Goal: Task Accomplishment & Management: Manage account settings

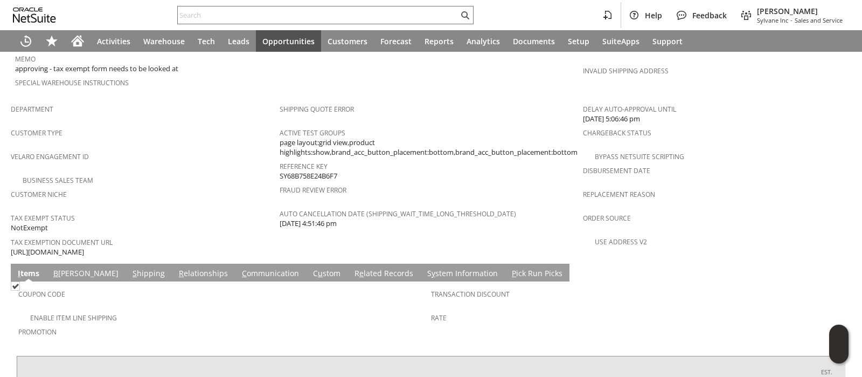
scroll to position [741, 0]
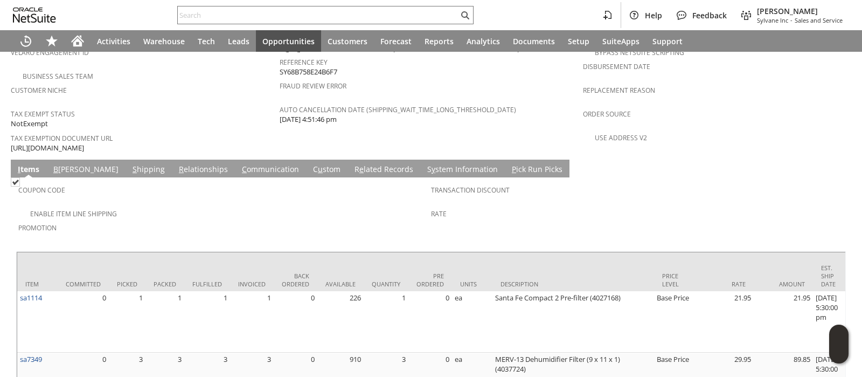
click at [84, 143] on span "https://drive.google.com/file/d/1FKFAyaEtL_Q_J-n_cLhI7woUYzqMRsIS/view?usp=shar…" at bounding box center [47, 148] width 73 height 10
copy tbody "https://drive.google.com/file/d/1FKFAyaEtL_Q_J-n_cLhI7woUYzqMRsIS/view?usp=shar…"
click at [66, 164] on link "B illing" at bounding box center [86, 170] width 71 height 12
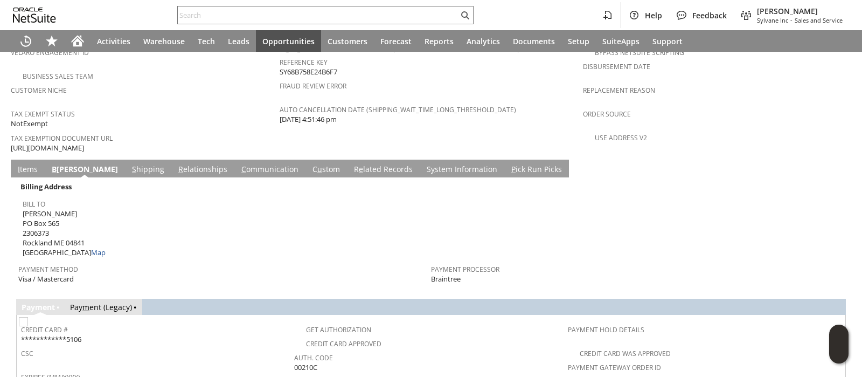
click at [97, 177] on td "Billing Address Bill To Robert Trapani PO Box 565 2306373 Rockland ME 04841 Uni…" at bounding box center [431, 232] width 830 height 110
click at [129, 164] on link "S hipping" at bounding box center [148, 170] width 38 height 12
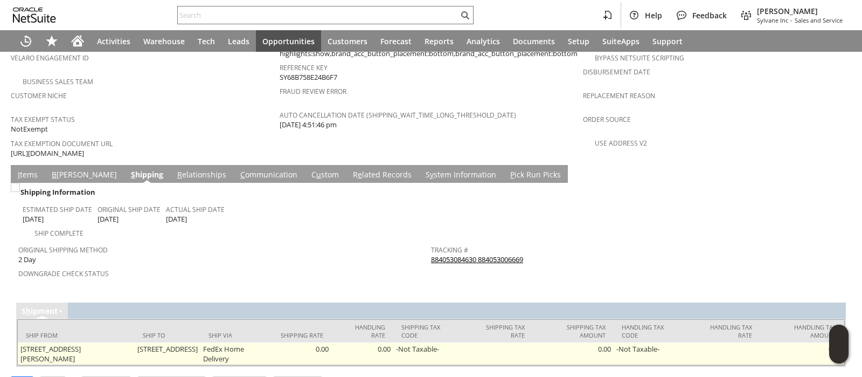
click at [166, 342] on td "18 Limerock St Camden ME 04843 United States" at bounding box center [168, 353] width 66 height 23
copy tr "18 Limerock St Camden ME 04843 United States"
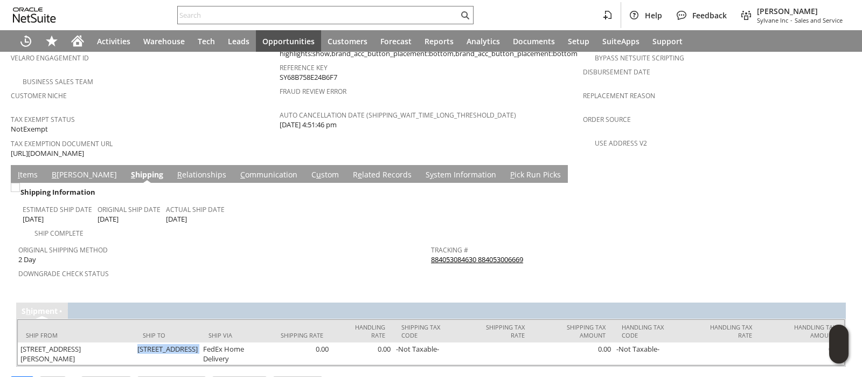
click at [24, 169] on link "I tems" at bounding box center [27, 175] width 25 height 12
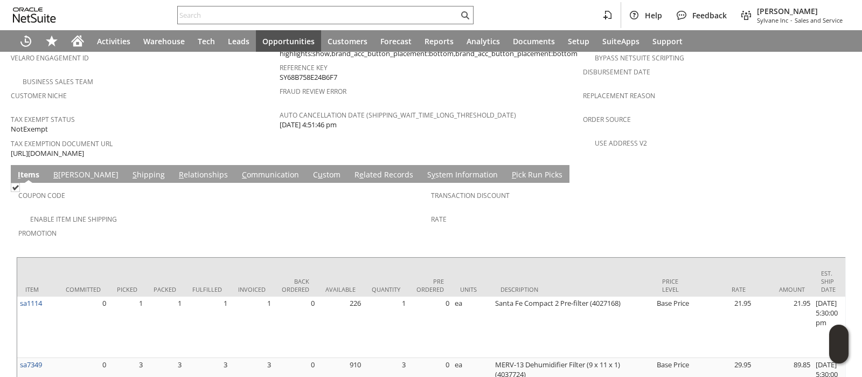
click at [61, 169] on link "B [PERSON_NAME]" at bounding box center [86, 175] width 71 height 12
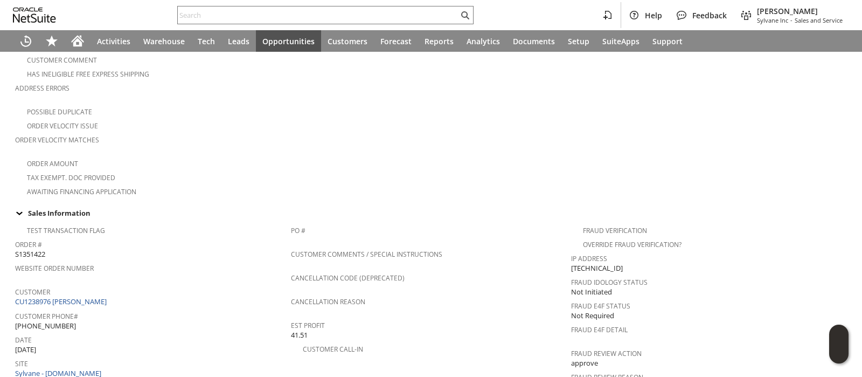
scroll to position [0, 0]
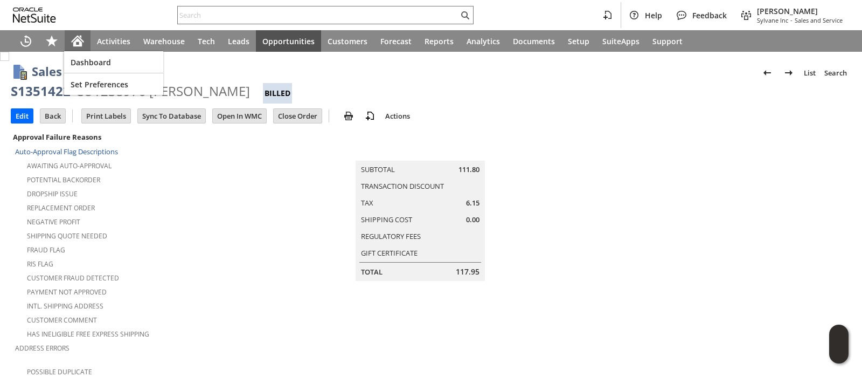
click at [77, 32] on div "Home" at bounding box center [78, 41] width 26 height 22
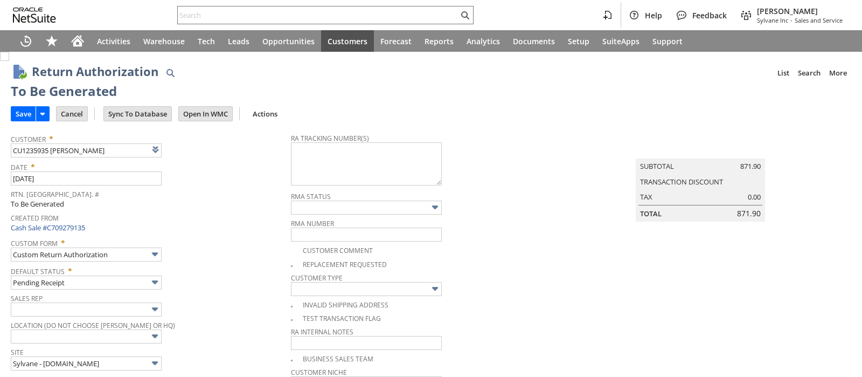
type input "Add"
type input "Copy Previous"
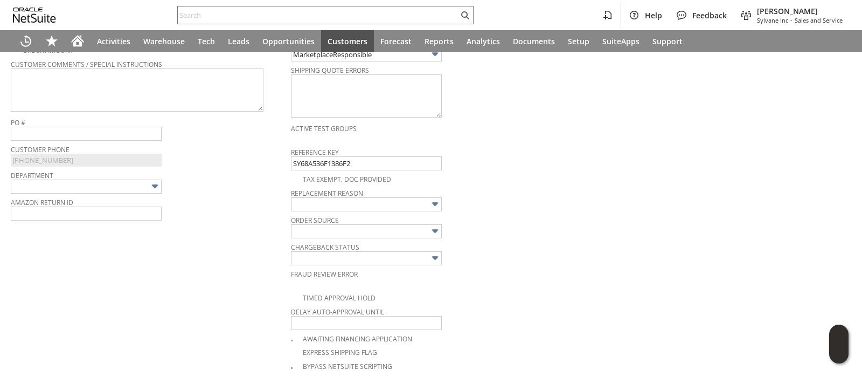
scroll to position [247, 0]
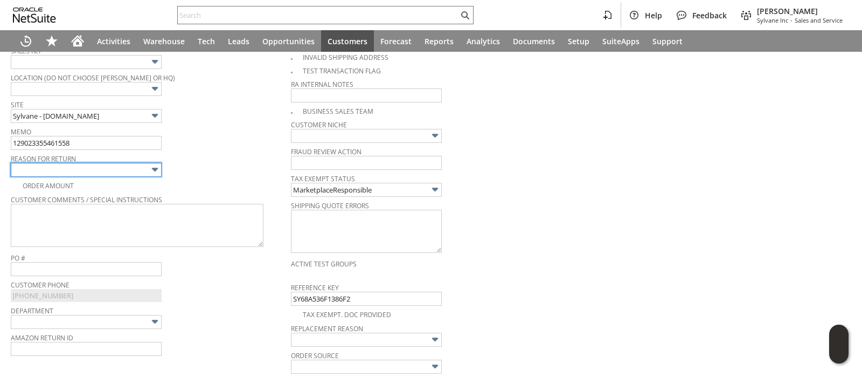
click at [146, 165] on input "text" at bounding box center [86, 170] width 151 height 14
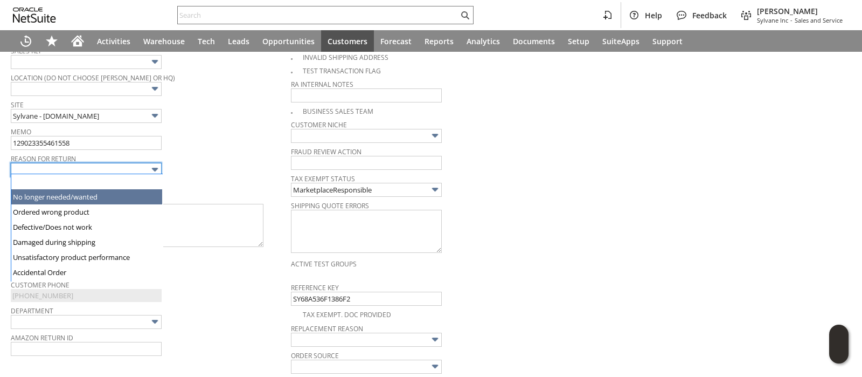
type input "No longer needed/wanted"
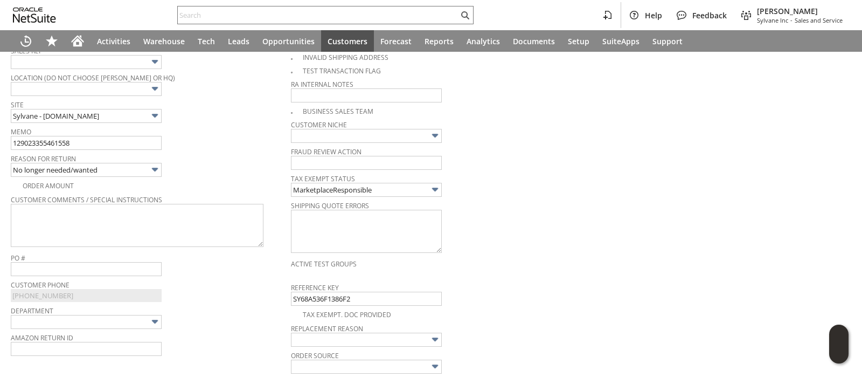
click at [199, 156] on span "Reason For Return" at bounding box center [148, 157] width 275 height 12
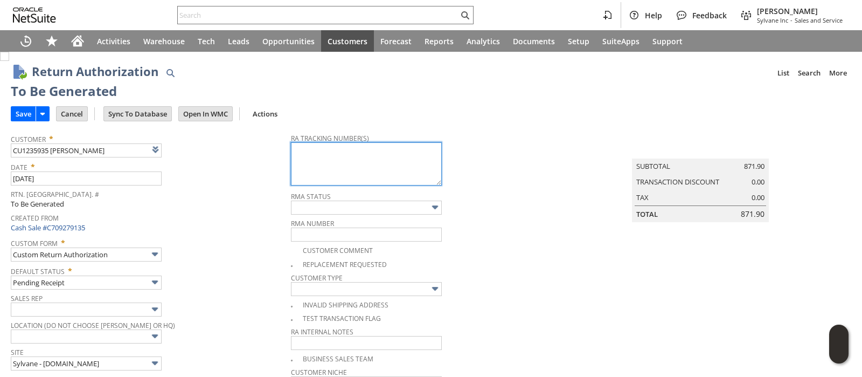
click at [303, 167] on textarea at bounding box center [366, 163] width 151 height 43
paste textarea "920318074844"
paste textarea "920318074822"
type textarea "920318074844 920318074822"
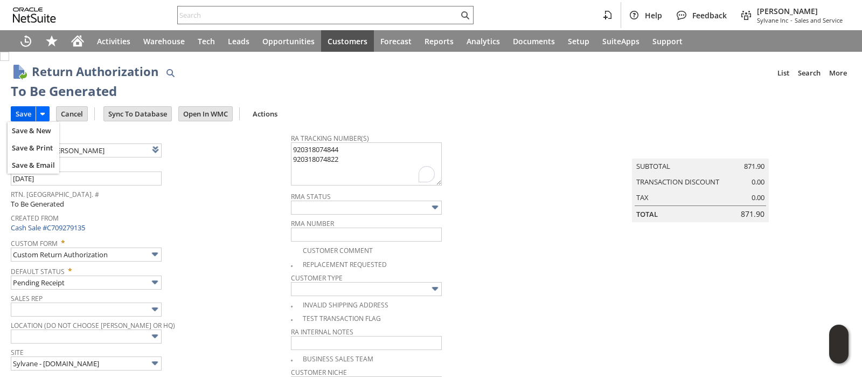
click at [23, 115] on input "Save" at bounding box center [23, 114] width 24 height 14
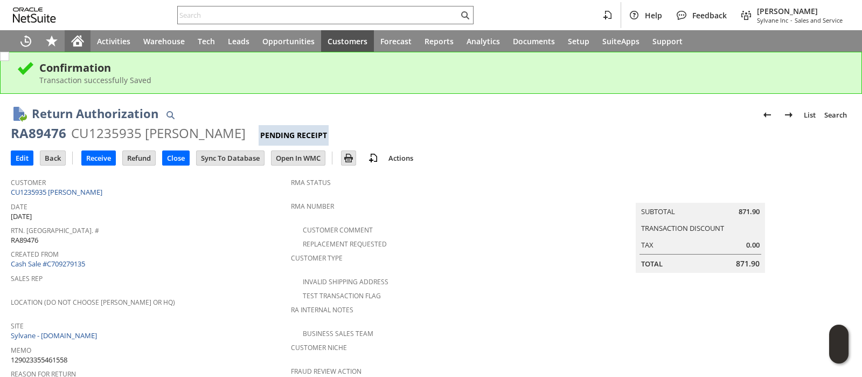
click at [78, 42] on icon "Home" at bounding box center [77, 42] width 9 height 8
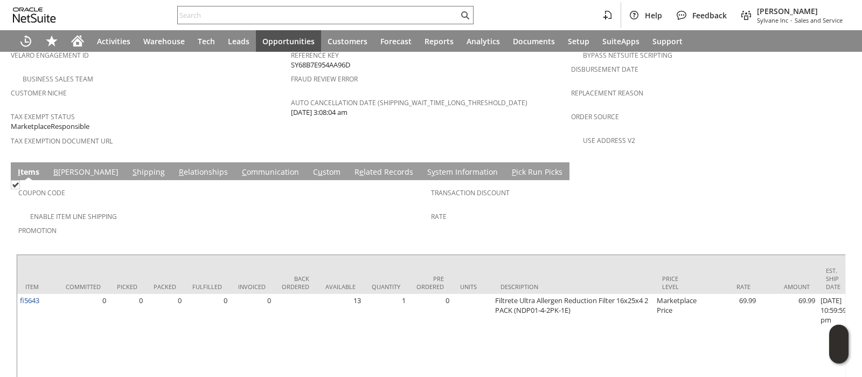
scroll to position [759, 0]
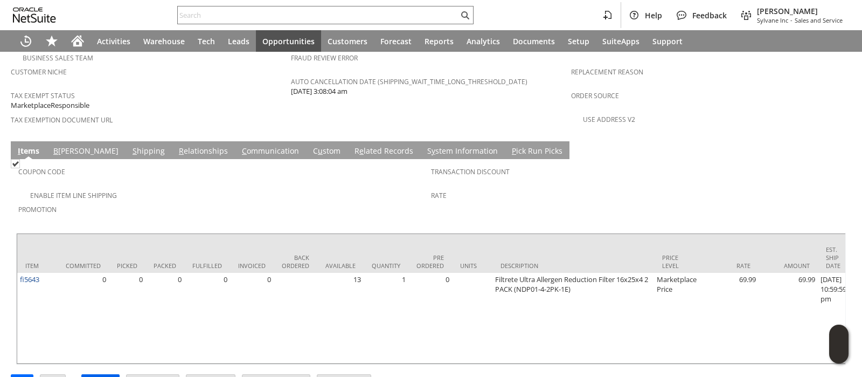
click at [108, 375] on input "Approve" at bounding box center [100, 382] width 37 height 14
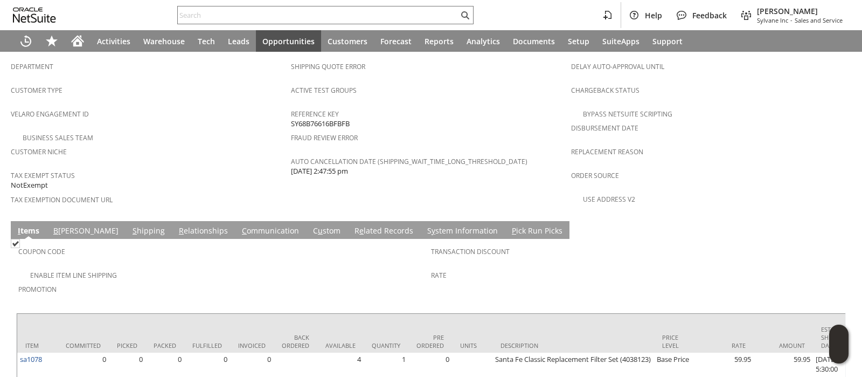
scroll to position [710, 0]
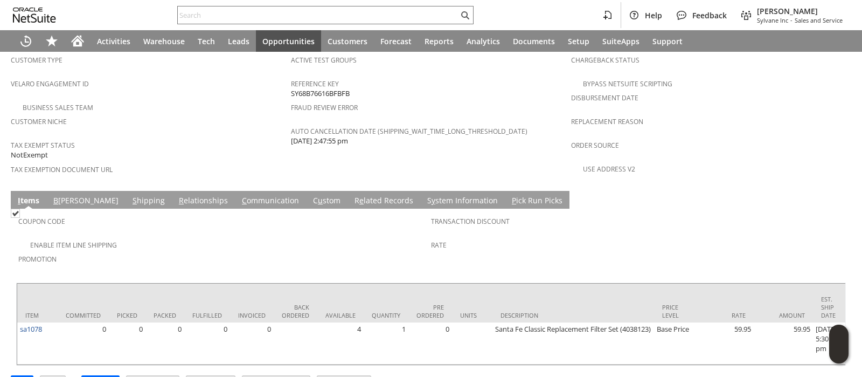
click at [130, 195] on link "S hipping" at bounding box center [149, 201] width 38 height 12
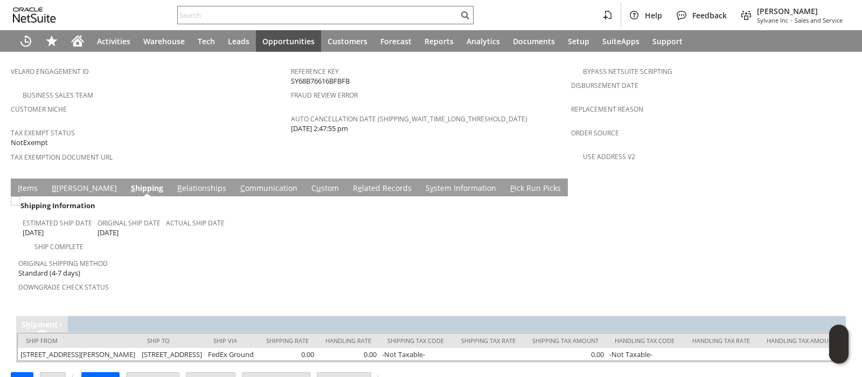
scroll to position [725, 0]
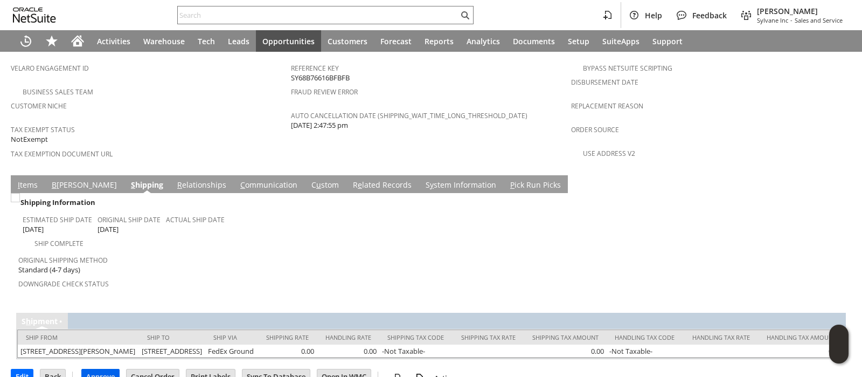
click at [108, 369] on input "Approve" at bounding box center [100, 376] width 37 height 14
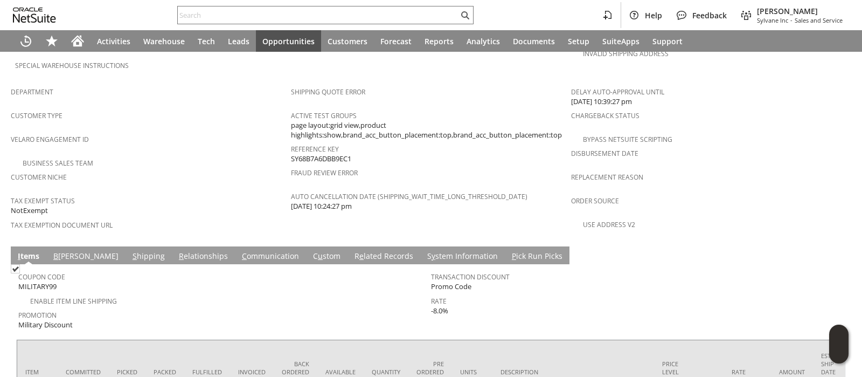
scroll to position [674, 0]
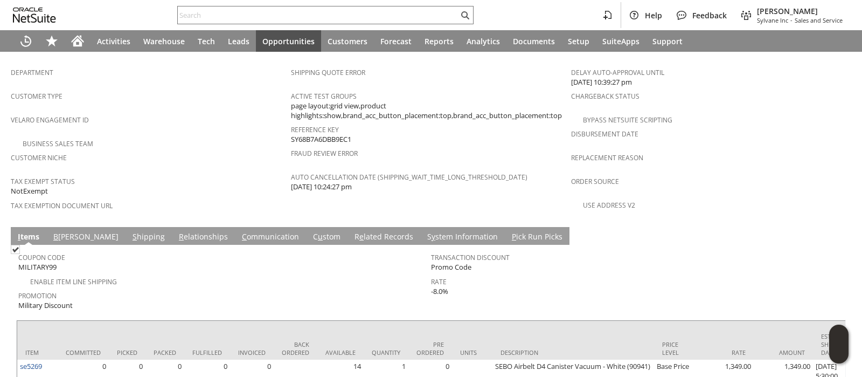
click at [130, 231] on link "S hipping" at bounding box center [149, 237] width 38 height 12
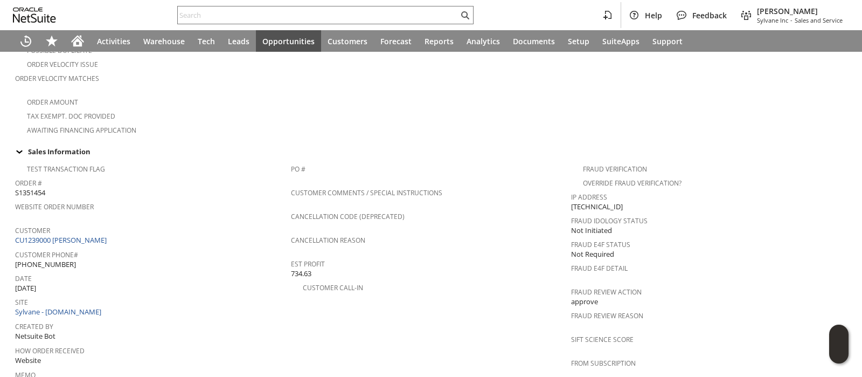
scroll to position [0, 0]
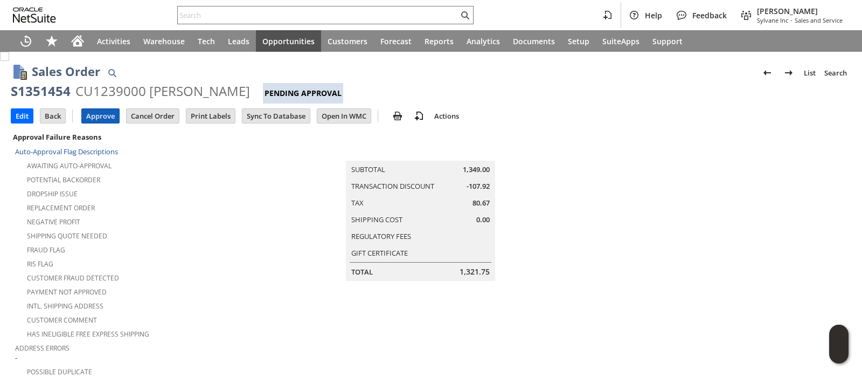
click at [109, 121] on input "Approve" at bounding box center [100, 116] width 37 height 14
click at [23, 119] on input "Edit" at bounding box center [22, 116] width 22 height 14
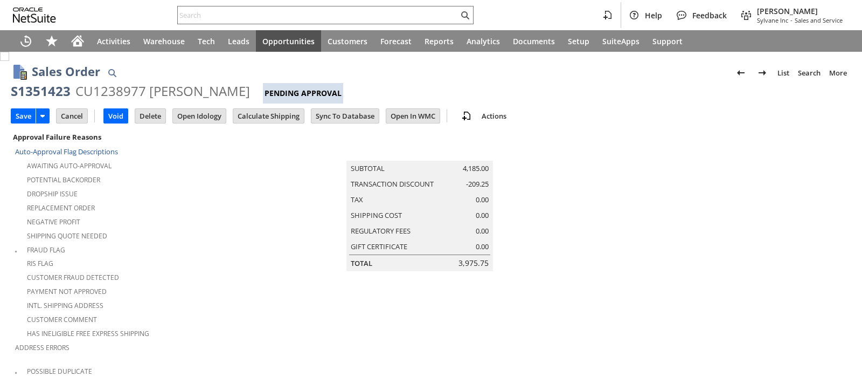
type input "Intelligent Recommendations ⁰"
click at [261, 115] on input "Calculate Shipping" at bounding box center [268, 116] width 71 height 14
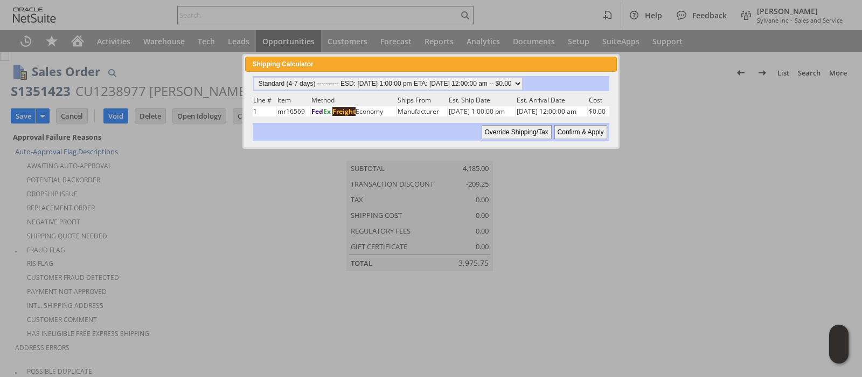
click at [569, 132] on input "Confirm & Apply" at bounding box center [581, 132] width 53 height 14
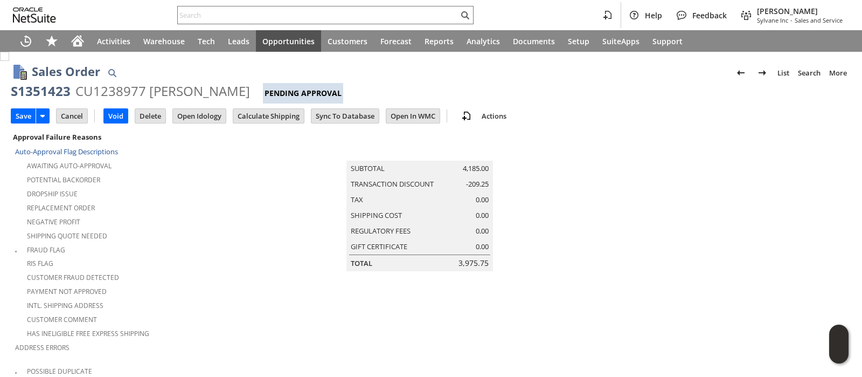
type input "Promo Code"
type input "-5.0%"
type input "Add"
type input "Copy Previous"
click at [20, 120] on input "Save" at bounding box center [23, 116] width 24 height 14
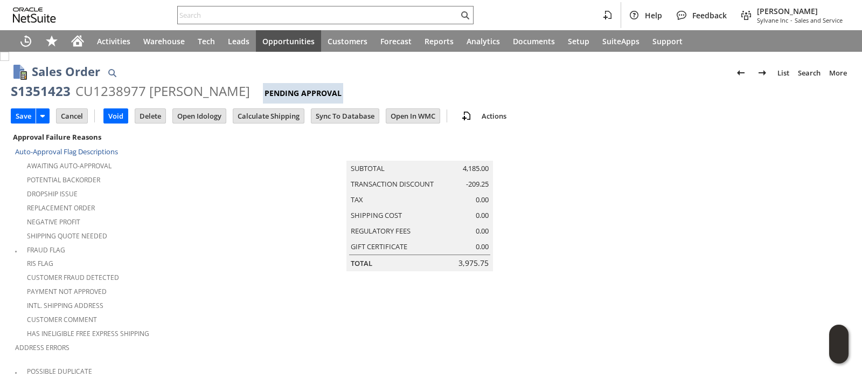
scroll to position [937, 0]
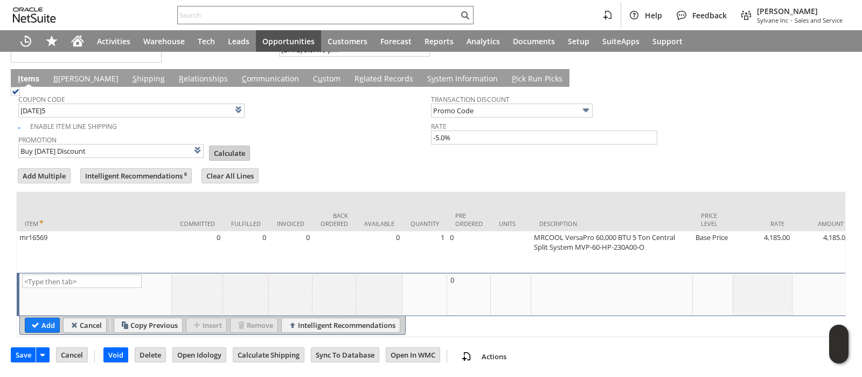
click at [223, 146] on input "Calculate" at bounding box center [230, 153] width 40 height 14
type input "Promo Code"
type input "-5.0%"
click at [26, 353] on input "Save" at bounding box center [23, 355] width 24 height 14
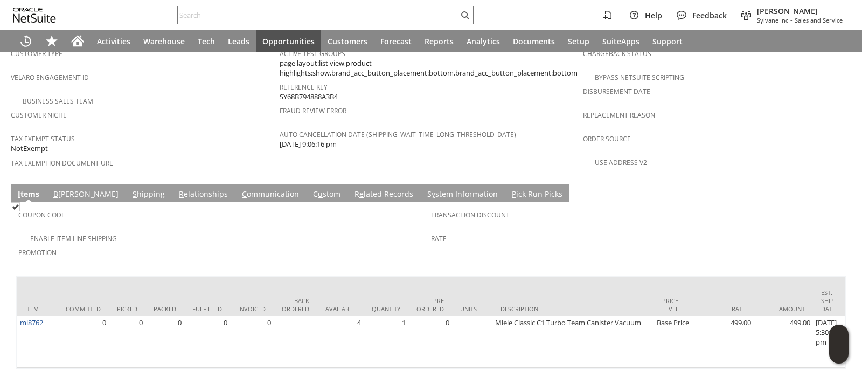
scroll to position [730, 0]
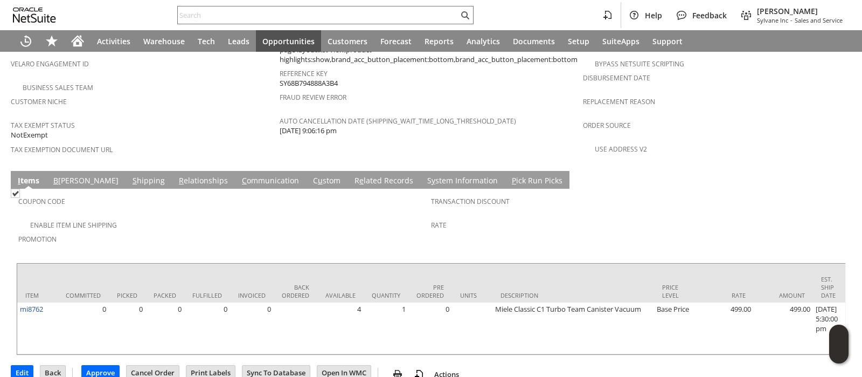
click at [68, 175] on link "B illing" at bounding box center [86, 181] width 71 height 12
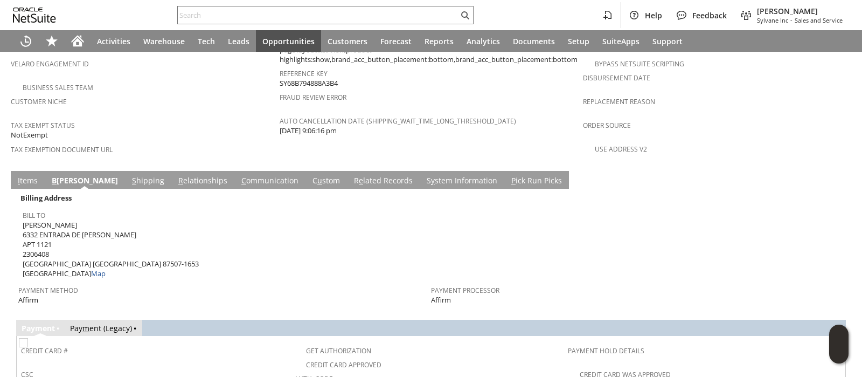
click at [129, 175] on link "S hipping" at bounding box center [148, 181] width 38 height 12
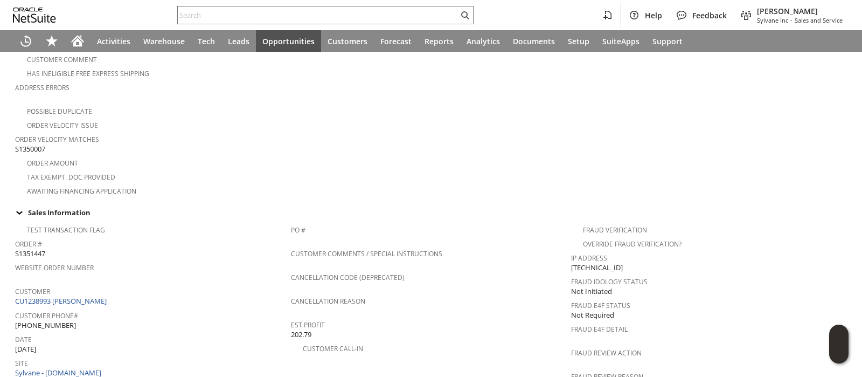
scroll to position [0, 0]
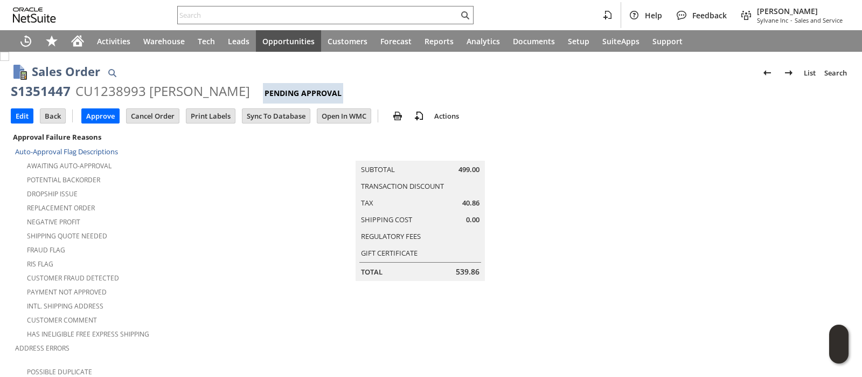
click at [50, 87] on div "S1351447" at bounding box center [41, 90] width 60 height 17
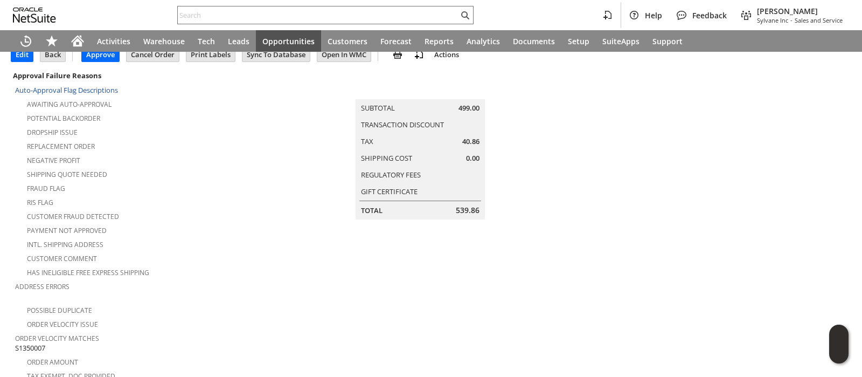
scroll to position [134, 0]
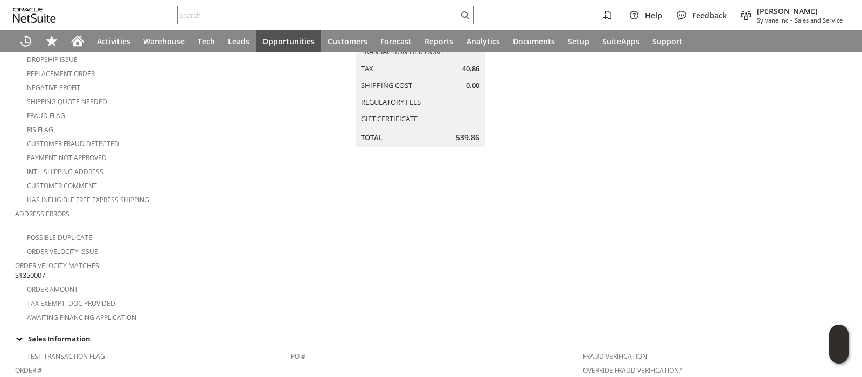
click at [22, 270] on span "S1350007" at bounding box center [30, 275] width 30 height 10
copy span "S1350007"
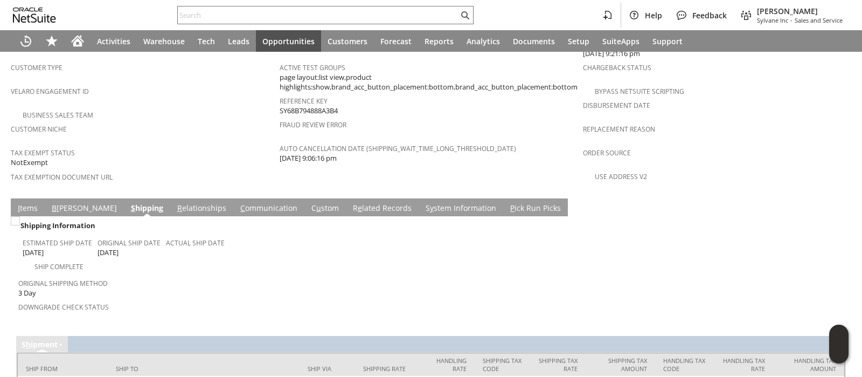
scroll to position [725, 0]
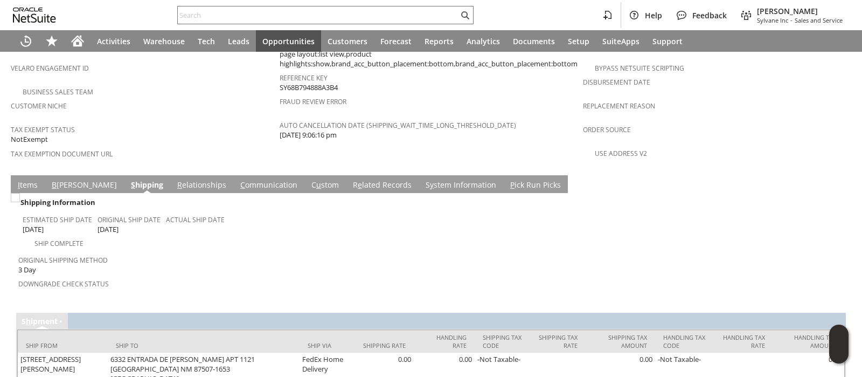
click at [54, 179] on span "B" at bounding box center [54, 184] width 5 height 10
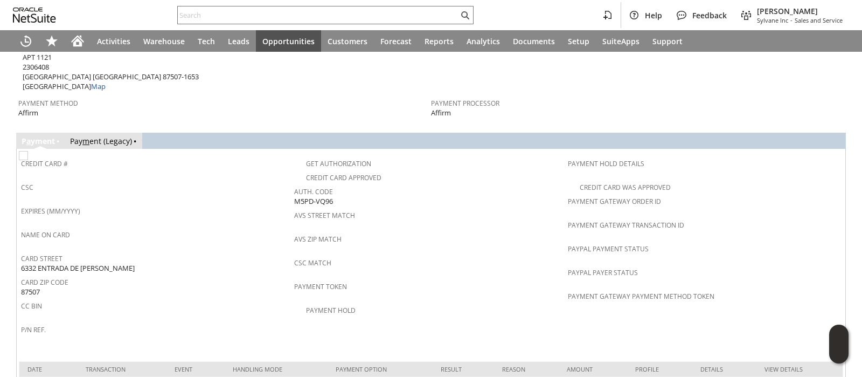
scroll to position [929, 0]
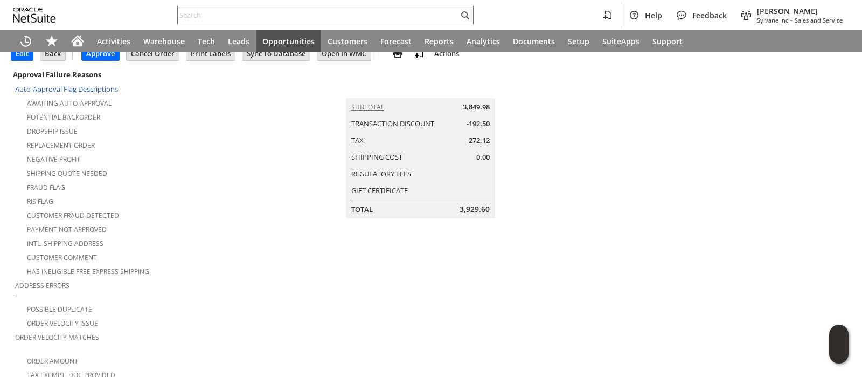
scroll to position [134, 0]
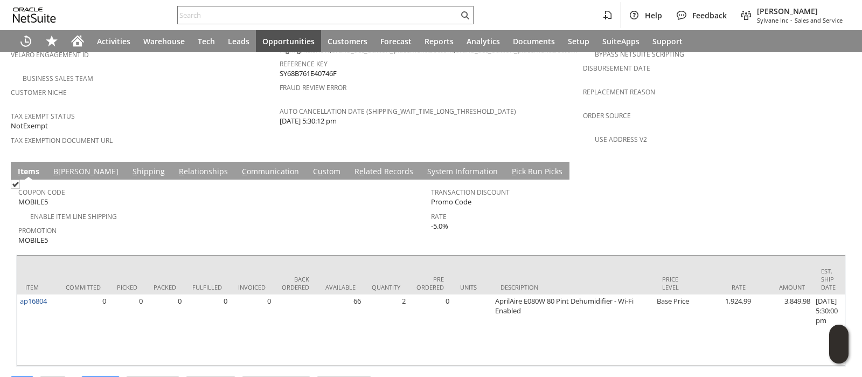
click at [130, 166] on link "S hipping" at bounding box center [149, 172] width 38 height 12
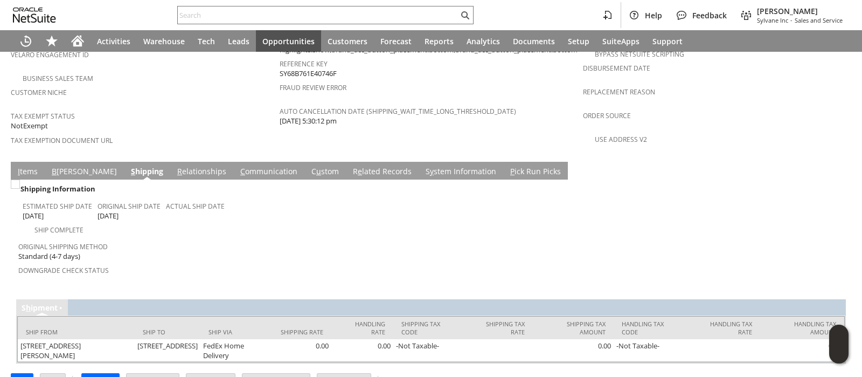
scroll to position [725, 0]
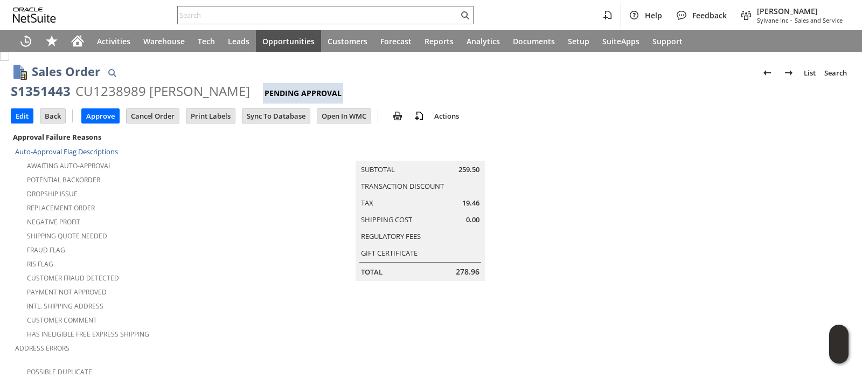
scroll to position [67, 0]
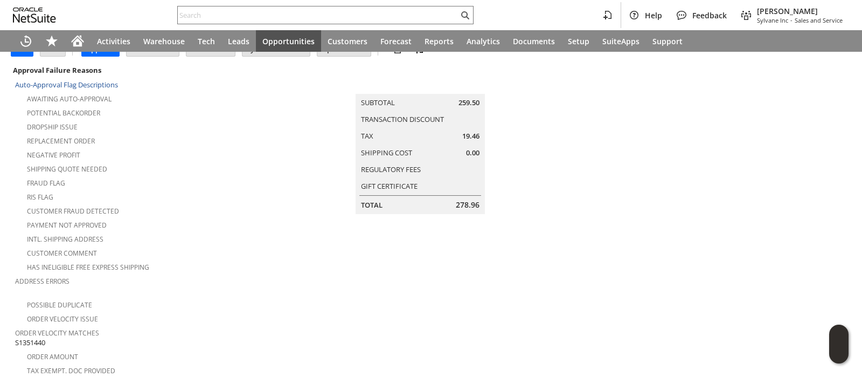
click at [39, 337] on span "S1351440" at bounding box center [30, 342] width 30 height 10
copy span "S1351440"
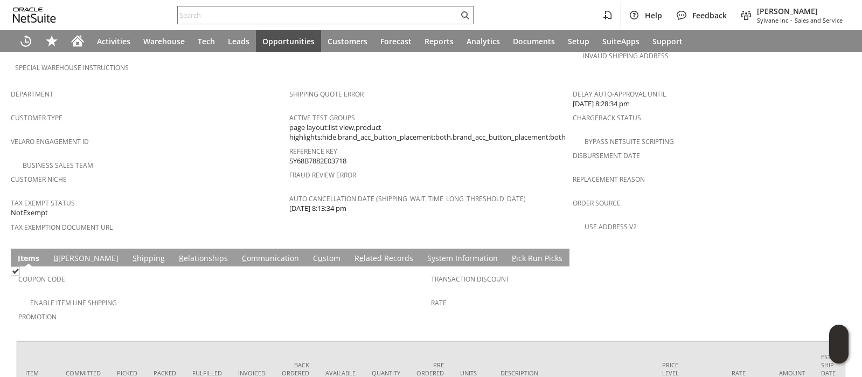
scroll to position [720, 0]
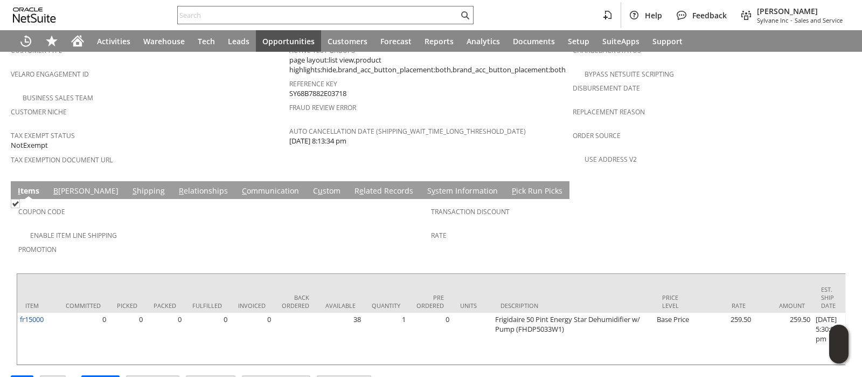
click at [64, 185] on link "B illing" at bounding box center [86, 191] width 71 height 12
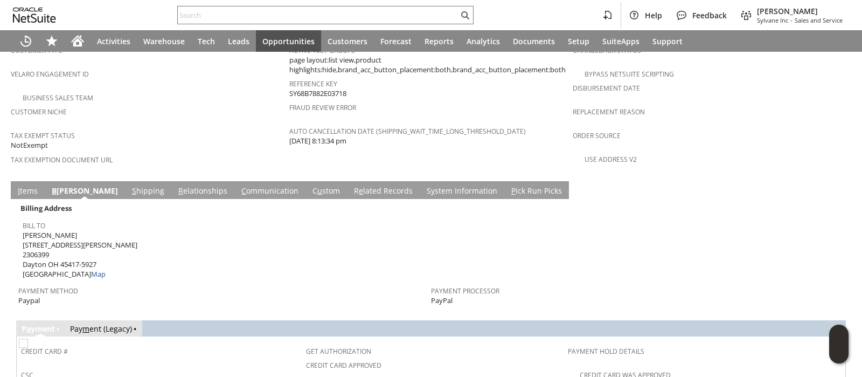
click at [129, 185] on link "S hipping" at bounding box center [148, 191] width 38 height 12
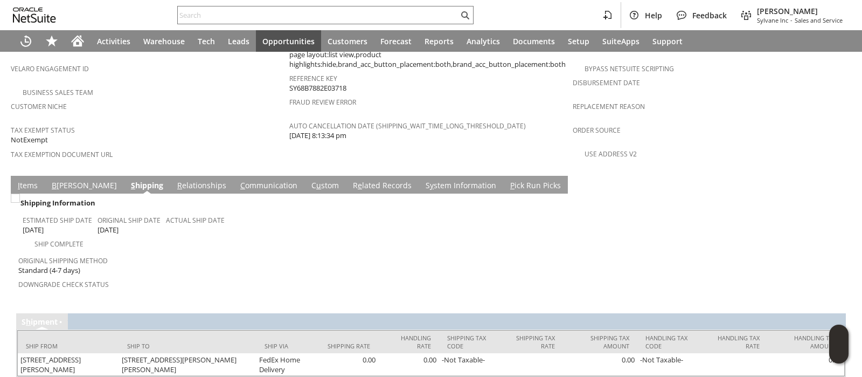
scroll to position [725, 0]
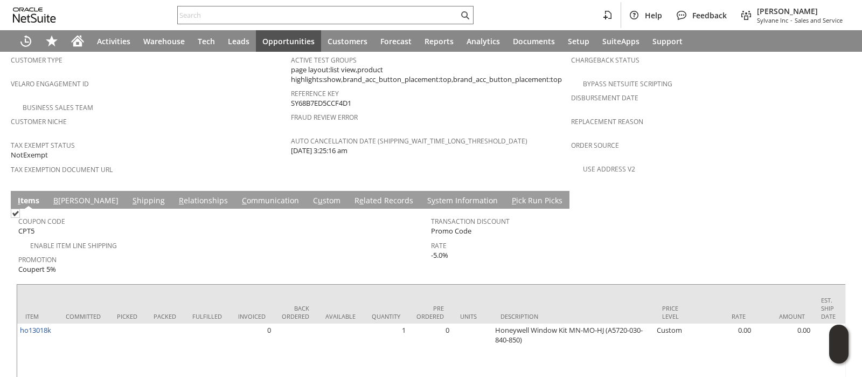
scroll to position [741, 0]
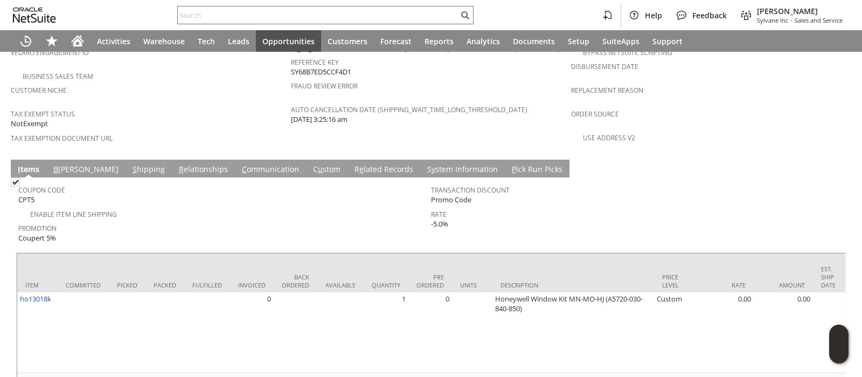
click at [130, 164] on link "S hipping" at bounding box center [149, 170] width 38 height 12
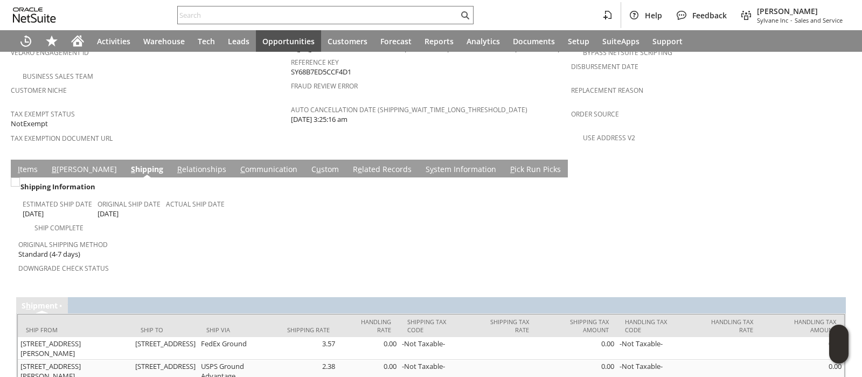
scroll to position [749, 0]
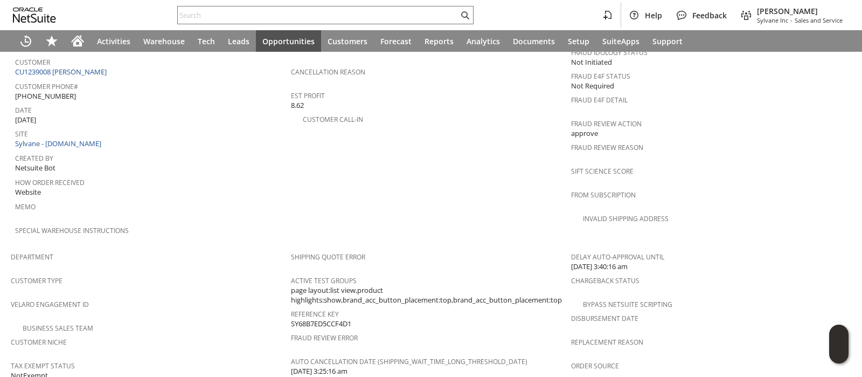
scroll to position [479, 0]
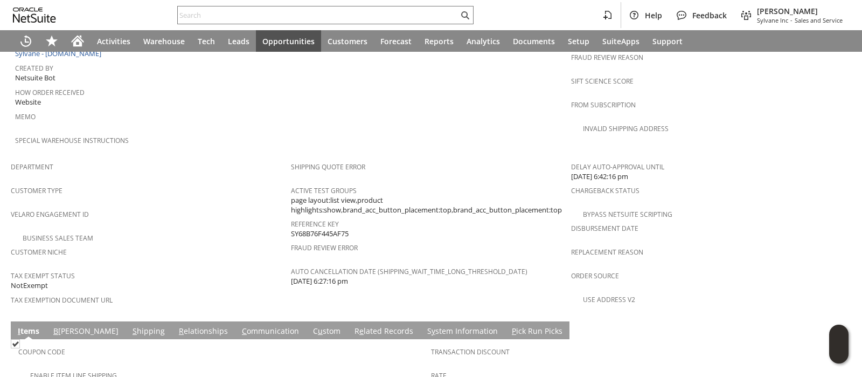
scroll to position [674, 0]
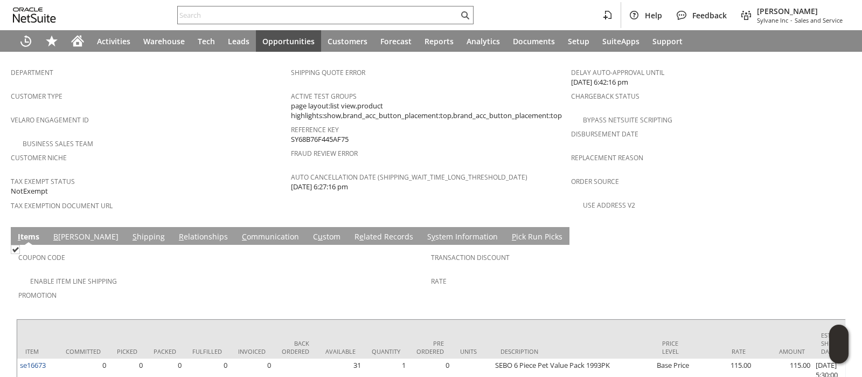
click at [130, 231] on link "S hipping" at bounding box center [149, 237] width 38 height 12
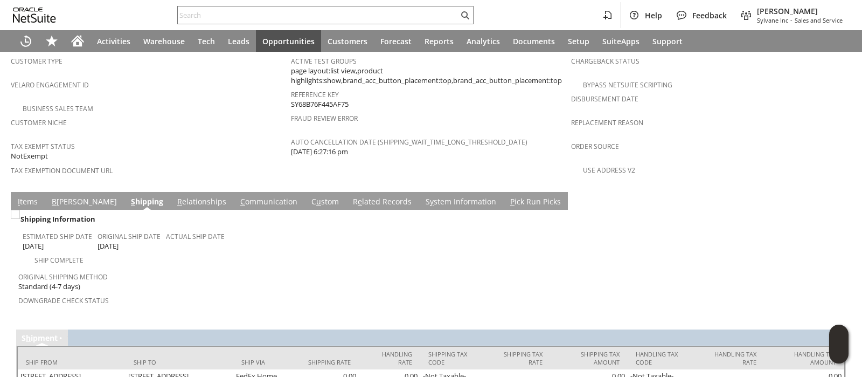
scroll to position [725, 0]
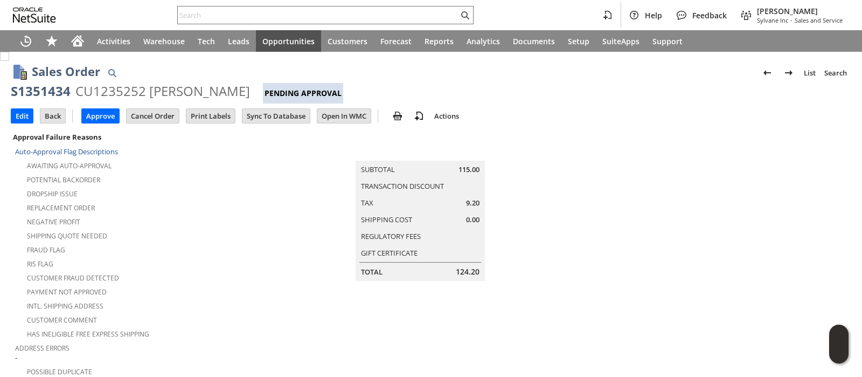
scroll to position [0, 0]
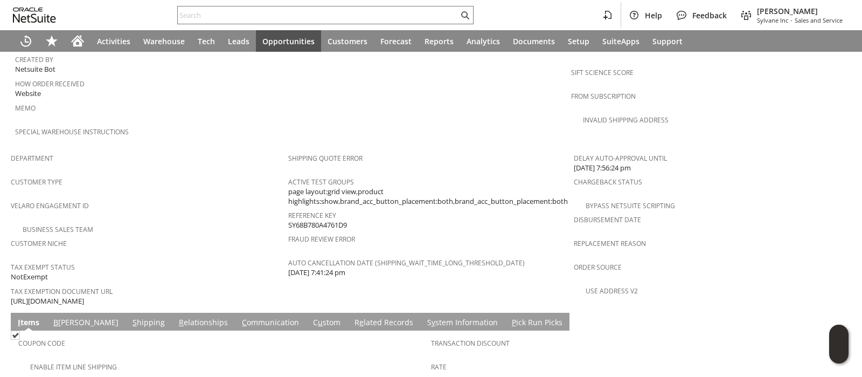
scroll to position [606, 0]
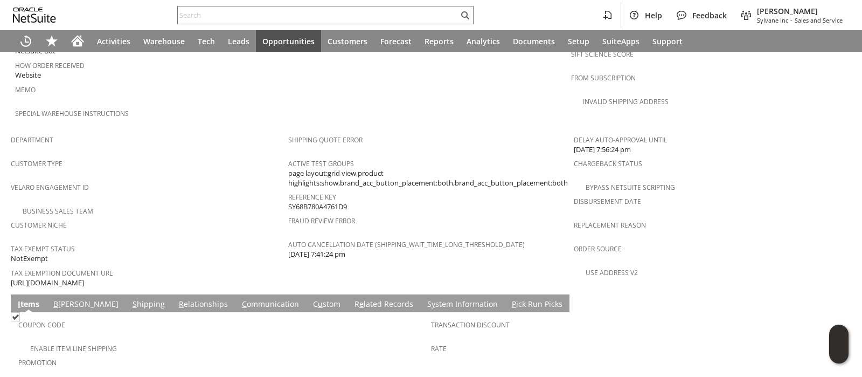
click at [84, 278] on span "https://drive.google.com/file/d/1b4HshznjrERVaFs_P0Lq1_q02CEq-tr4/view?usp=shar…" at bounding box center [47, 283] width 73 height 10
copy tbody "https://drive.google.com/file/d/1b4HshznjrERVaFs_P0Lq1_q02CEq-tr4/view?usp=shar…"
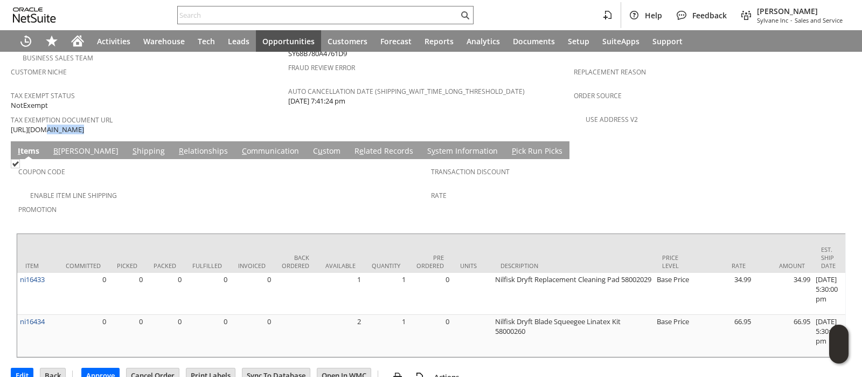
scroll to position [763, 0]
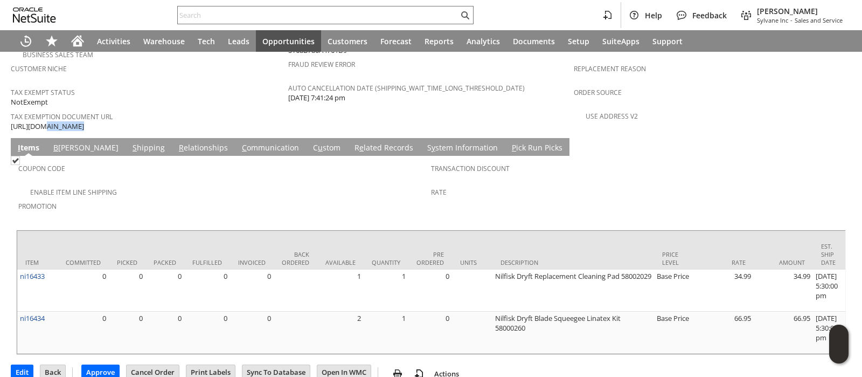
click at [66, 142] on link "B illing" at bounding box center [86, 148] width 71 height 12
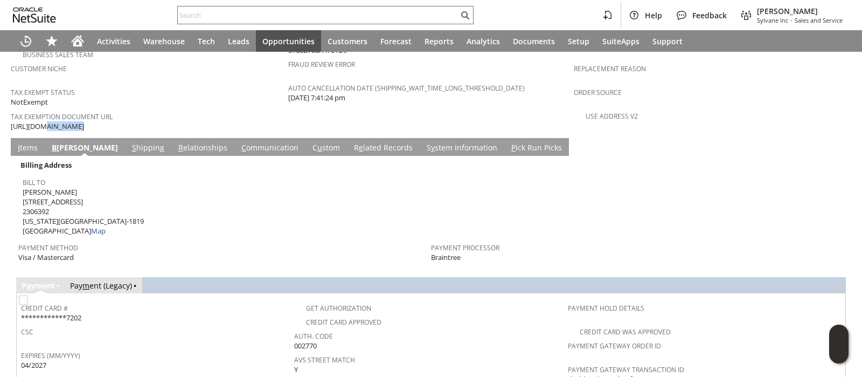
click at [129, 142] on link "S hipping" at bounding box center [148, 148] width 38 height 12
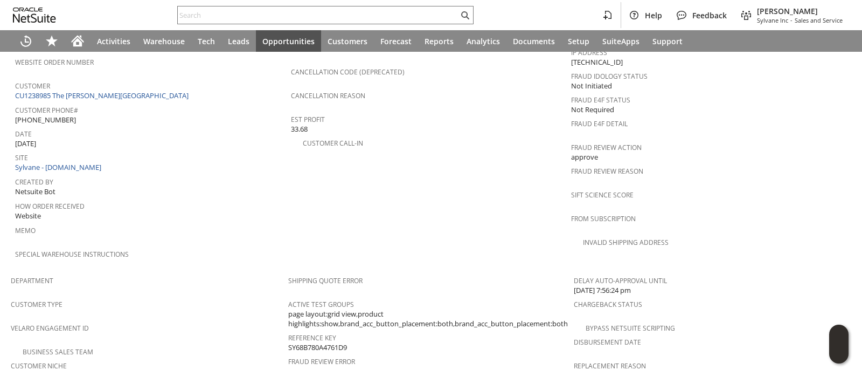
scroll to position [0, 0]
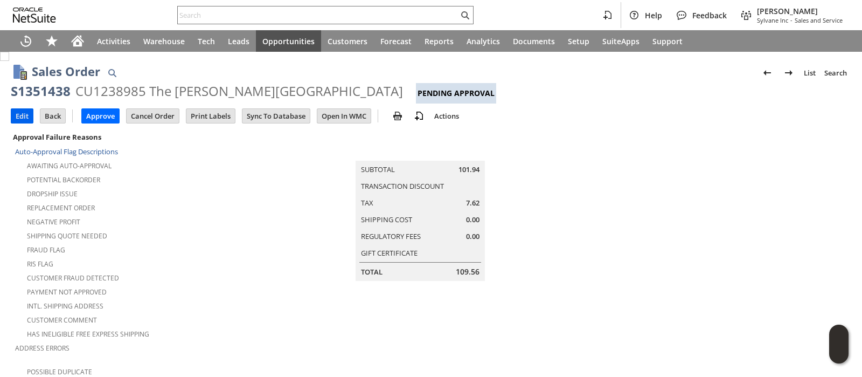
click at [17, 116] on input "Edit" at bounding box center [22, 116] width 22 height 14
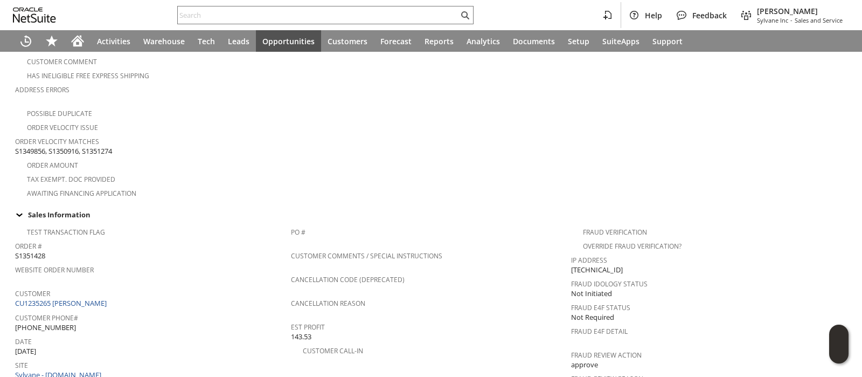
scroll to position [248, 0]
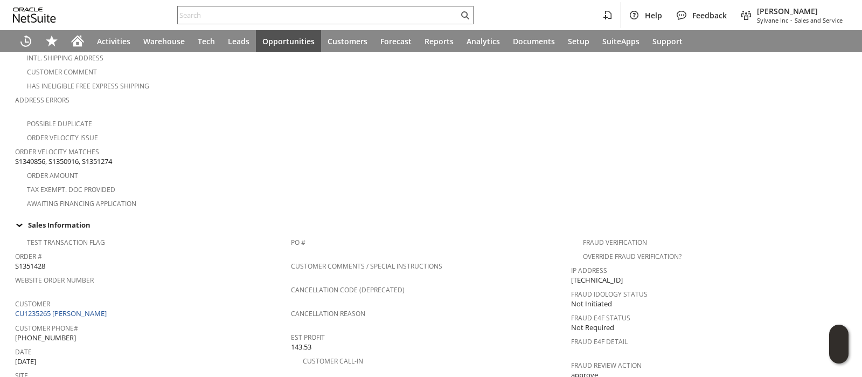
click at [99, 156] on span "S1349856, S1350916, S1351274" at bounding box center [63, 161] width 97 height 10
copy span "S1351274"
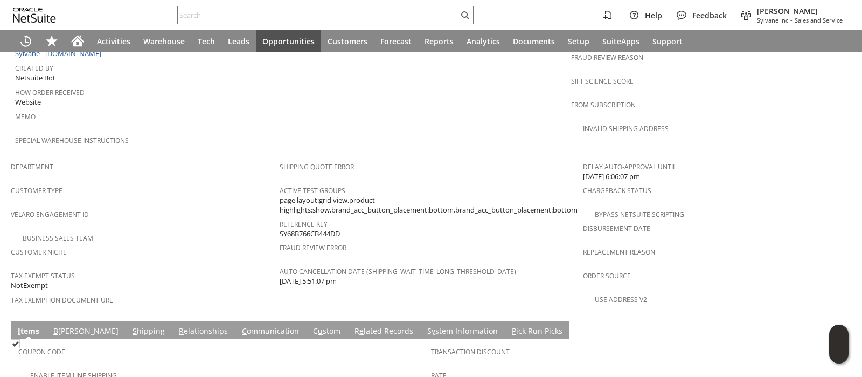
scroll to position [720, 0]
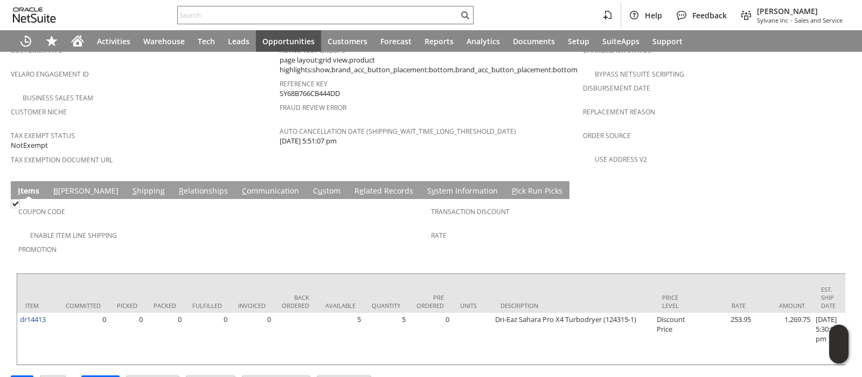
click at [130, 185] on link "S hipping" at bounding box center [149, 191] width 38 height 12
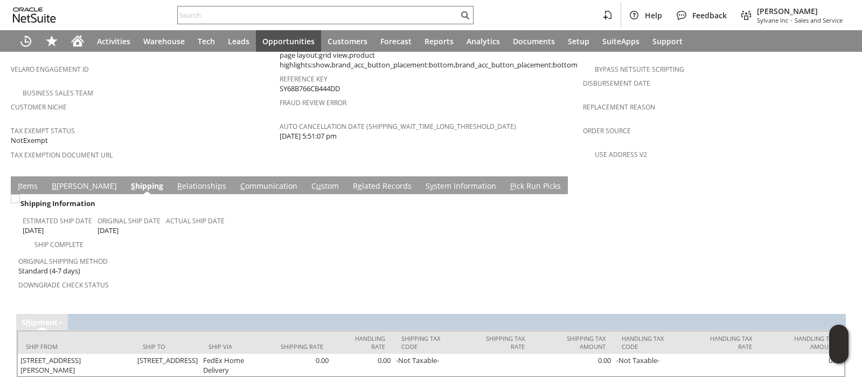
scroll to position [725, 0]
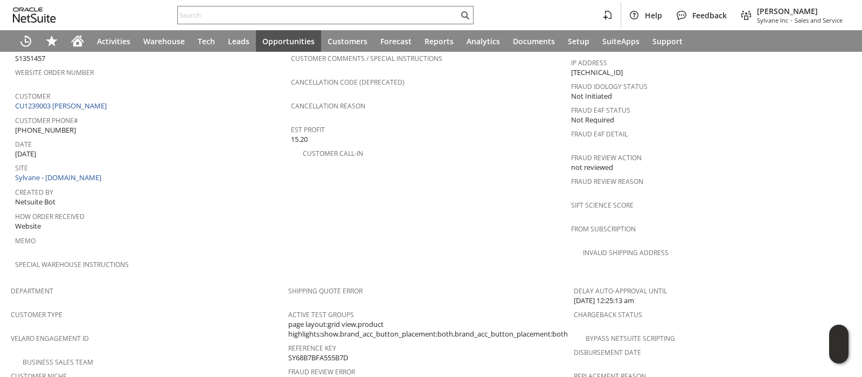
scroll to position [674, 0]
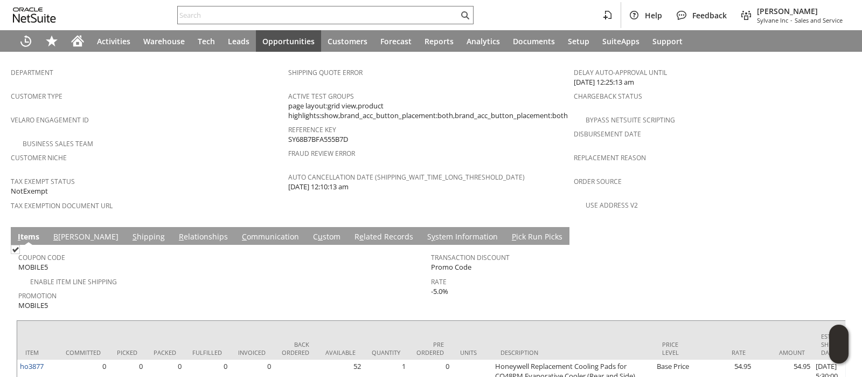
click at [66, 231] on link "B [PERSON_NAME]" at bounding box center [86, 237] width 71 height 12
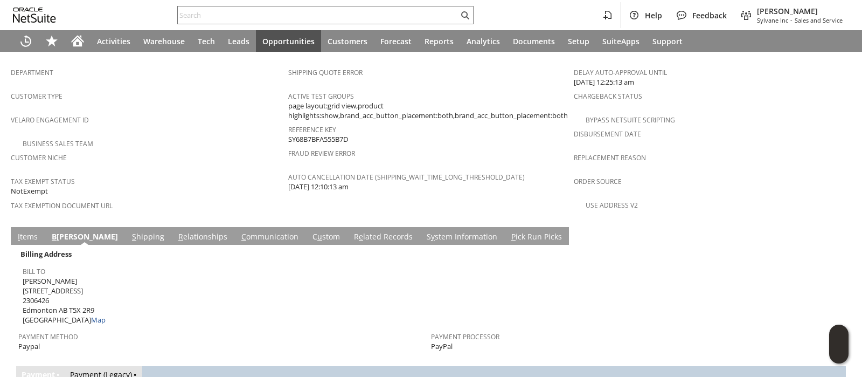
click at [129, 231] on link "S hipping" at bounding box center [148, 237] width 38 height 12
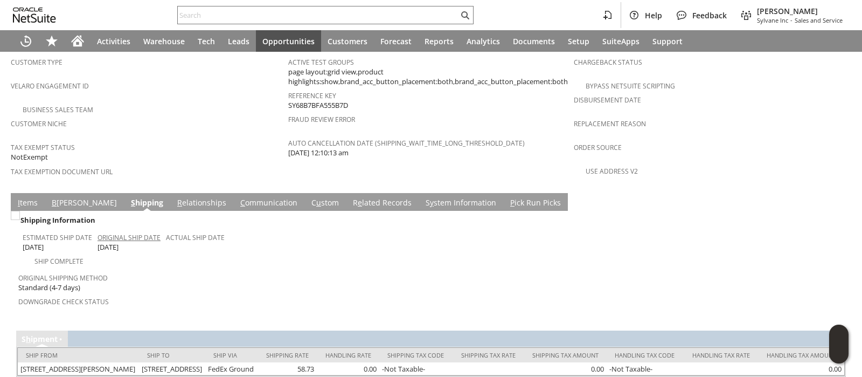
scroll to position [725, 0]
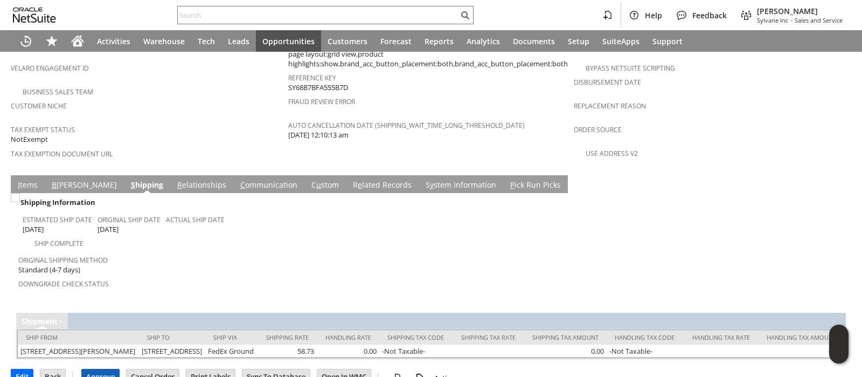
click at [106, 369] on input "Approve" at bounding box center [100, 376] width 37 height 14
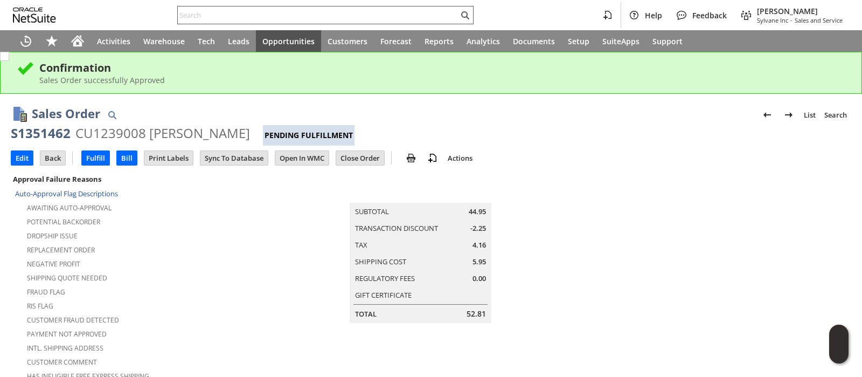
click at [293, 13] on input "text" at bounding box center [318, 15] width 281 height 13
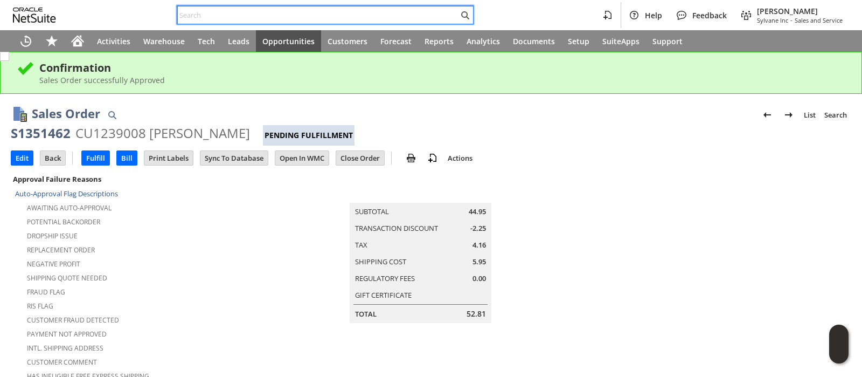
paste input "S1351274"
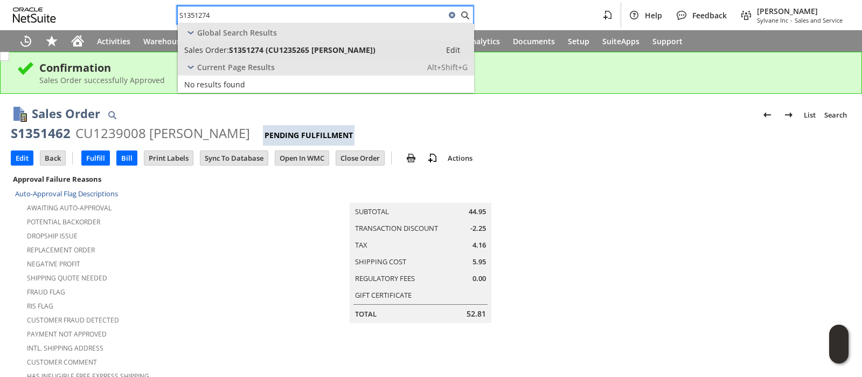
type input "S1351274"
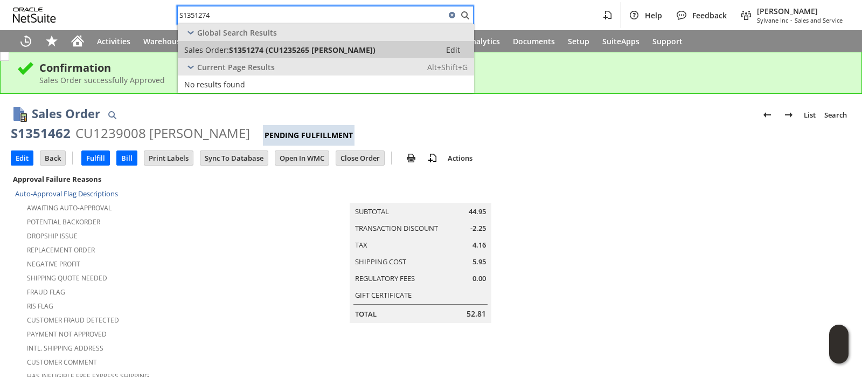
click at [291, 43] on link "Sales Order: S1351274 (CU1235265 Shawn Lipinski) Edit" at bounding box center [326, 49] width 296 height 17
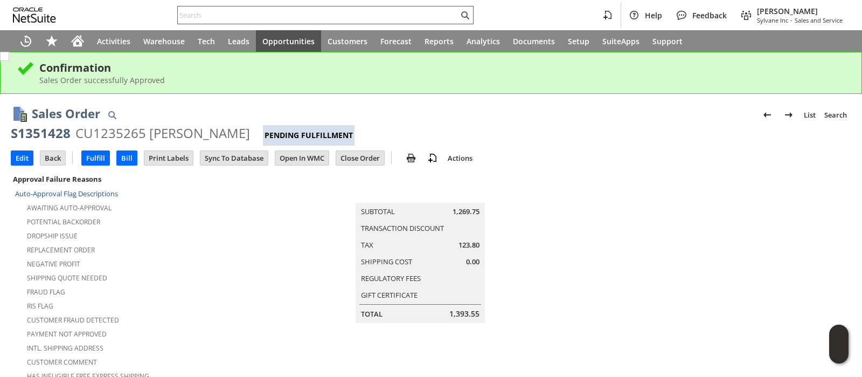
click at [309, 19] on input "text" at bounding box center [318, 15] width 281 height 13
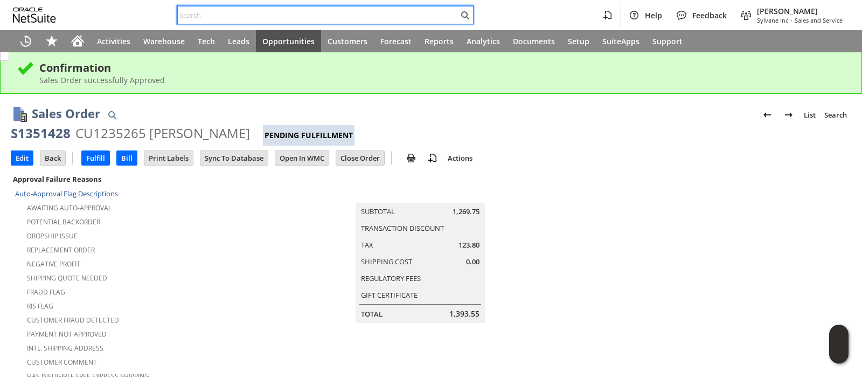
paste input "S1351440"
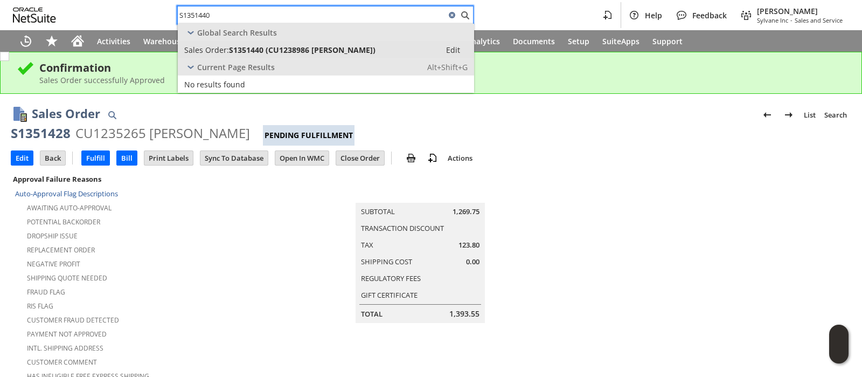
type input "S1351440"
click at [301, 49] on span "S1351440 (CU1238986 Rick Bradley)" at bounding box center [302, 50] width 147 height 10
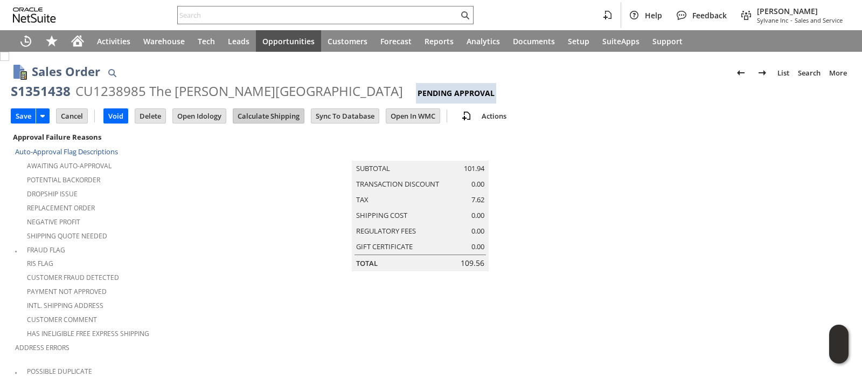
click at [262, 119] on input "Calculate Shipping" at bounding box center [268, 116] width 71 height 14
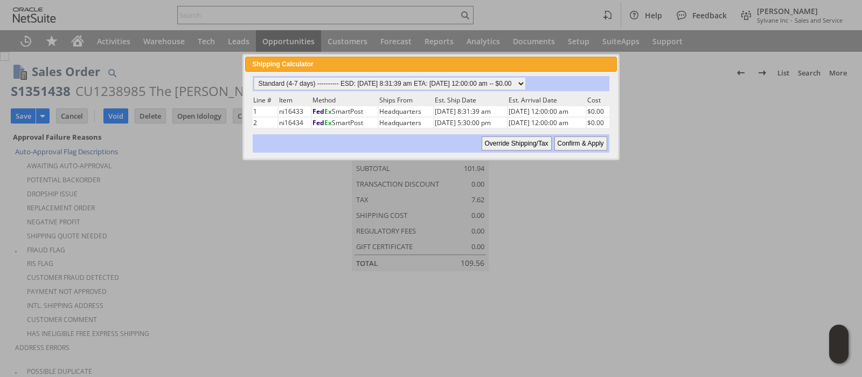
click at [566, 139] on input "Confirm & Apply" at bounding box center [581, 143] width 53 height 14
type input "ReligiousOrg"
type input "9/23/2025"
type input "Standard (4-7 days)"
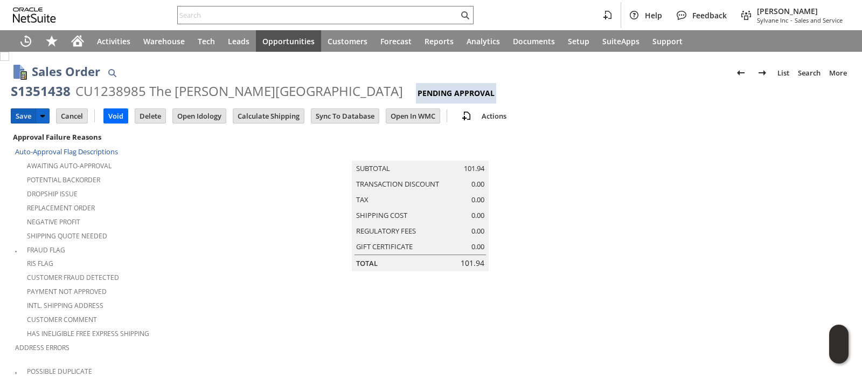
click at [25, 117] on input "Save" at bounding box center [23, 116] width 24 height 14
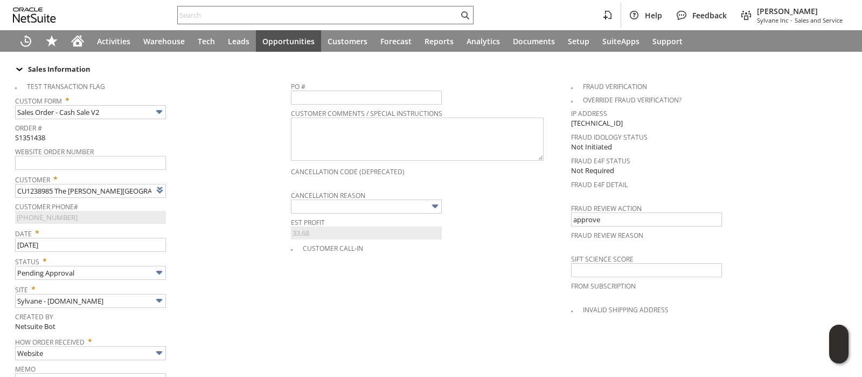
scroll to position [471, 0]
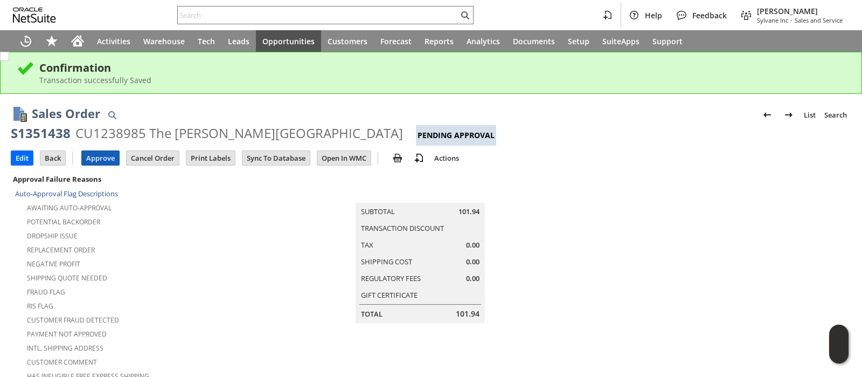
click at [105, 158] on input "Approve" at bounding box center [100, 158] width 37 height 14
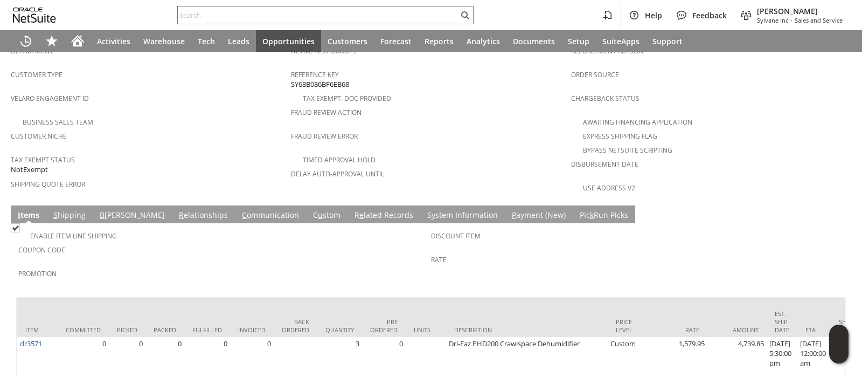
scroll to position [703, 0]
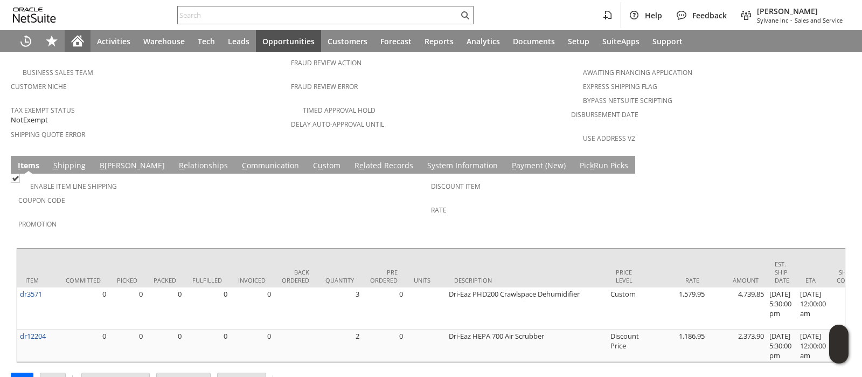
click at [80, 39] on icon "Home" at bounding box center [78, 39] width 12 height 7
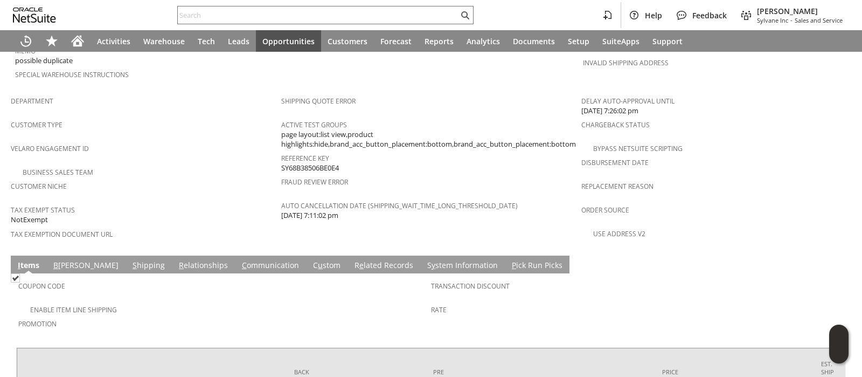
scroll to position [674, 0]
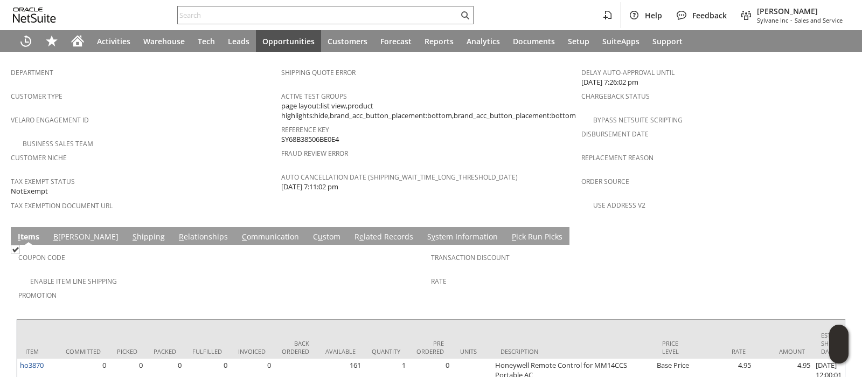
click at [65, 231] on link "B illing" at bounding box center [86, 237] width 71 height 12
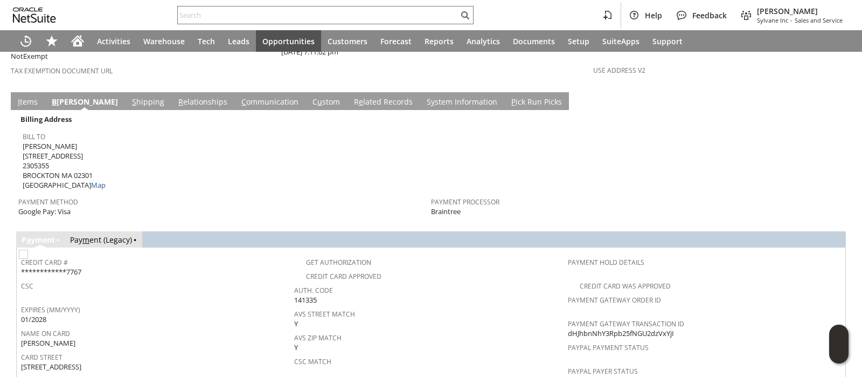
scroll to position [741, 0]
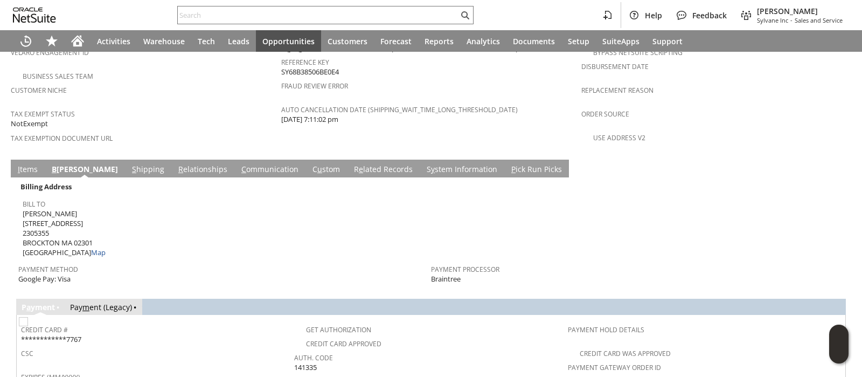
click at [239, 164] on link "C ommunication" at bounding box center [270, 170] width 63 height 12
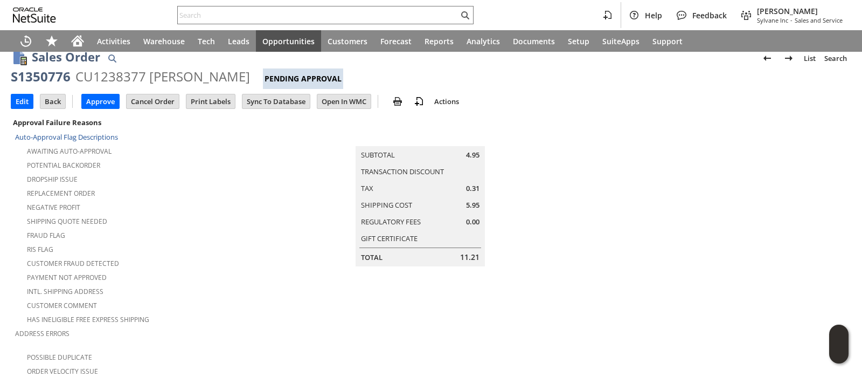
scroll to position [0, 0]
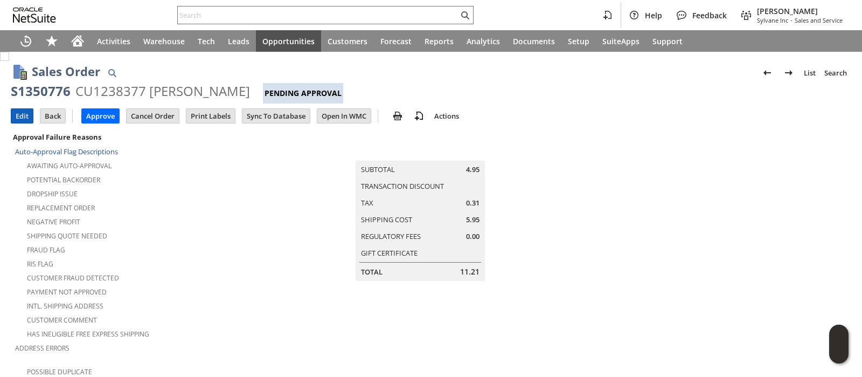
click at [28, 112] on input "Edit" at bounding box center [22, 116] width 22 height 14
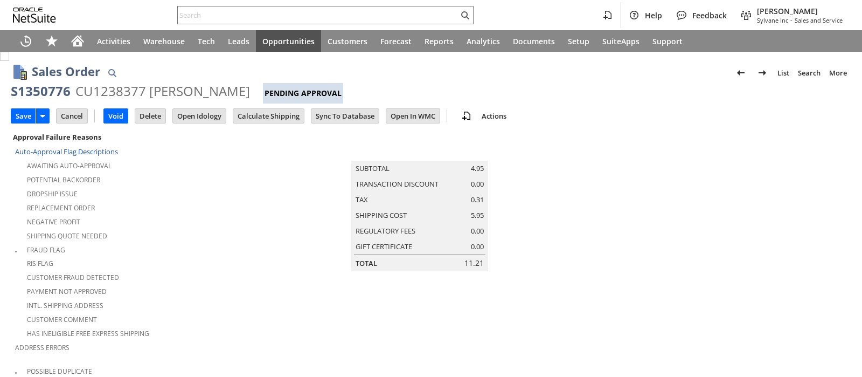
scroll to position [368, 0]
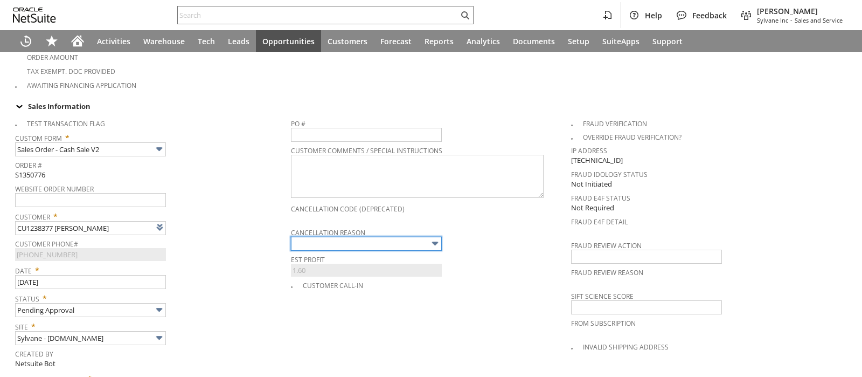
click at [295, 237] on input "text" at bounding box center [366, 244] width 151 height 14
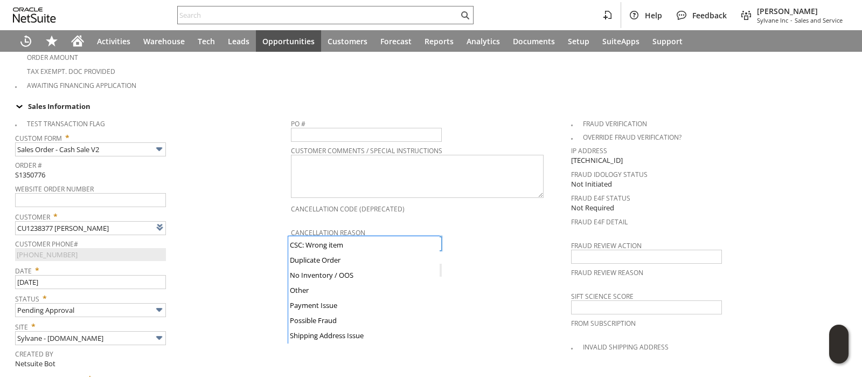
scroll to position [107, 0]
type input "Duplicate Order"
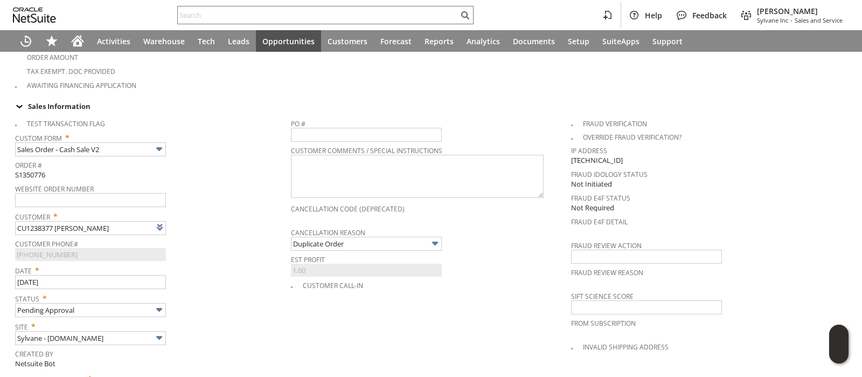
click at [210, 237] on div "Customer Phone# 1 (774) 274-1001" at bounding box center [150, 248] width 271 height 25
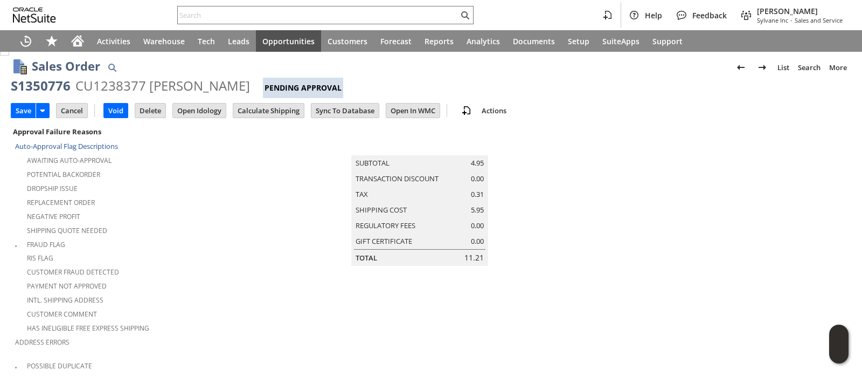
scroll to position [0, 0]
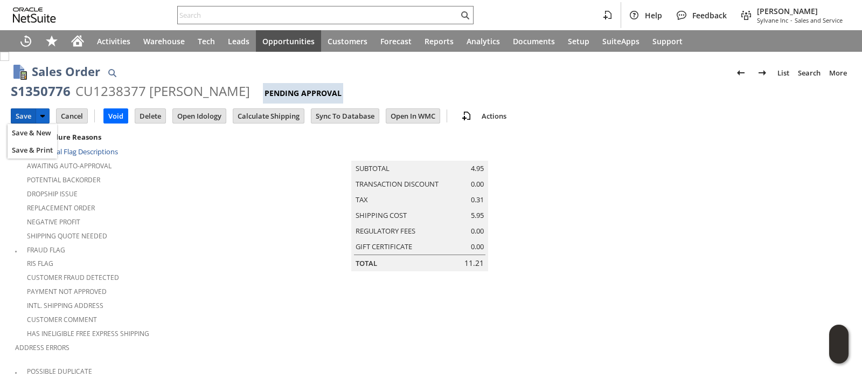
click at [24, 114] on input "Save" at bounding box center [23, 116] width 24 height 14
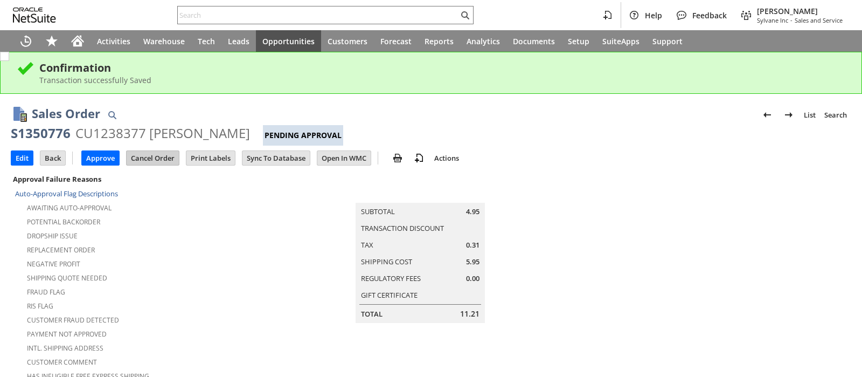
click at [164, 159] on input "Cancel Order" at bounding box center [153, 158] width 52 height 14
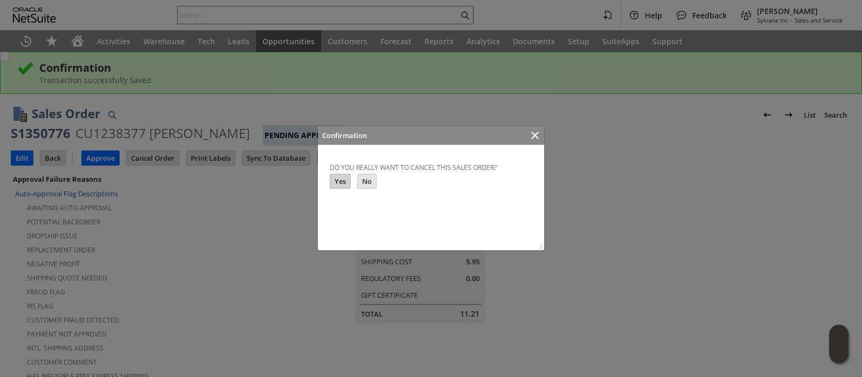
click at [336, 177] on input "Yes" at bounding box center [340, 181] width 20 height 14
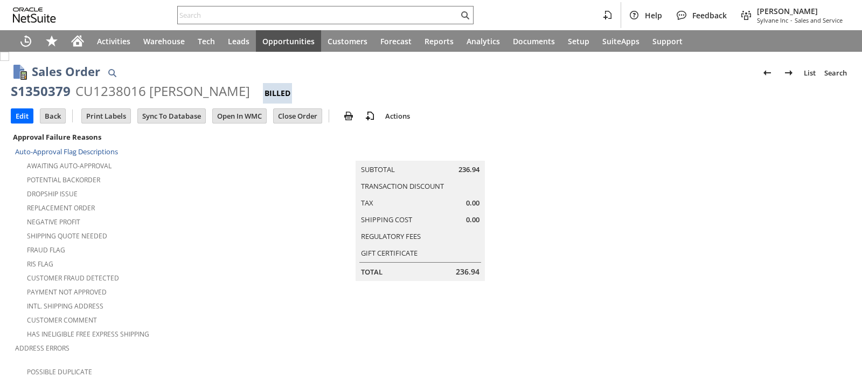
scroll to position [711, 0]
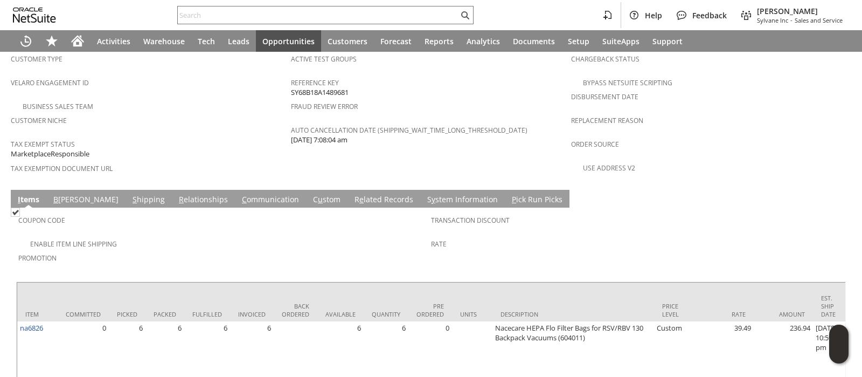
click at [130, 194] on link "S hipping" at bounding box center [149, 200] width 38 height 12
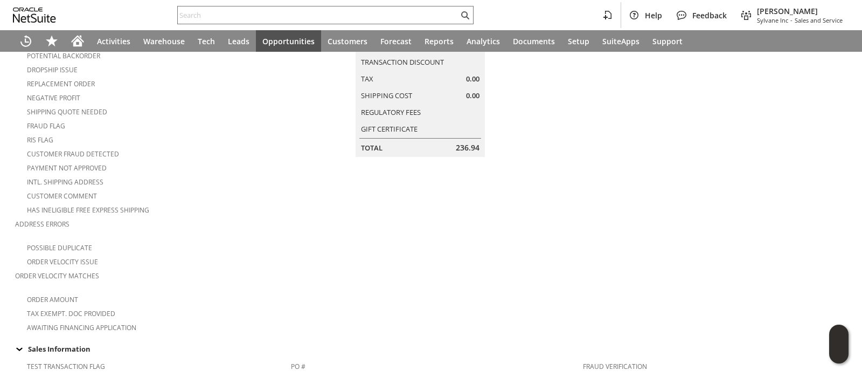
scroll to position [0, 0]
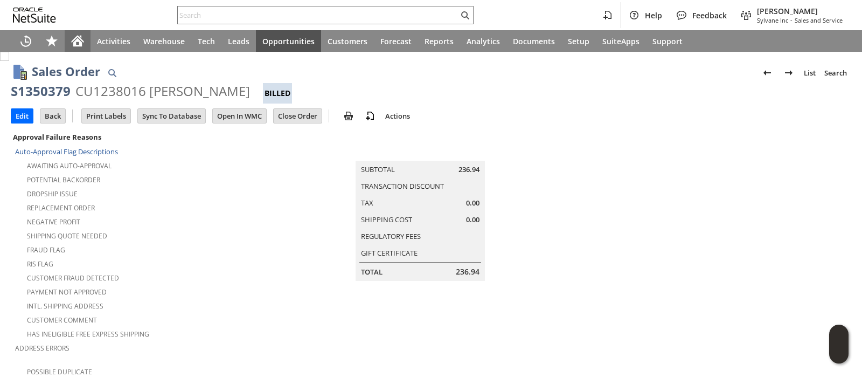
click at [75, 38] on icon "Home" at bounding box center [78, 39] width 12 height 7
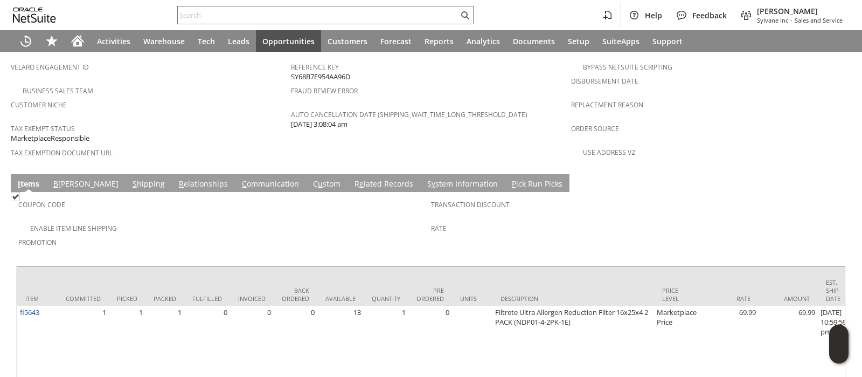
scroll to position [759, 0]
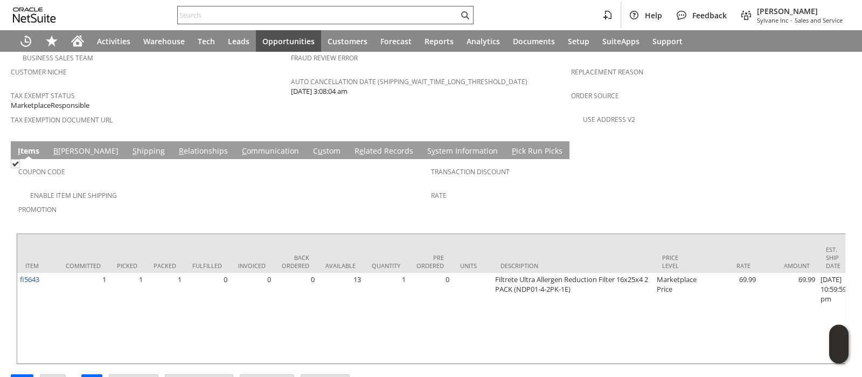
click at [326, 13] on input "text" at bounding box center [318, 15] width 281 height 13
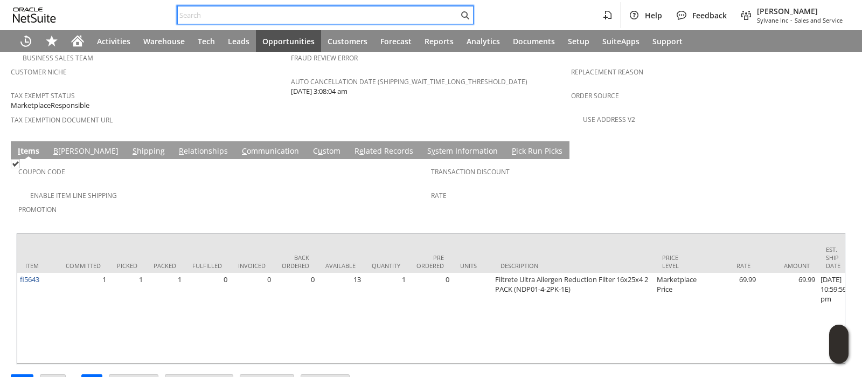
paste input "113-5626676-2043441"
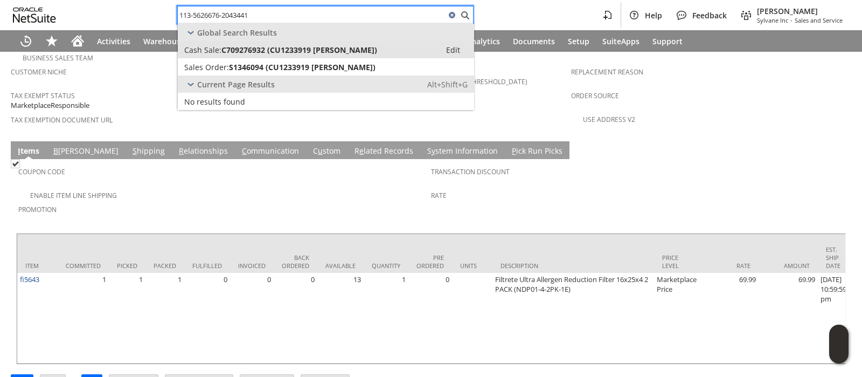
type input "113-5626676-2043441"
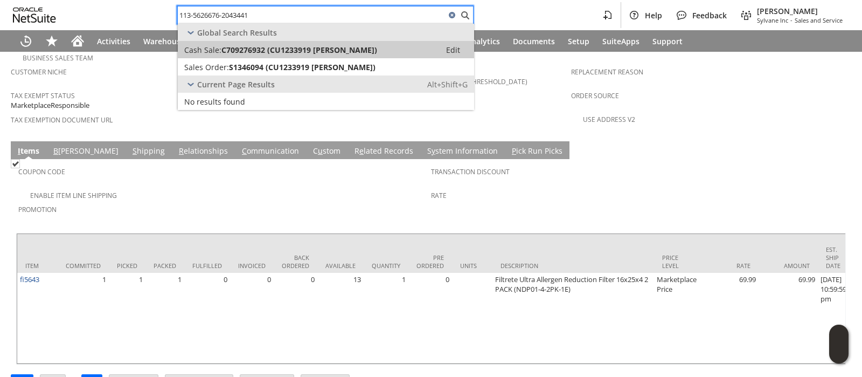
click at [332, 51] on span "C709276932 (CU1233919 Saul Ackerman)" at bounding box center [300, 50] width 156 height 10
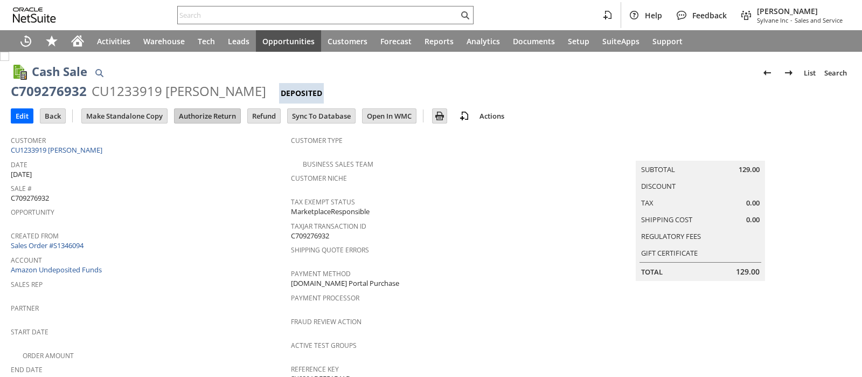
click at [209, 113] on input "Authorize Return" at bounding box center [208, 116] width 66 height 14
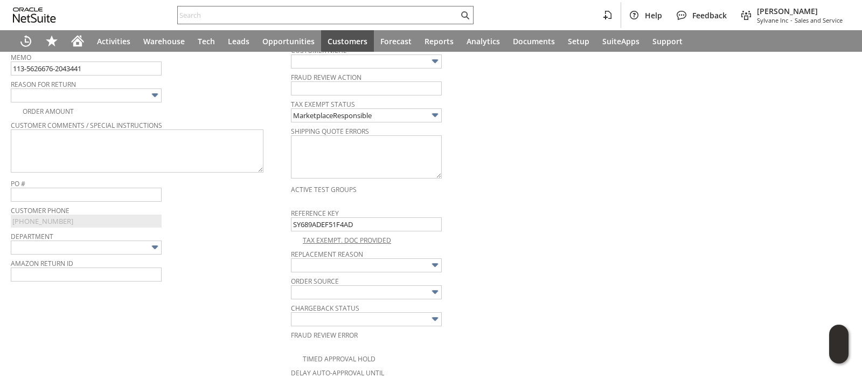
scroll to position [302, 0]
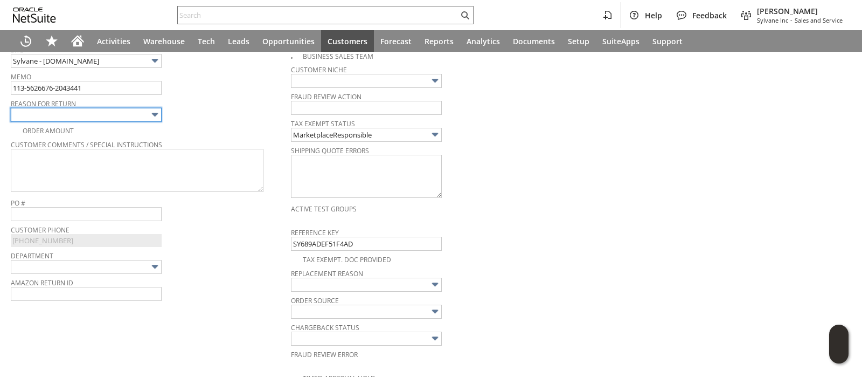
click at [132, 114] on input "text" at bounding box center [86, 115] width 151 height 14
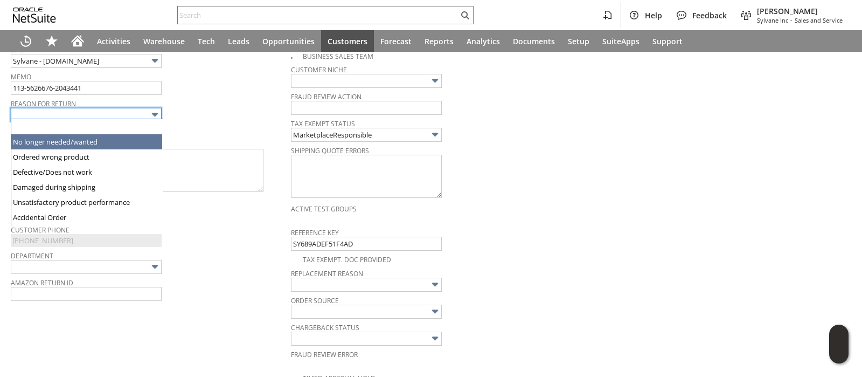
type input "No longer needed/wanted"
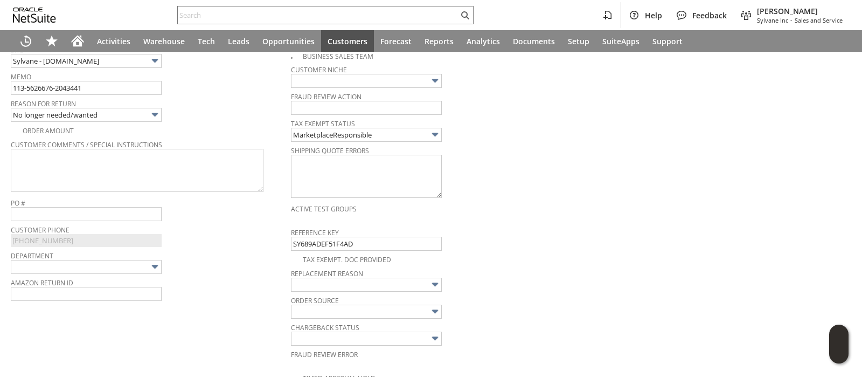
click at [216, 117] on div "Reason For Return No longer needed/wanted" at bounding box center [148, 109] width 275 height 26
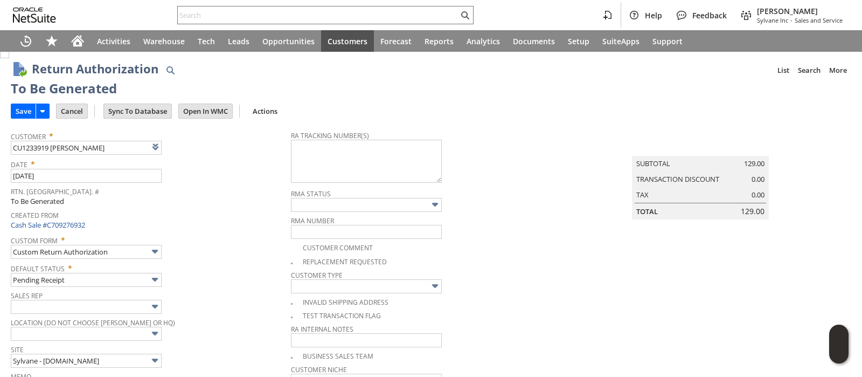
scroll to position [0, 0]
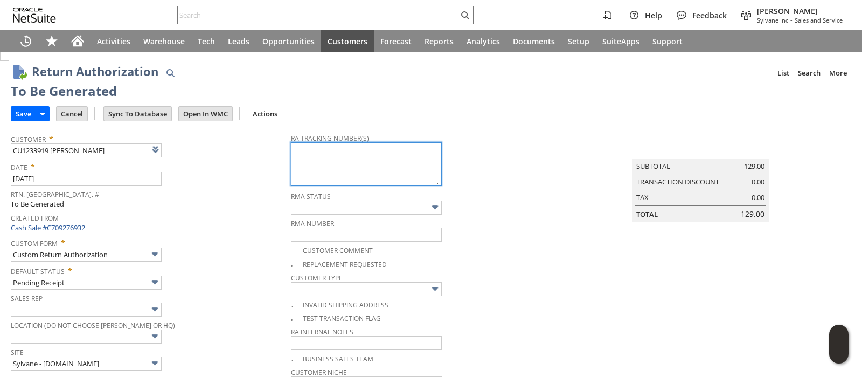
click at [305, 151] on textarea at bounding box center [366, 163] width 151 height 43
paste textarea "1ZR0960D9082042527"
type textarea "1ZR0960D9082042527"
click at [13, 114] on input "Save" at bounding box center [23, 114] width 24 height 14
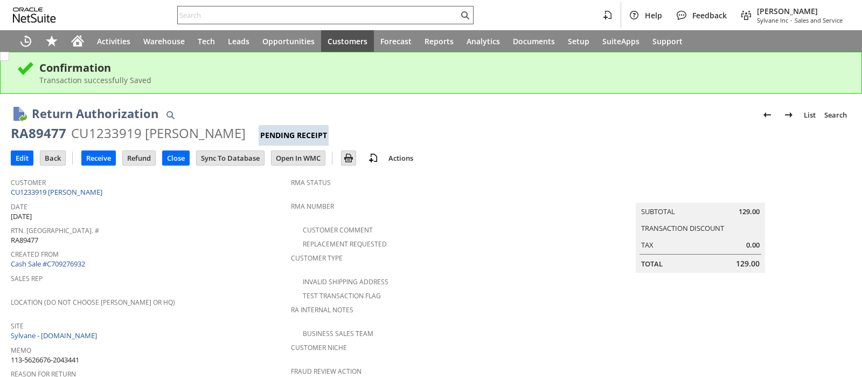
click at [284, 20] on input "text" at bounding box center [318, 15] width 281 height 13
paste input "111-7410753-8131461"
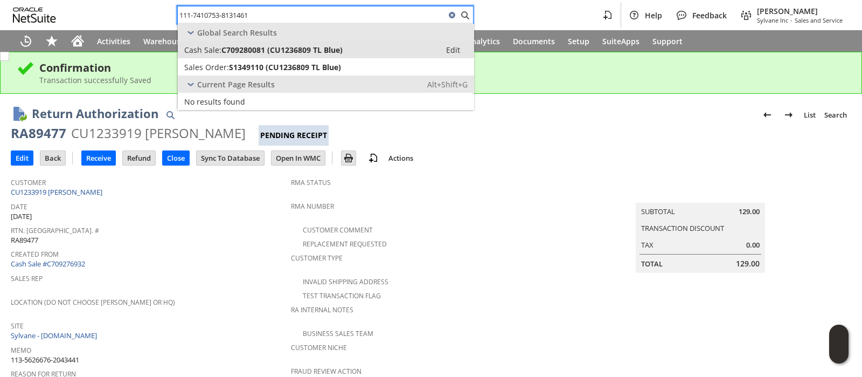
type input "111-7410753-8131461"
click at [293, 50] on span "C709280081 (CU1236809 TL Blue)" at bounding box center [282, 50] width 121 height 10
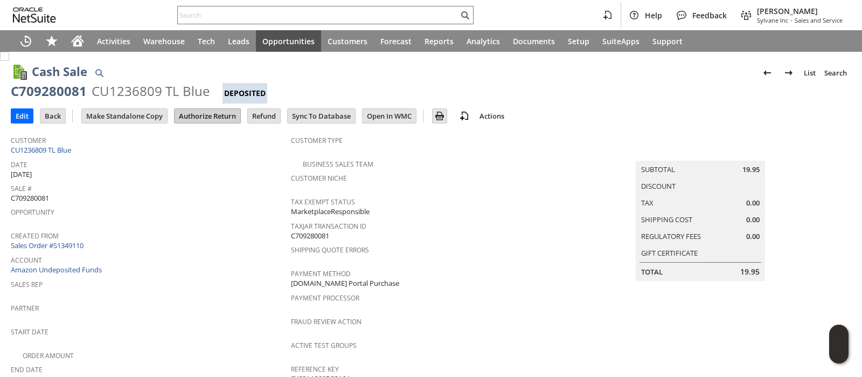
click at [215, 112] on input "Authorize Return" at bounding box center [208, 116] width 66 height 14
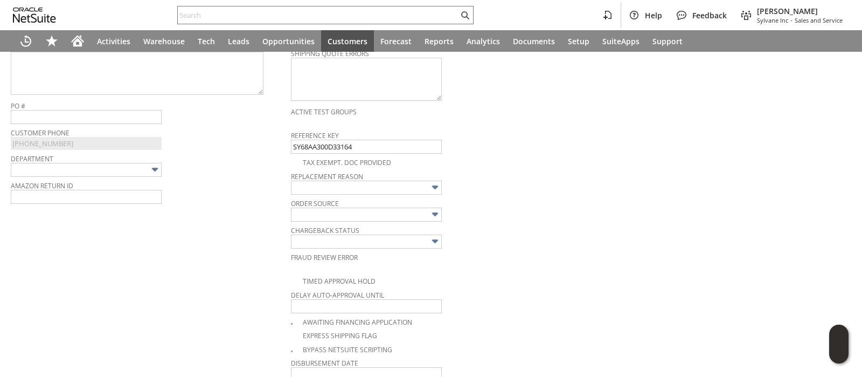
scroll to position [350, 0]
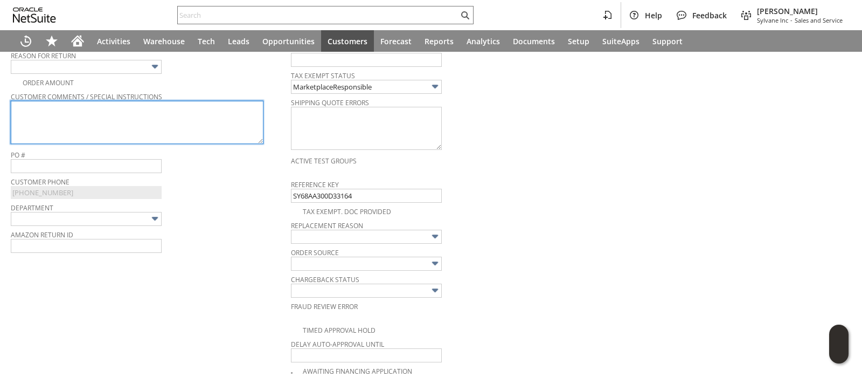
click at [197, 122] on textarea at bounding box center [137, 122] width 253 height 43
paste textarea "9302010949890180879438"
type textarea "9302010949890180879438"
click at [82, 107] on textarea "9302010949890180879438" at bounding box center [137, 122] width 253 height 43
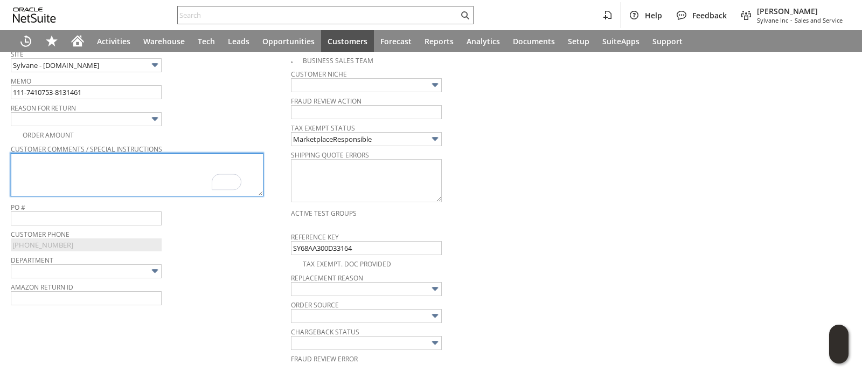
scroll to position [283, 0]
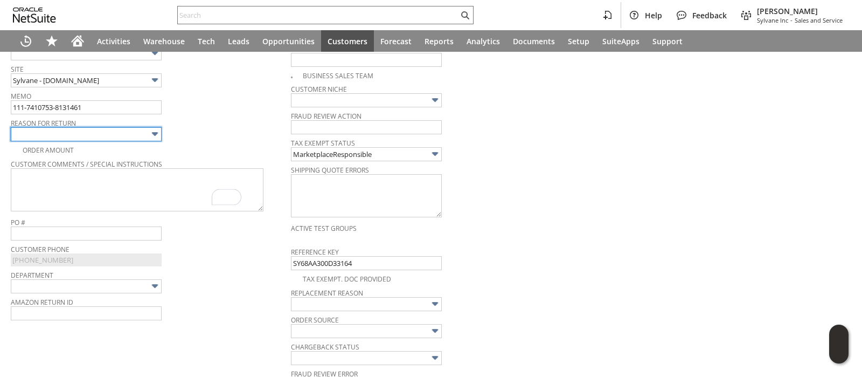
click at [94, 133] on input "text" at bounding box center [86, 134] width 151 height 14
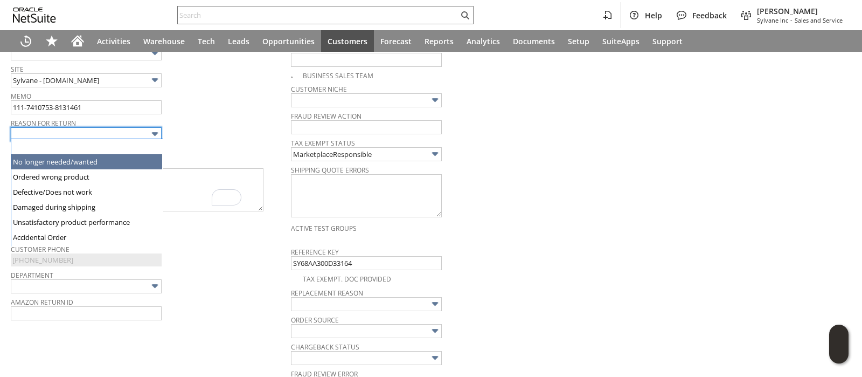
type input "No longer needed/wanted"
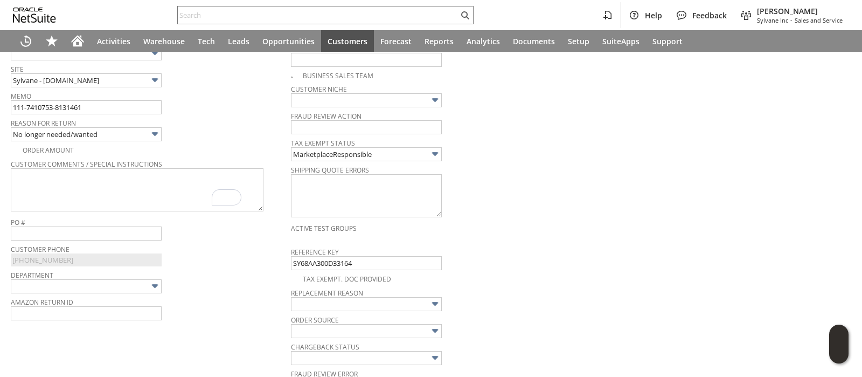
click at [188, 127] on div "Reason For Return No longer needed/wanted" at bounding box center [148, 128] width 275 height 26
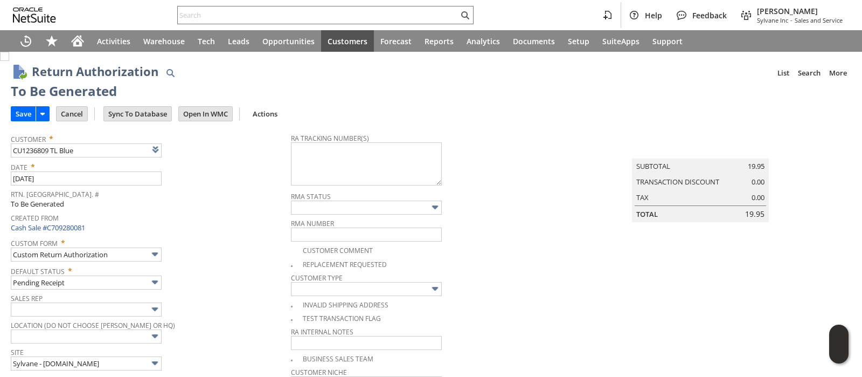
scroll to position [0, 0]
click at [293, 162] on textarea at bounding box center [366, 163] width 151 height 43
paste textarea "9302010949890180879438"
type textarea "9302010949890180879438"
click at [24, 114] on input "Save" at bounding box center [23, 114] width 24 height 14
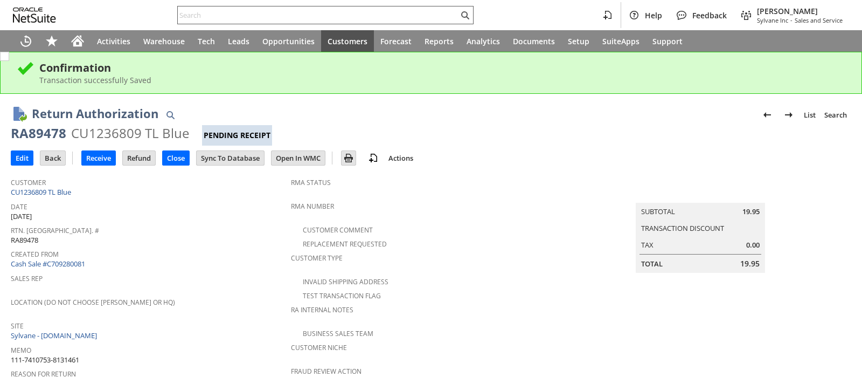
click at [366, 17] on input "text" at bounding box center [318, 15] width 281 height 13
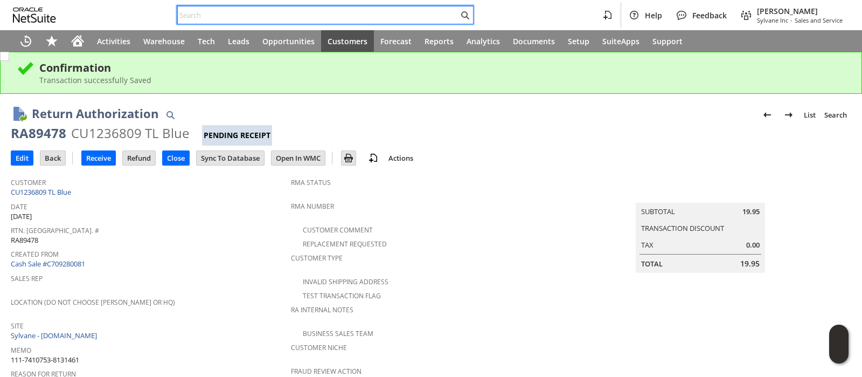
paste input "112-6730739-5417836"
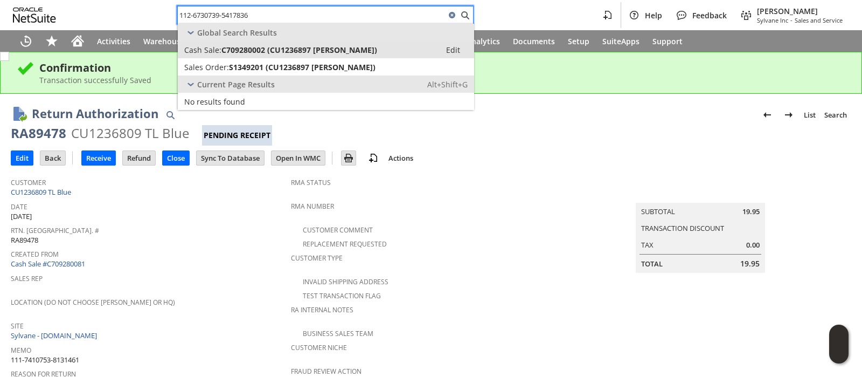
type input "112-6730739-5417836"
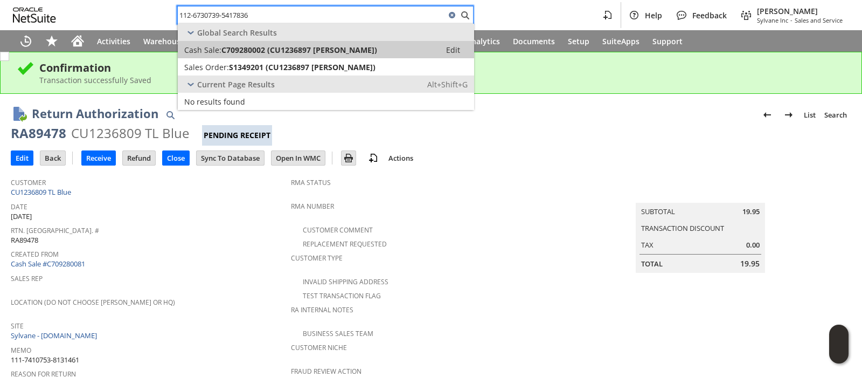
click at [295, 51] on span "C709280002 (CU1236897 dawn paytosh)" at bounding box center [300, 50] width 156 height 10
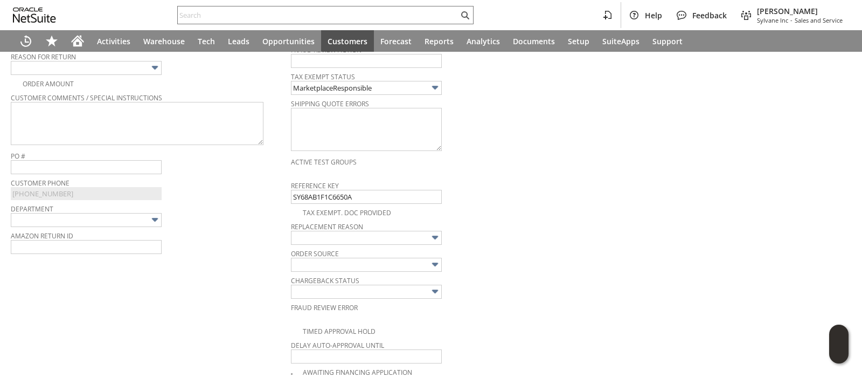
scroll to position [340, 0]
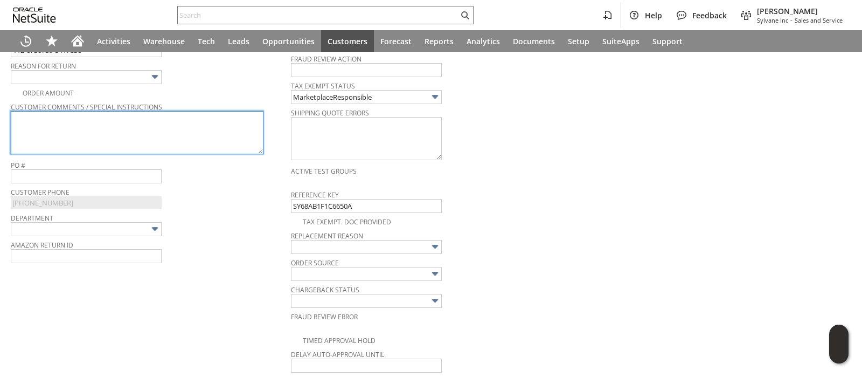
click at [172, 116] on textarea at bounding box center [137, 132] width 253 height 43
paste textarea "We received a room humidifier."
type textarea "We received a room humidifier."
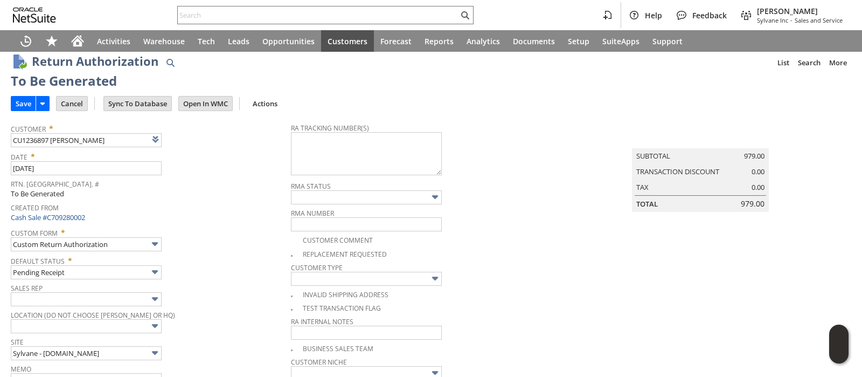
scroll to position [0, 0]
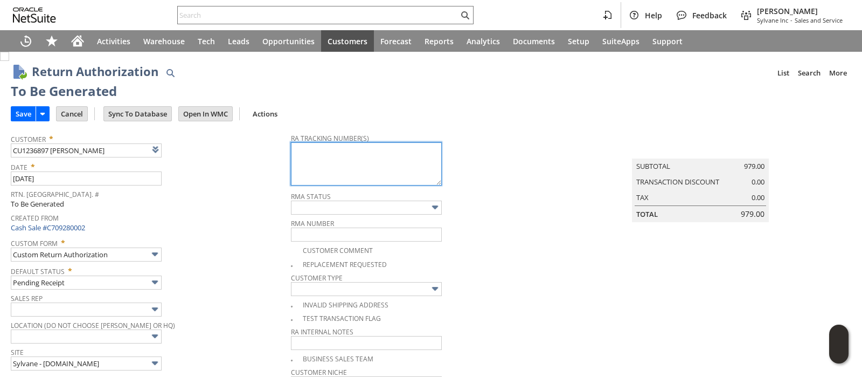
click at [383, 165] on textarea at bounding box center [366, 163] width 151 height 43
paste textarea "1ZR0960D9081975932"
type textarea "1ZR0960D9081975932"
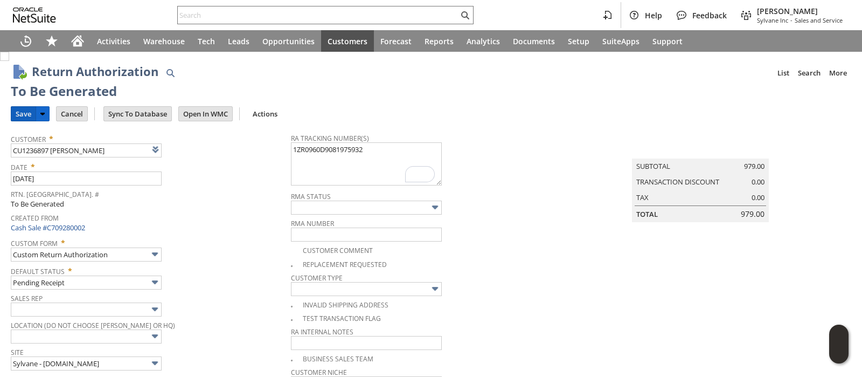
click at [29, 113] on input "Save" at bounding box center [23, 114] width 24 height 14
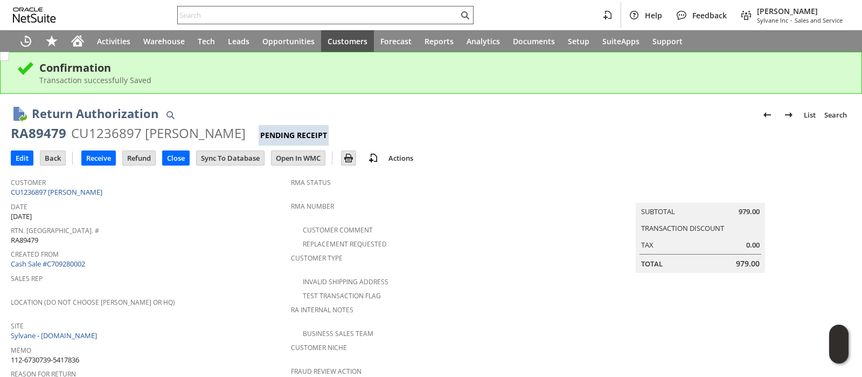
click at [257, 15] on input "text" at bounding box center [318, 15] width 281 height 13
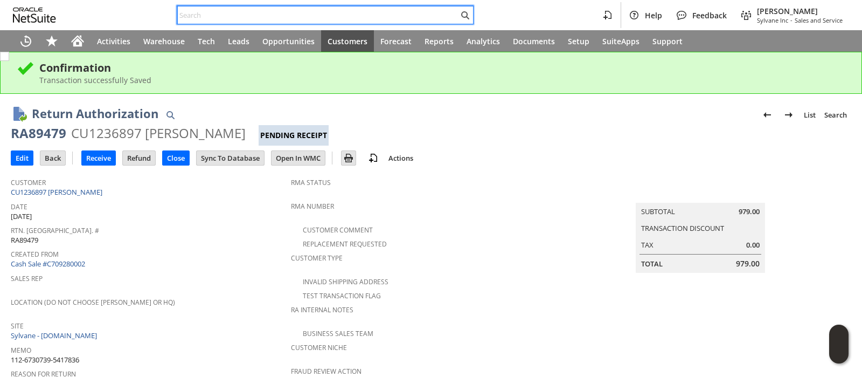
paste input "114-5664498-0480212"
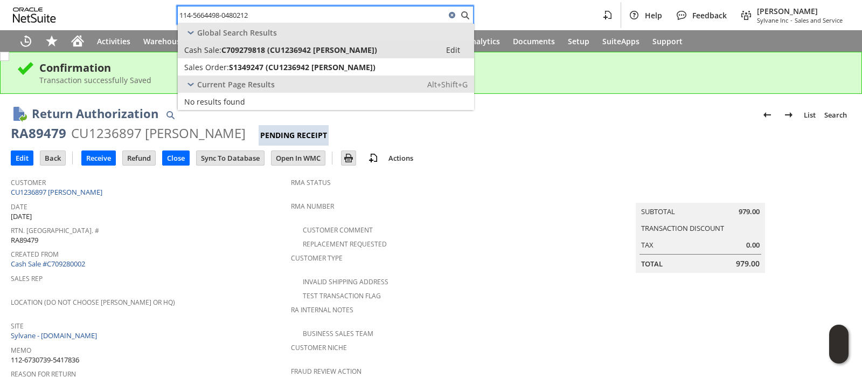
type input "114-5664498-0480212"
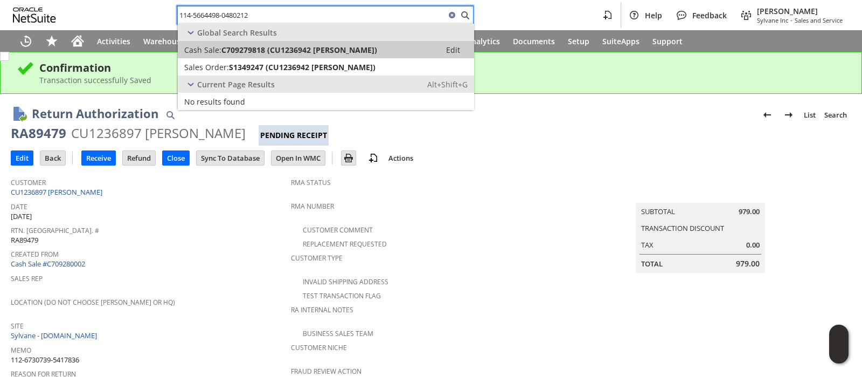
click at [254, 47] on span "C709279818 (CU1236942 [PERSON_NAME])" at bounding box center [300, 50] width 156 height 10
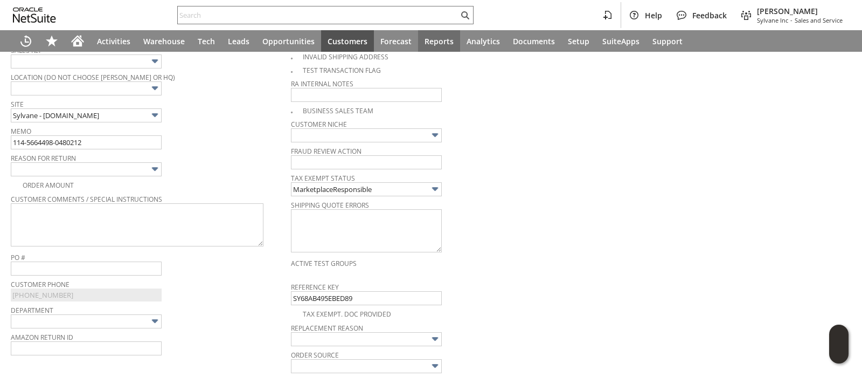
scroll to position [225, 0]
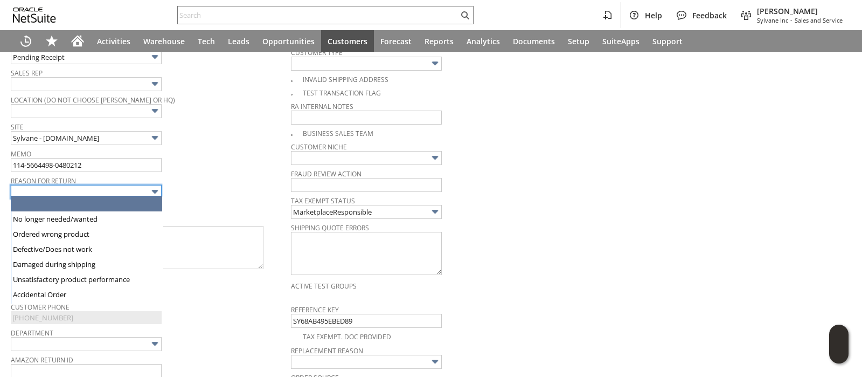
click at [130, 191] on input "text" at bounding box center [86, 192] width 151 height 14
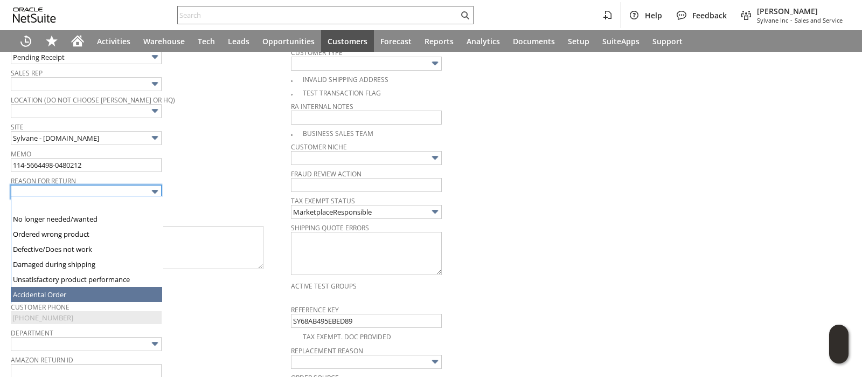
type input "Accidental Order"
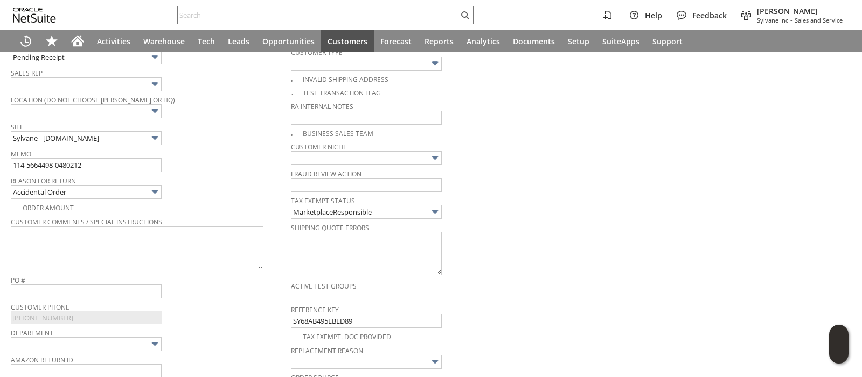
click at [186, 175] on span "Reason For Return" at bounding box center [148, 179] width 275 height 12
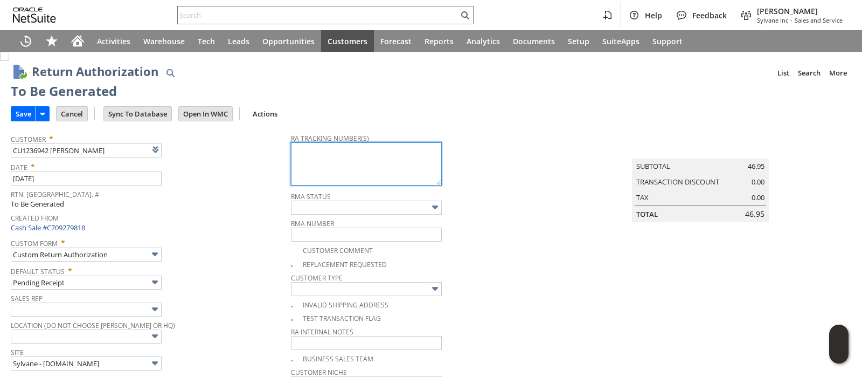
click at [335, 170] on textarea at bounding box center [366, 163] width 151 height 43
paste textarea "1ZR0960D9081954508"
type textarea "1ZR0960D9081954508"
click at [24, 114] on input "Save" at bounding box center [23, 114] width 24 height 14
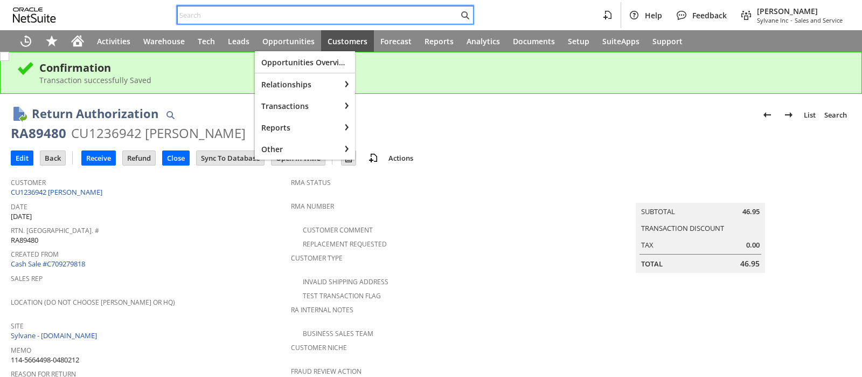
click at [269, 16] on input "text" at bounding box center [318, 15] width 281 height 13
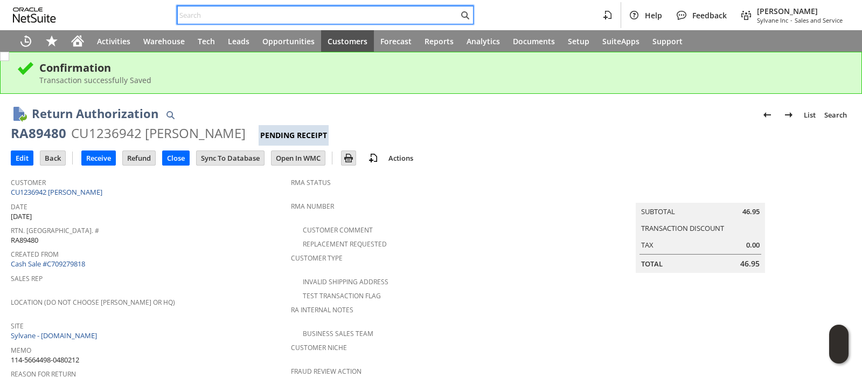
paste input "113-8736808-3100215"
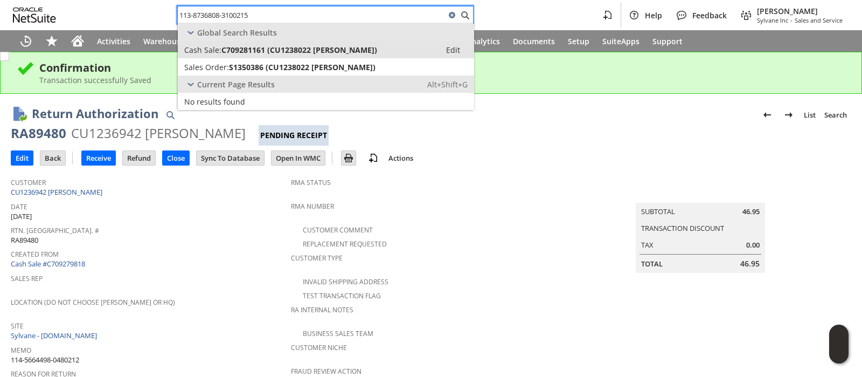
type input "113-8736808-3100215"
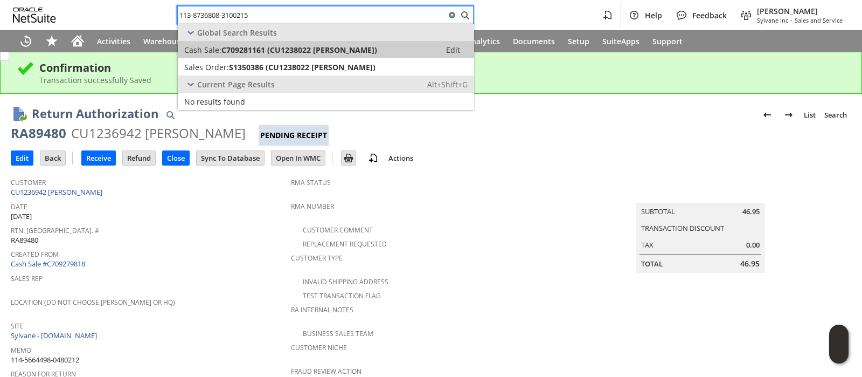
click at [269, 50] on span "C709281161 (CU1238022 [PERSON_NAME])" at bounding box center [300, 50] width 156 height 10
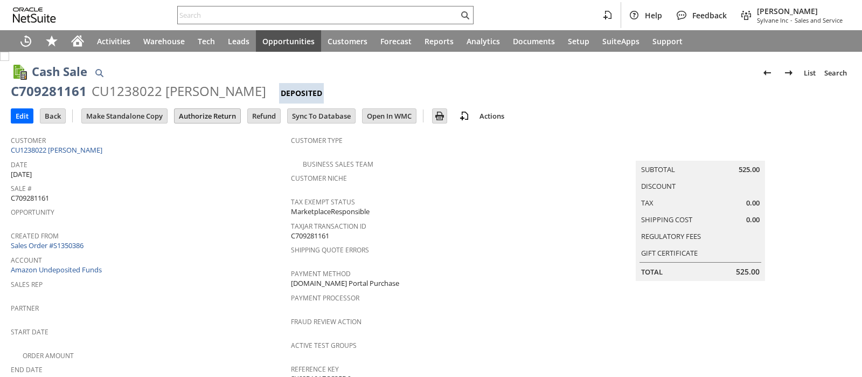
click at [202, 115] on input "Authorize Return" at bounding box center [208, 116] width 66 height 14
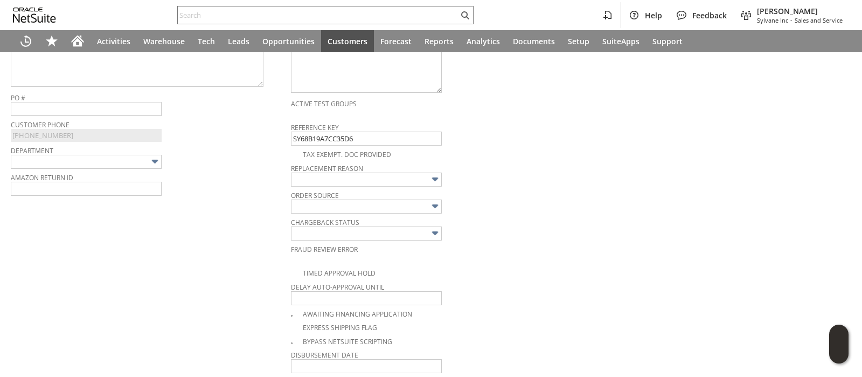
scroll to position [340, 0]
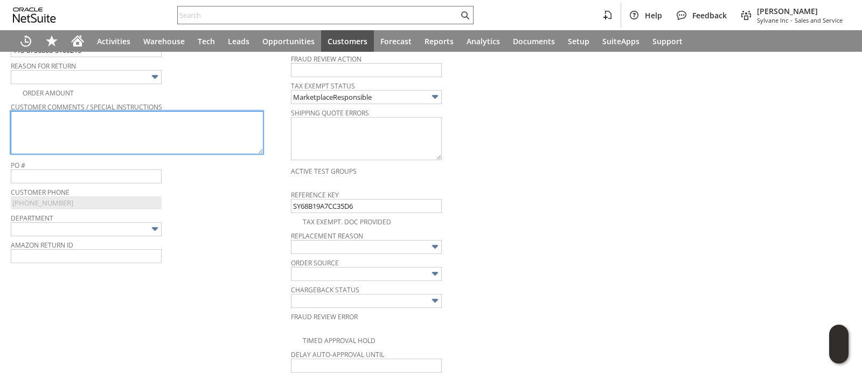
click at [225, 127] on textarea at bounding box center [137, 132] width 253 height 43
paste textarea "Damaged 220 feet from house. Left in middle of 1 car entrance. This is where da…"
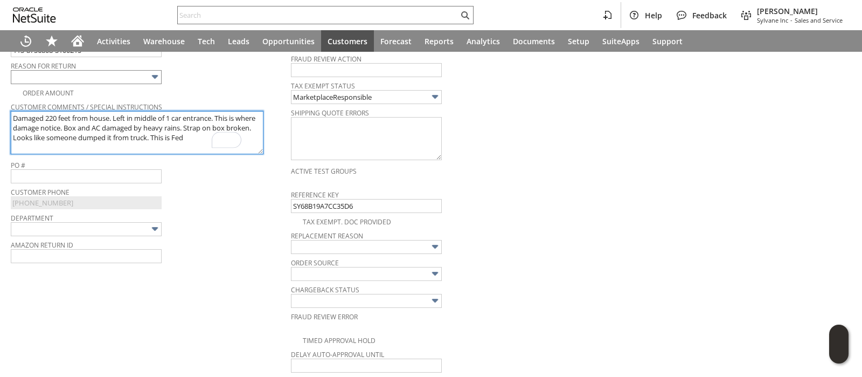
type textarea "Damaged 220 feet from house. Left in middle of 1 car entrance. This is where da…"
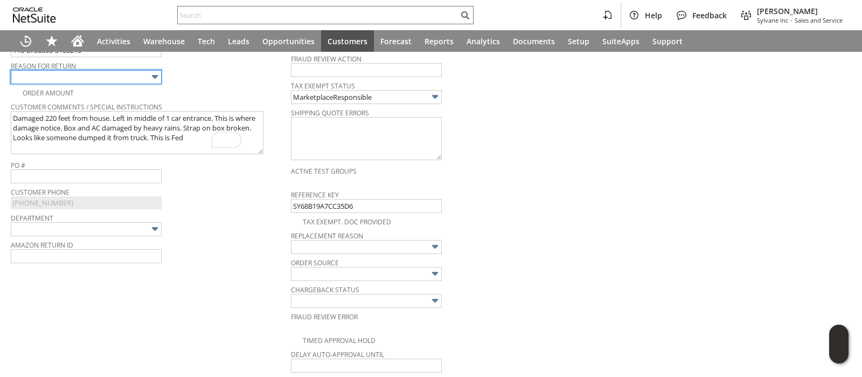
click at [148, 78] on input "text" at bounding box center [86, 77] width 151 height 14
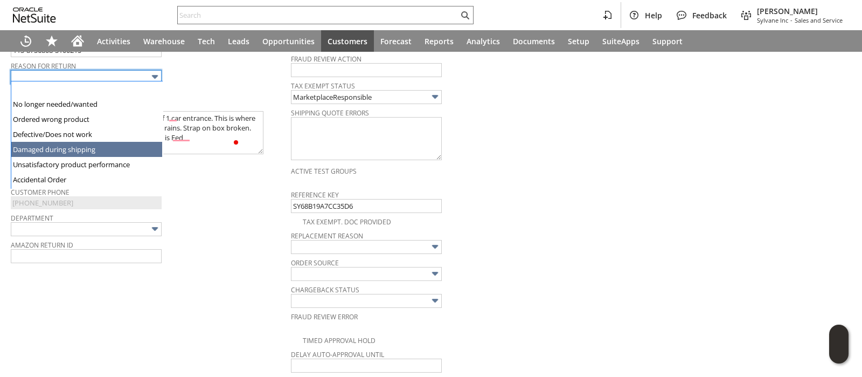
type input "Damaged during shipping"
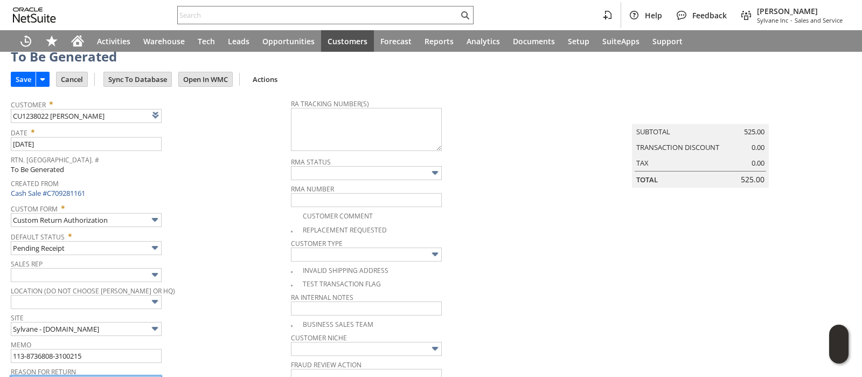
scroll to position [0, 0]
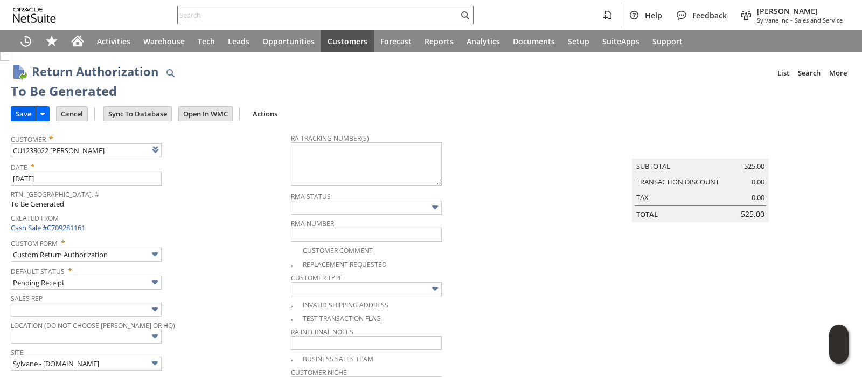
click at [27, 109] on input "Save" at bounding box center [23, 114] width 24 height 14
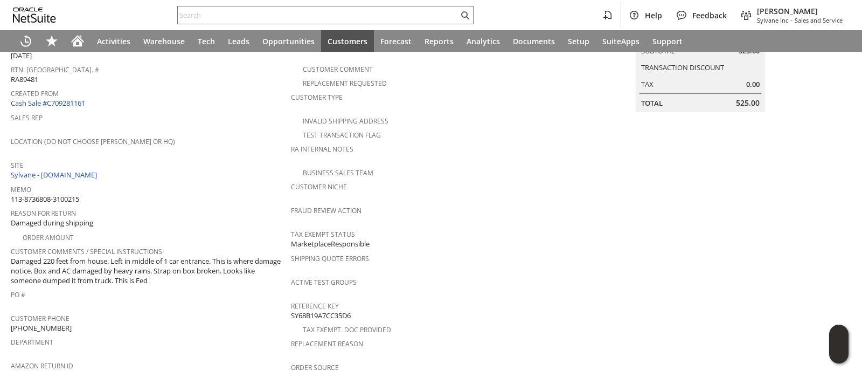
scroll to position [202, 0]
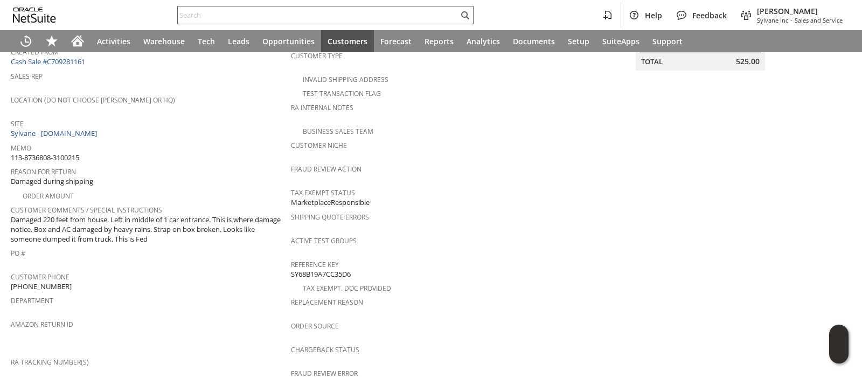
click at [304, 19] on input "text" at bounding box center [318, 15] width 281 height 13
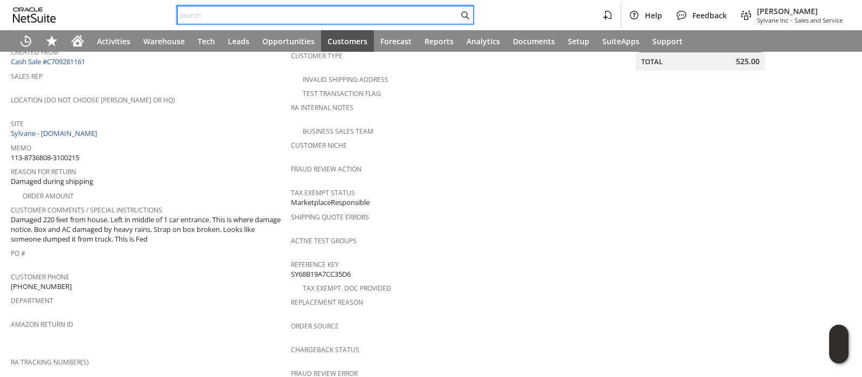
paste input "112-1307525-5723452"
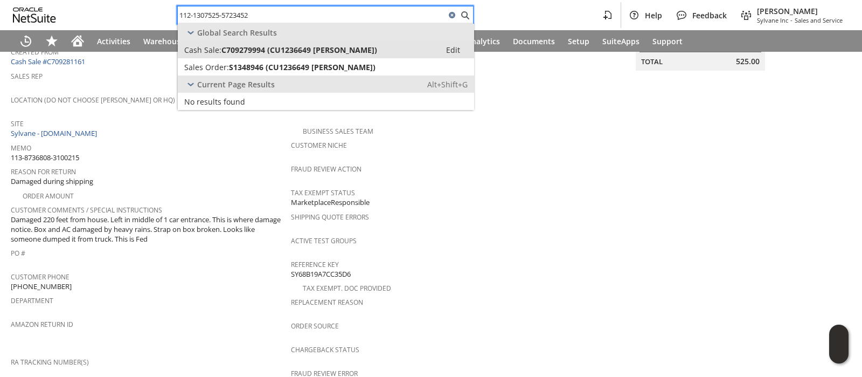
type input "112-1307525-5723452"
click at [302, 42] on link "Cash Sale: C709279994 (CU1236649 [PERSON_NAME]) Edit" at bounding box center [326, 49] width 296 height 17
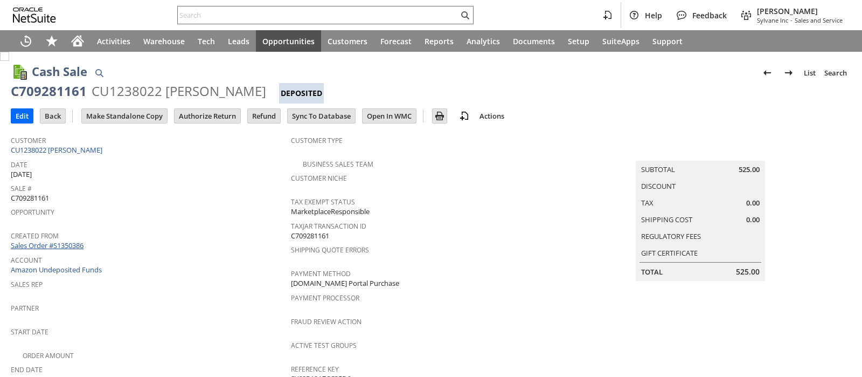
click at [78, 240] on link "Sales Order #S1350386" at bounding box center [48, 245] width 75 height 10
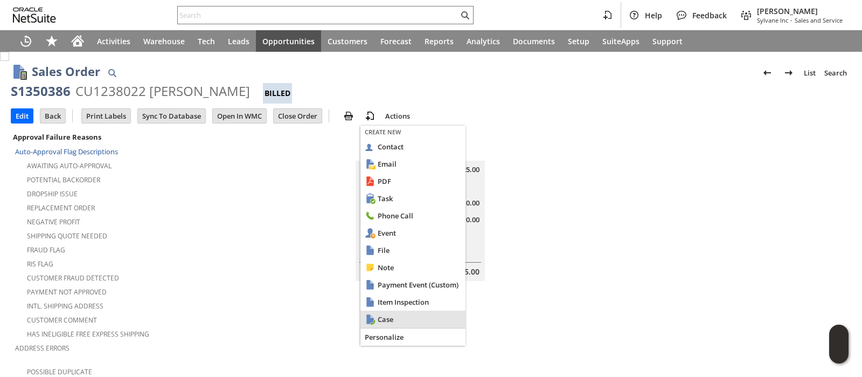
click at [379, 315] on span "Case" at bounding box center [420, 319] width 84 height 10
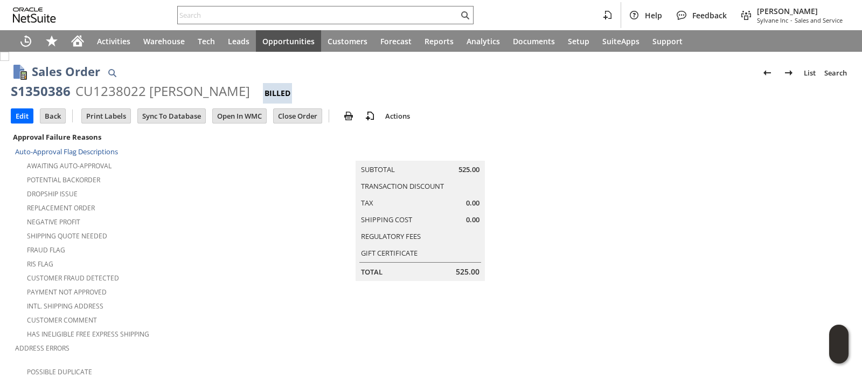
click at [801, 146] on td at bounding box center [711, 294] width 280 height 328
click at [49, 91] on div "S1350386" at bounding box center [41, 90] width 60 height 17
copy div "S1350386"
click at [777, 171] on td at bounding box center [711, 294] width 280 height 328
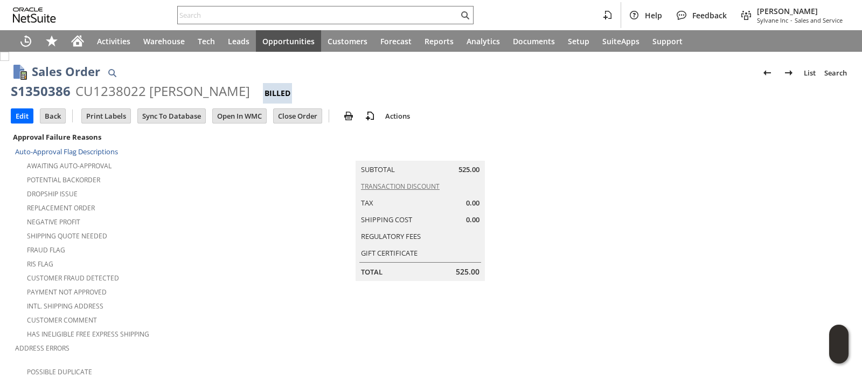
scroll to position [720, 0]
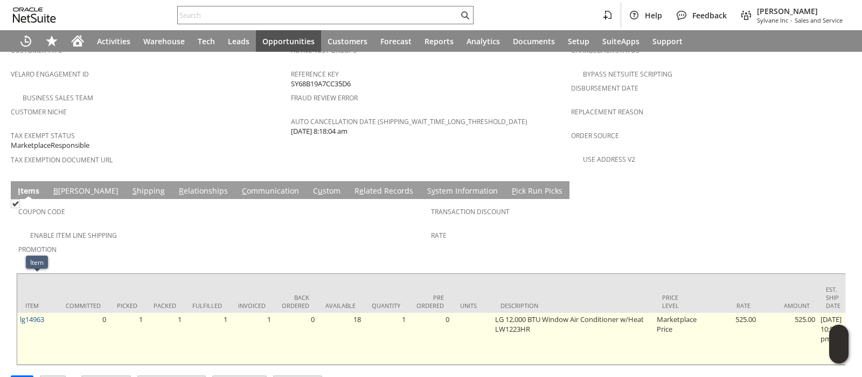
click at [48, 313] on td "lg14963" at bounding box center [37, 339] width 40 height 52
copy tr "lg14963"
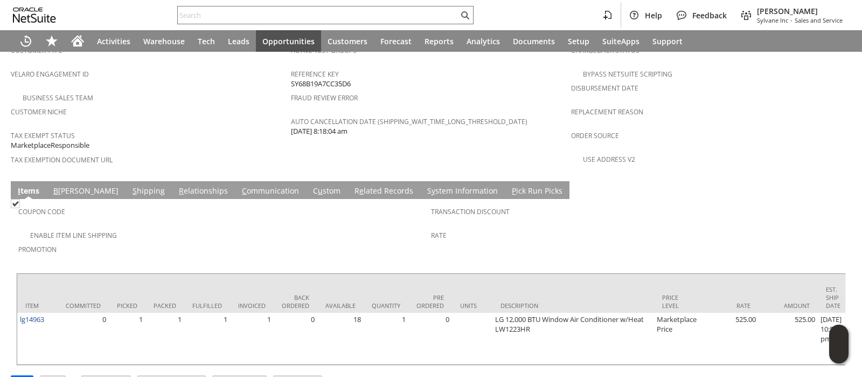
click at [743, 128] on span "Order Source" at bounding box center [708, 134] width 275 height 12
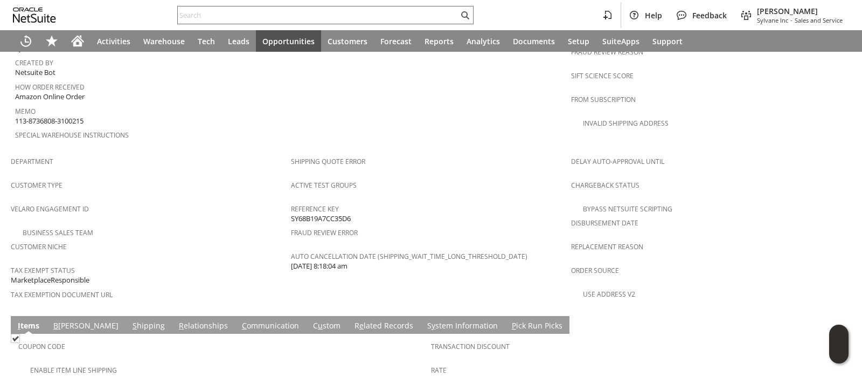
scroll to position [517, 0]
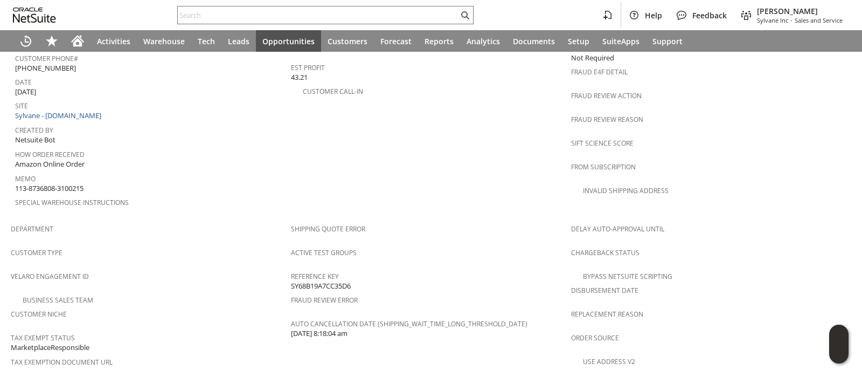
click at [748, 268] on div "Bypass NetSuite Scripting" at bounding box center [711, 274] width 280 height 13
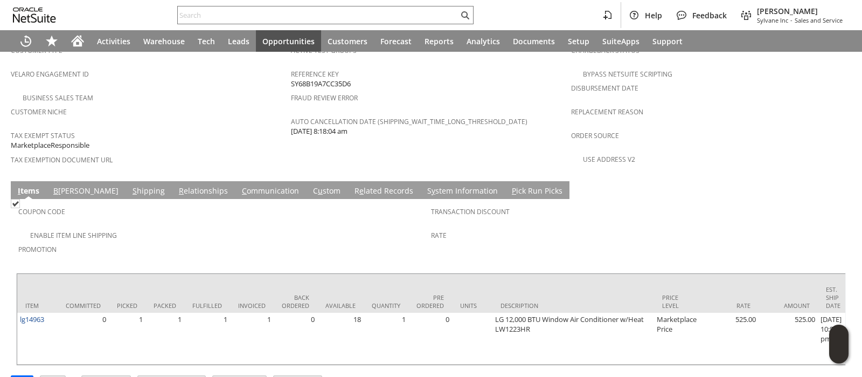
click at [130, 185] on link "S hipping" at bounding box center [149, 191] width 38 height 12
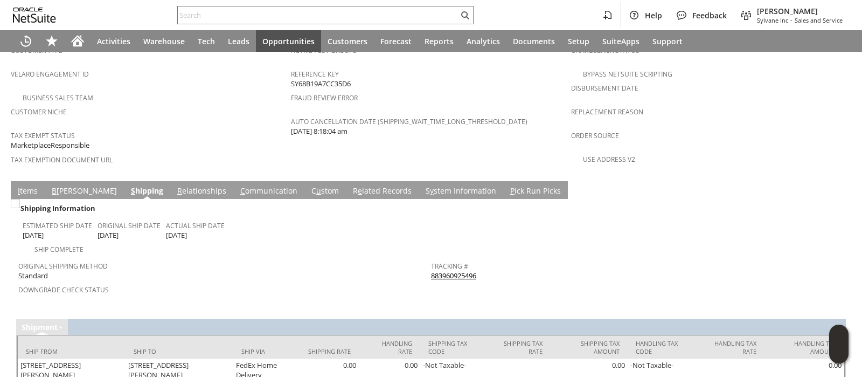
click at [478, 258] on div "Tracking # 883960925496" at bounding box center [634, 269] width 407 height 23
copy tbody "883960925496 Return Tracking #"
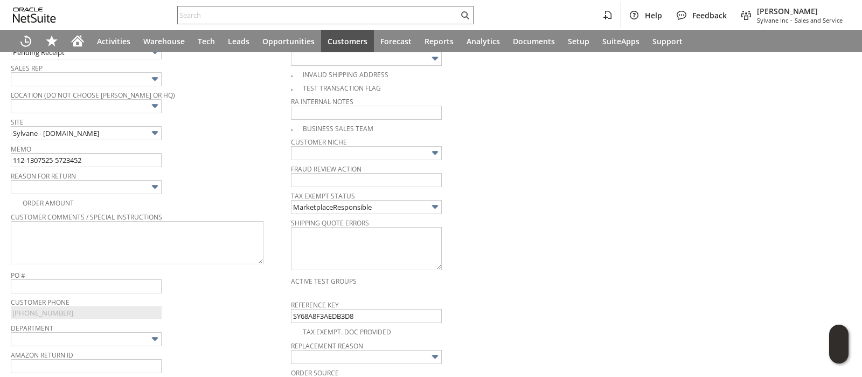
scroll to position [225, 0]
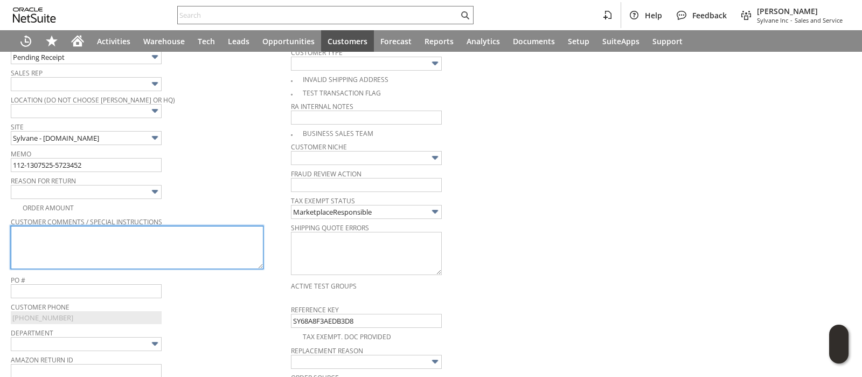
click at [139, 237] on textarea at bounding box center [137, 247] width 253 height 43
paste textarea "The unit dont shut off once it gets to or past the set dehumidifier %"
type textarea "The unit dont shut off once it gets to or past the set dehumidifier %"
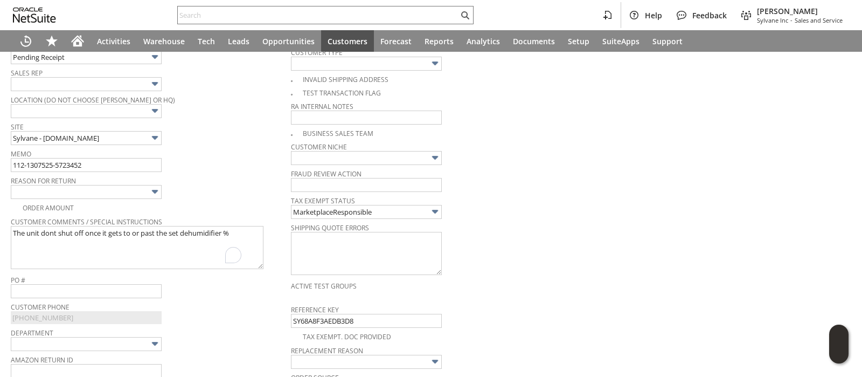
click at [155, 189] on img at bounding box center [155, 191] width 12 height 12
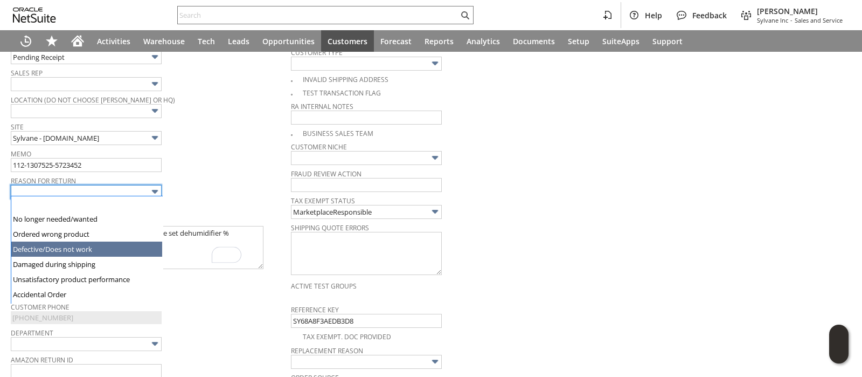
type input "Defective/Does not work"
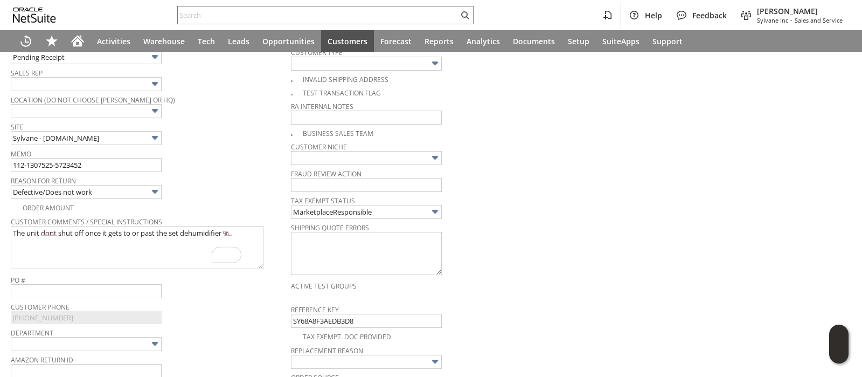
click at [231, 148] on span "Memo" at bounding box center [148, 152] width 275 height 12
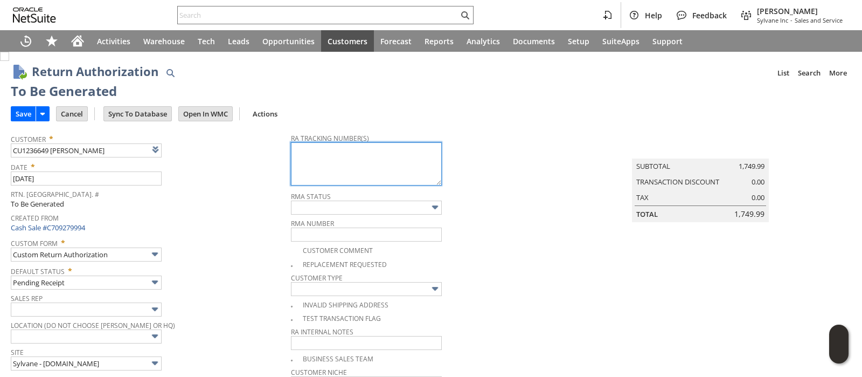
click at [292, 157] on textarea at bounding box center [366, 163] width 151 height 43
paste textarea "1ZR0960D9081773810"
type textarea "1ZR0960D9081773810"
click at [24, 112] on input "Save" at bounding box center [23, 114] width 24 height 14
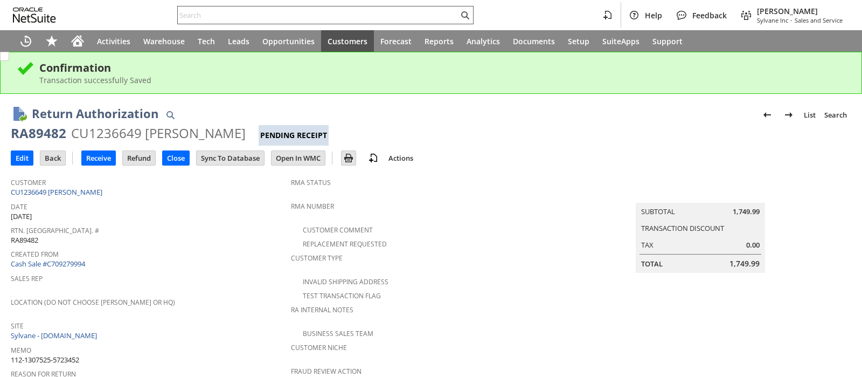
click at [293, 13] on input "text" at bounding box center [318, 15] width 281 height 13
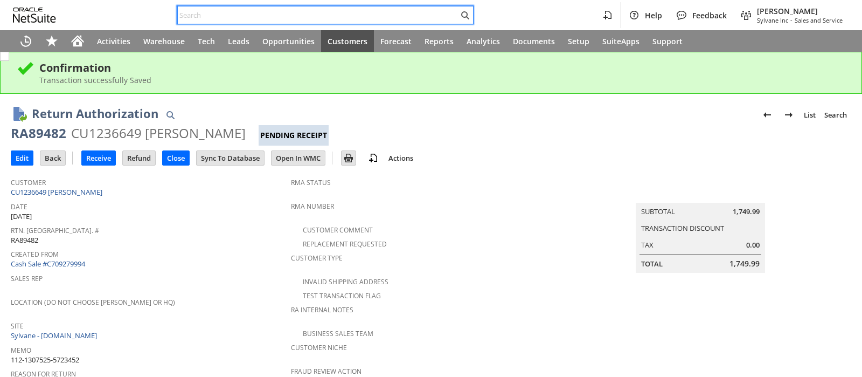
paste input "111-6893033-3919439"
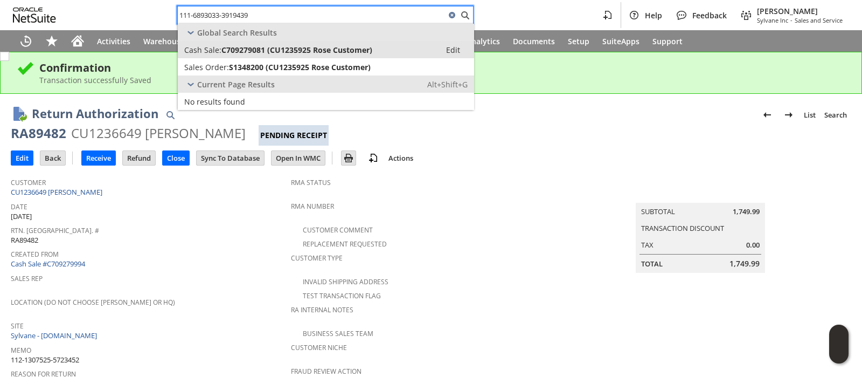
type input "111-6893033-3919439"
click at [276, 46] on span "C709279081 (CU1235925 Rose Customer)" at bounding box center [297, 50] width 151 height 10
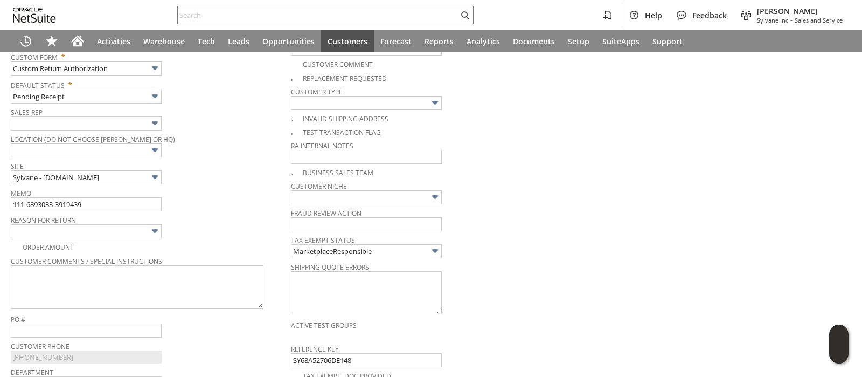
scroll to position [158, 0]
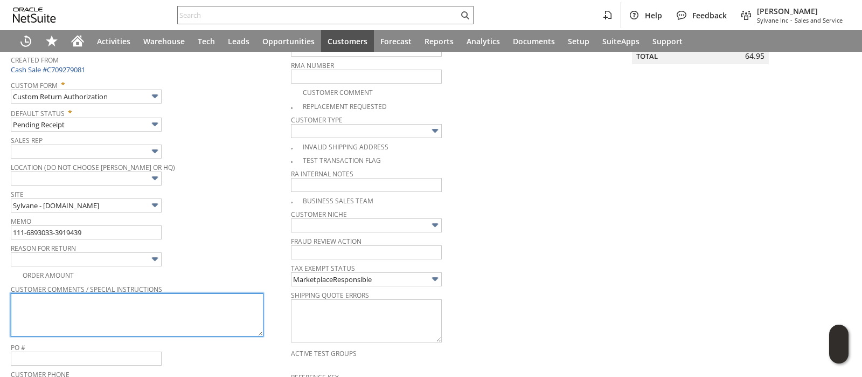
click at [175, 301] on textarea at bounding box center [137, 314] width 253 height 43
paste textarea "Wrong size"
type textarea "Wrong size"
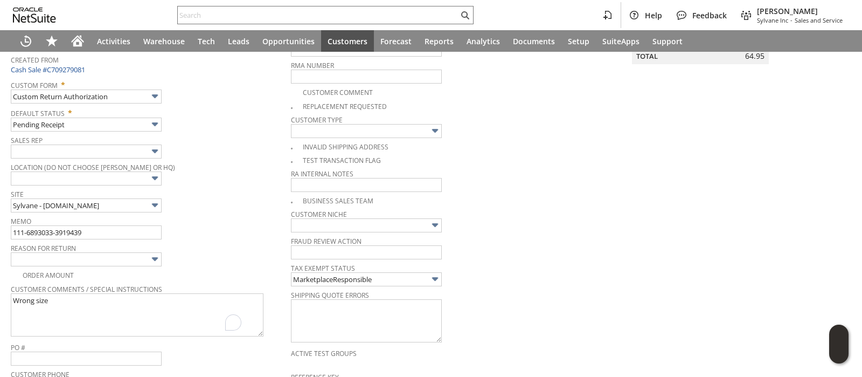
click at [156, 254] on img at bounding box center [155, 259] width 12 height 12
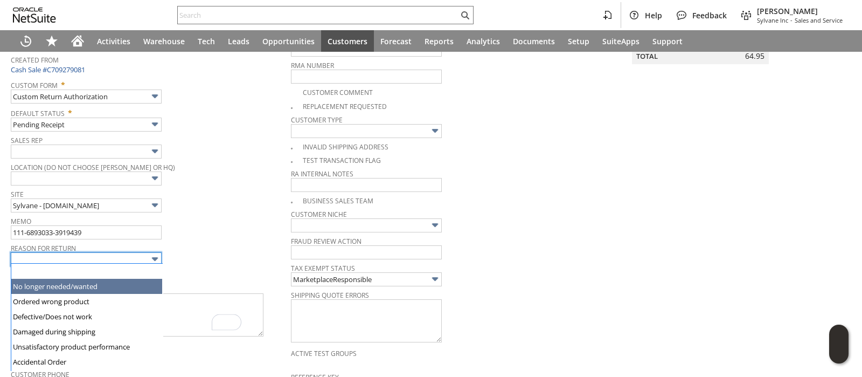
type input "No longer needed/wanted"
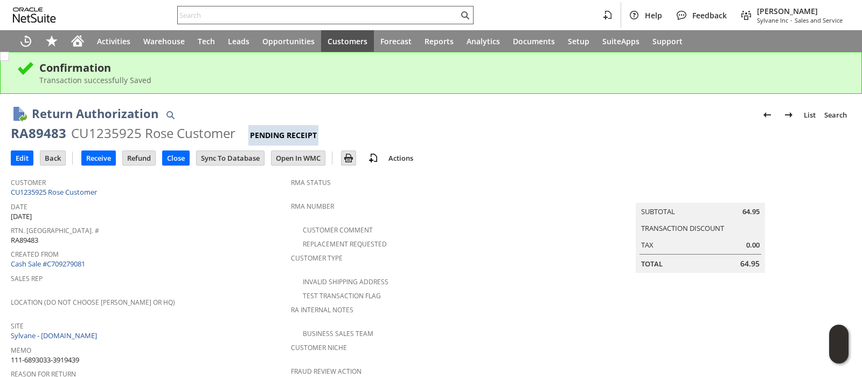
click at [329, 11] on input "text" at bounding box center [318, 15] width 281 height 13
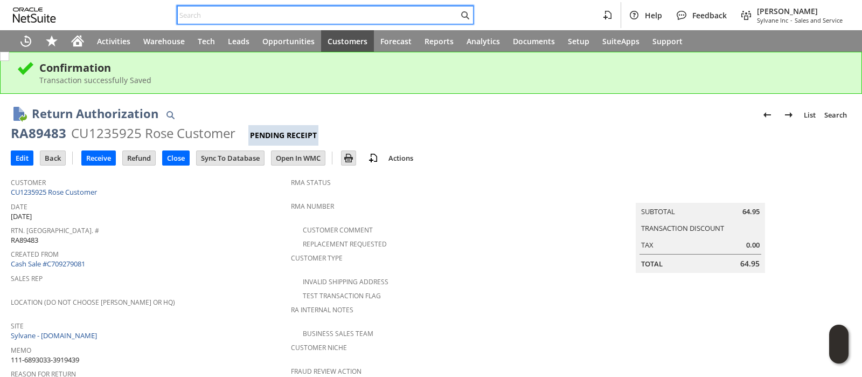
paste input "111-7904289-3400243"
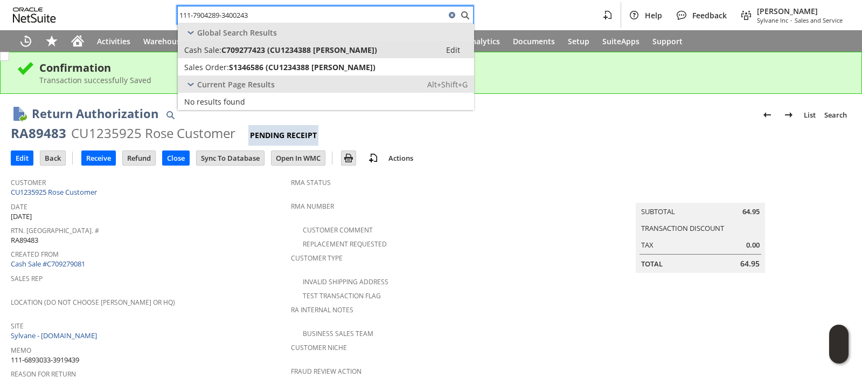
type input "111-7904289-3400243"
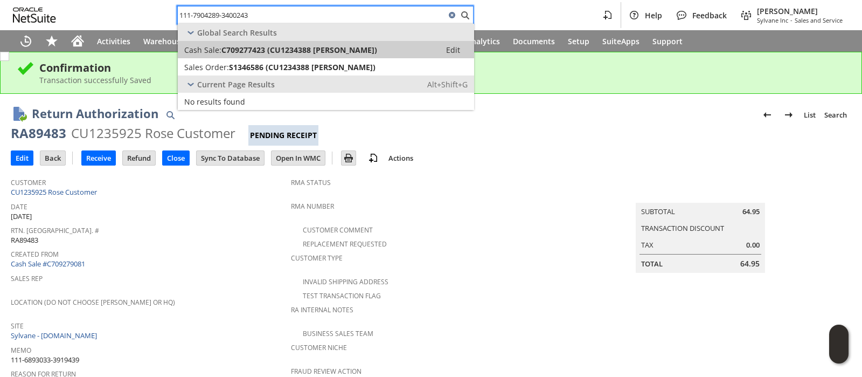
click at [313, 47] on span "C709277423 (CU1234388 [PERSON_NAME])" at bounding box center [300, 50] width 156 height 10
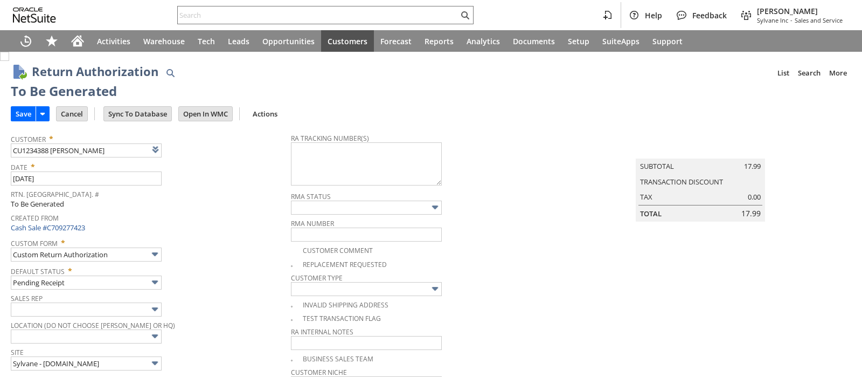
type input "Add"
type input "Copy Previous"
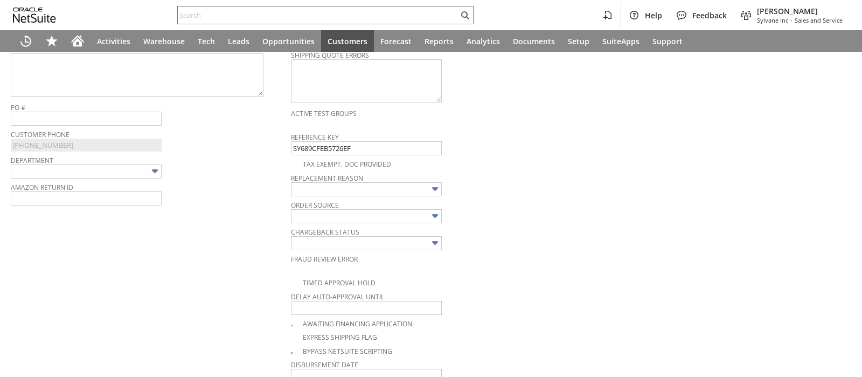
scroll to position [263, 0]
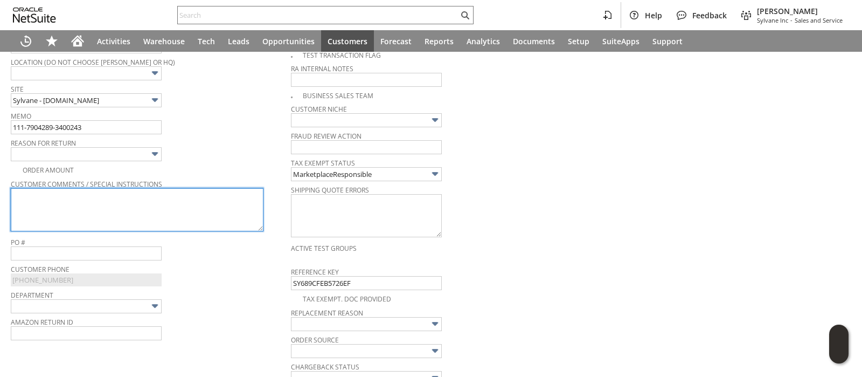
click at [210, 217] on textarea at bounding box center [137, 209] width 253 height 43
paste textarea "Does not fit cleaner"
type textarea "Does not fit cleaner"
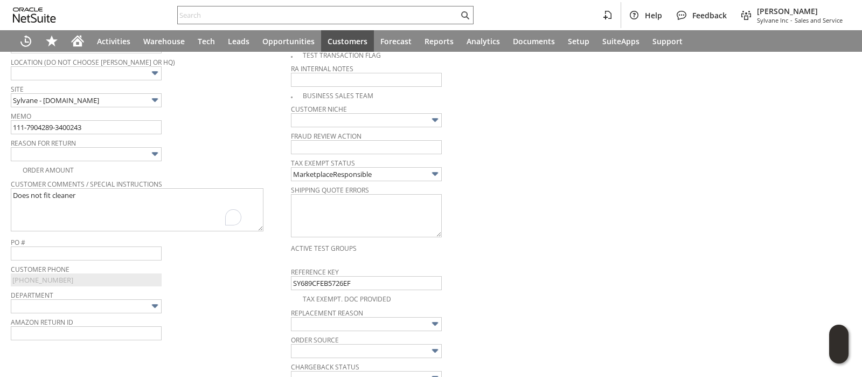
click at [151, 155] on img at bounding box center [155, 154] width 12 height 12
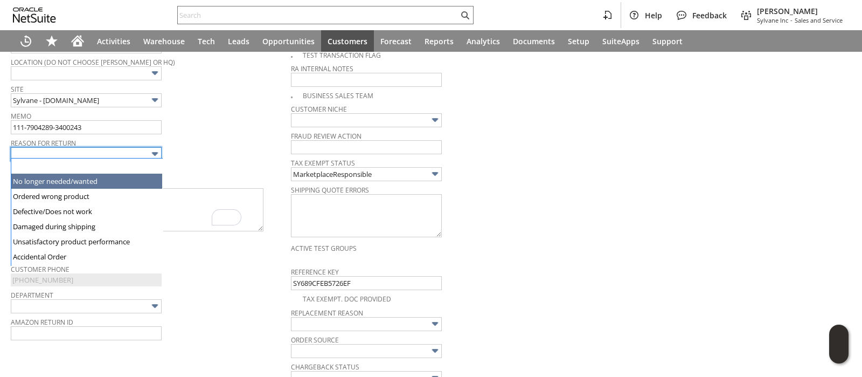
type input "No longer needed/wanted"
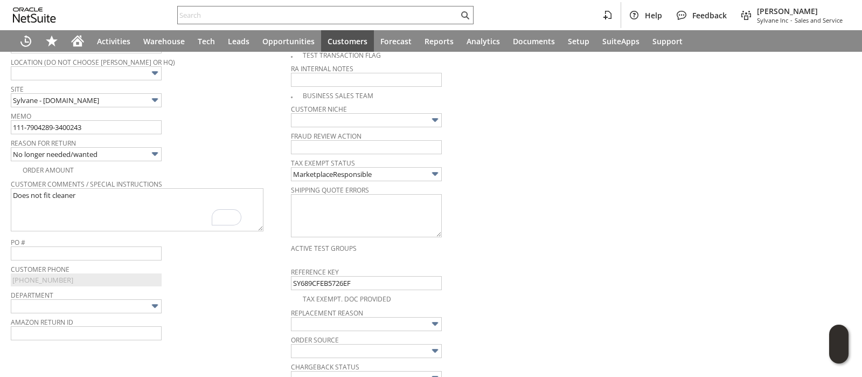
click at [213, 123] on div "Memo 111-7904289-3400243" at bounding box center [148, 121] width 275 height 26
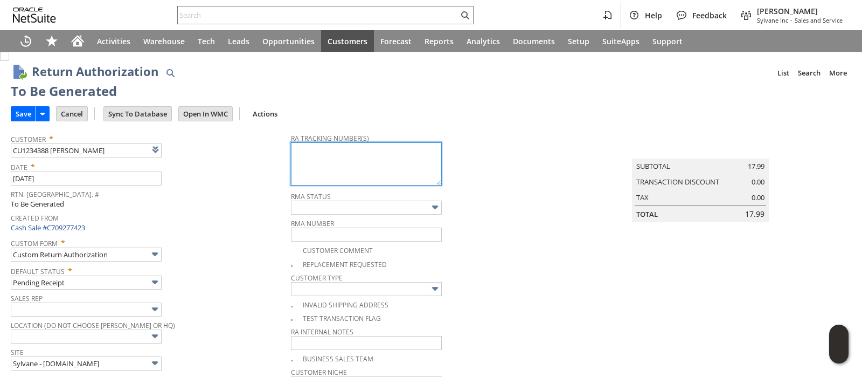
click at [299, 154] on textarea at bounding box center [366, 163] width 151 height 43
paste textarea "Does not fit cleaner"
type textarea "Does not fit cleaner"
click at [314, 147] on textarea "Does not fit cleaner" at bounding box center [366, 163] width 151 height 43
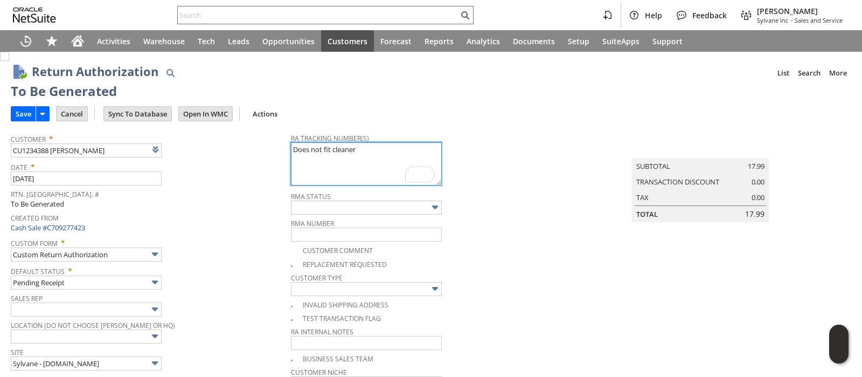
click at [314, 147] on textarea "Does not fit cleaner" at bounding box center [366, 163] width 151 height 43
paste textarea "9302010949890180702088"
type textarea "9302010949890180702088"
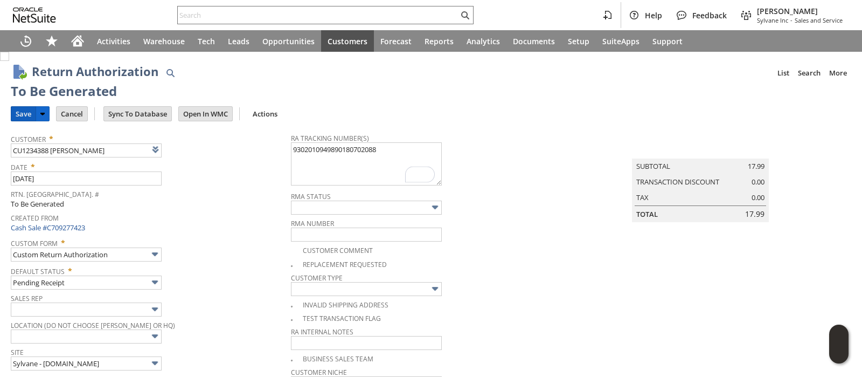
click at [15, 113] on input "Save" at bounding box center [23, 114] width 24 height 14
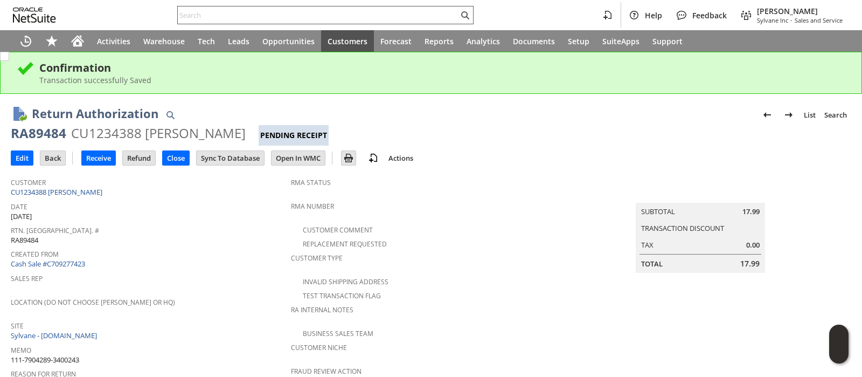
click at [377, 16] on input "text" at bounding box center [318, 15] width 281 height 13
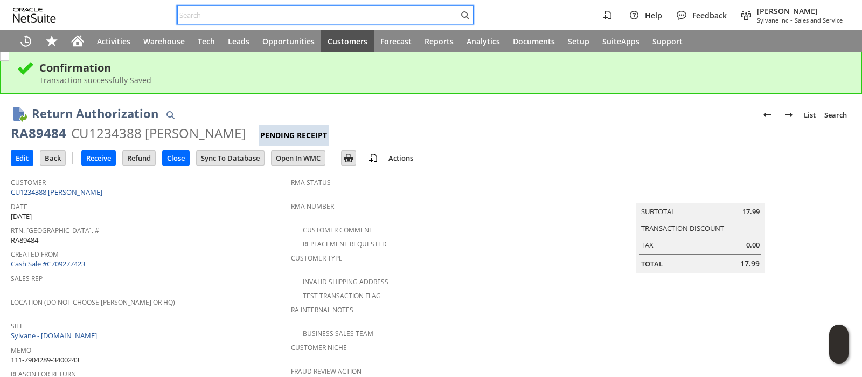
paste input "112-1634690-0369847"
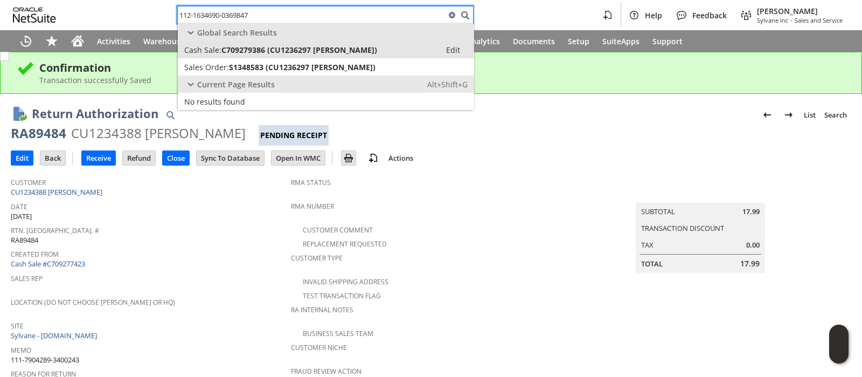
type input "112-1634690-0369847"
click at [306, 46] on span "C709279386 (CU1236297 dragan vasic)" at bounding box center [300, 50] width 156 height 10
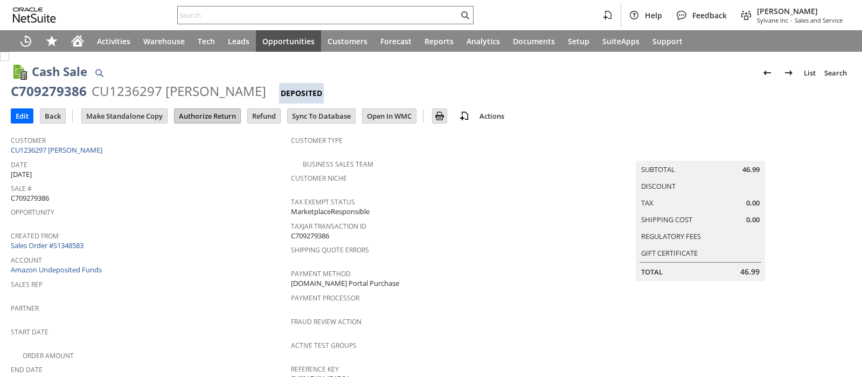
click at [197, 114] on input "Authorize Return" at bounding box center [208, 116] width 66 height 14
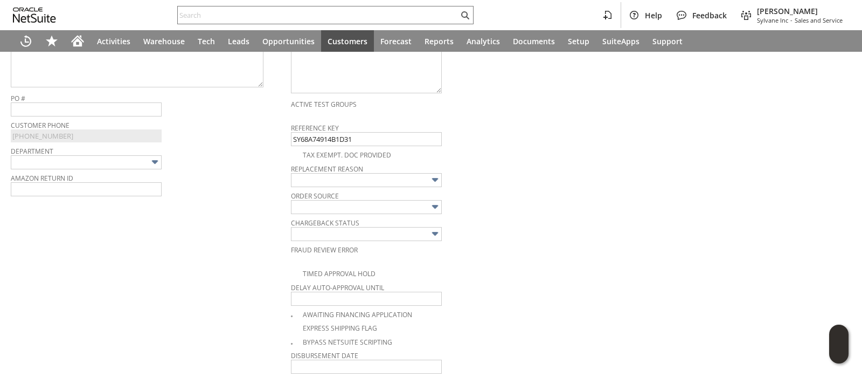
scroll to position [315, 0]
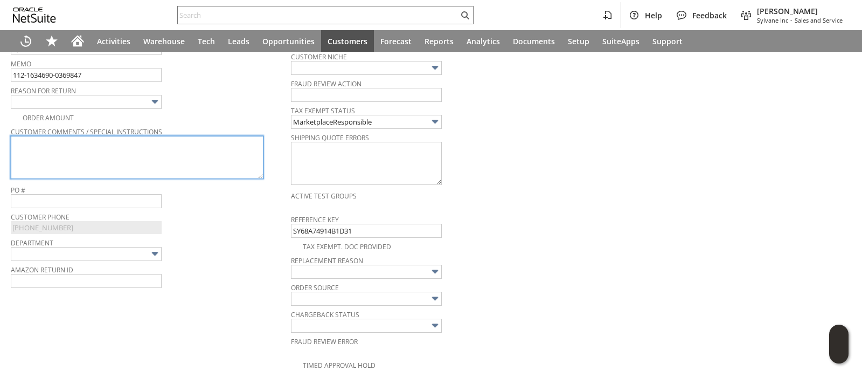
click at [165, 149] on textarea at bounding box center [137, 157] width 253 height 43
paste textarea "Wrong size"
type textarea "Wrong size"
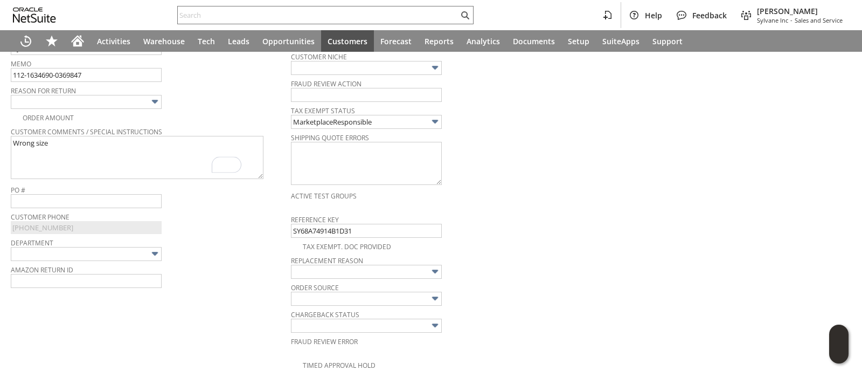
click at [153, 101] on img at bounding box center [155, 101] width 12 height 12
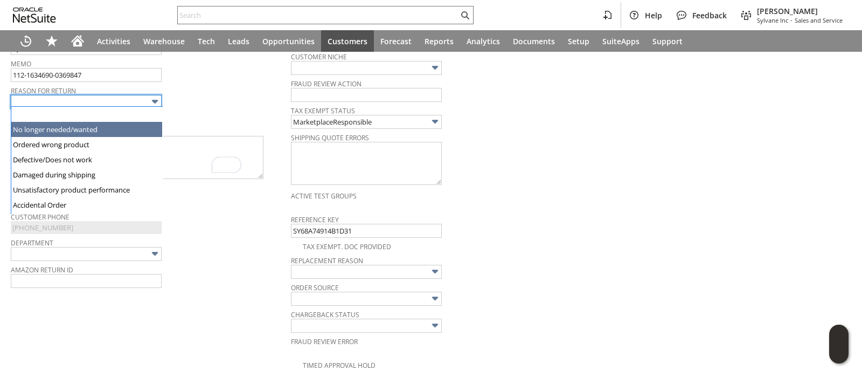
type input "No longer needed/wanted"
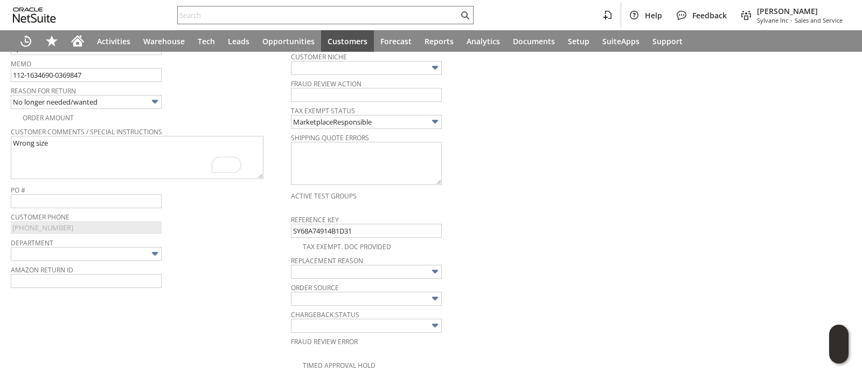
click at [225, 103] on div "Reason For Return No longer needed/wanted" at bounding box center [148, 96] width 275 height 26
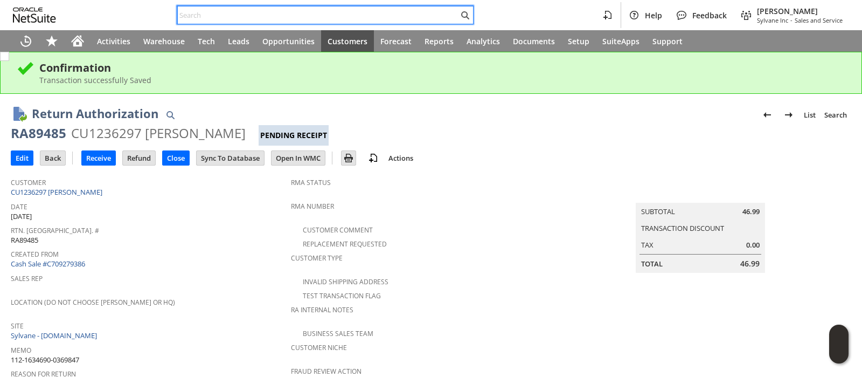
click at [294, 15] on input "text" at bounding box center [318, 15] width 281 height 13
paste input "114-4531611-5029809"
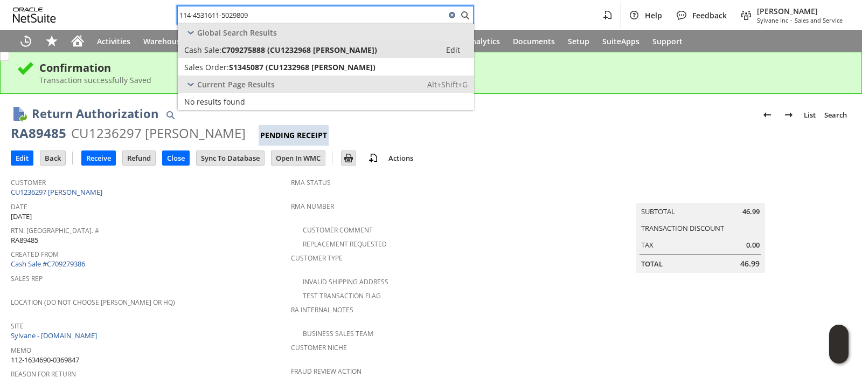
type input "114-4531611-5029809"
click at [289, 50] on span "C709275888 (CU1232968 Beatriz Bustamante)" at bounding box center [300, 50] width 156 height 10
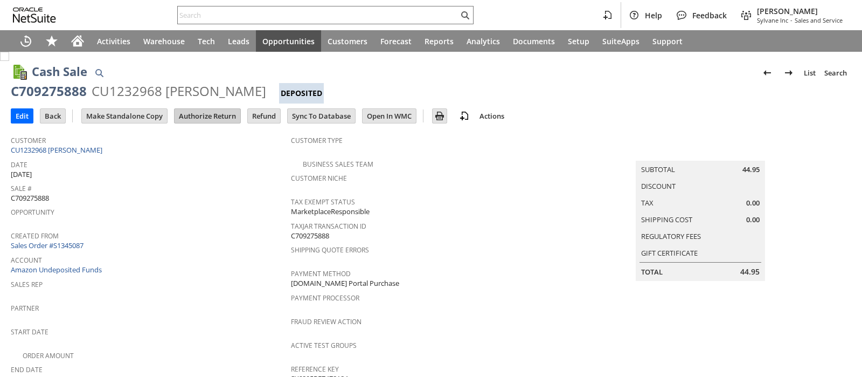
click at [190, 116] on input "Authorize Return" at bounding box center [208, 116] width 66 height 14
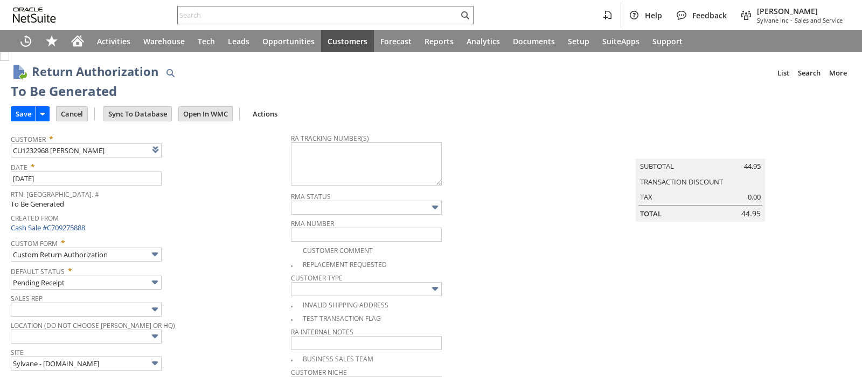
type input "Add"
type input "Copy Previous"
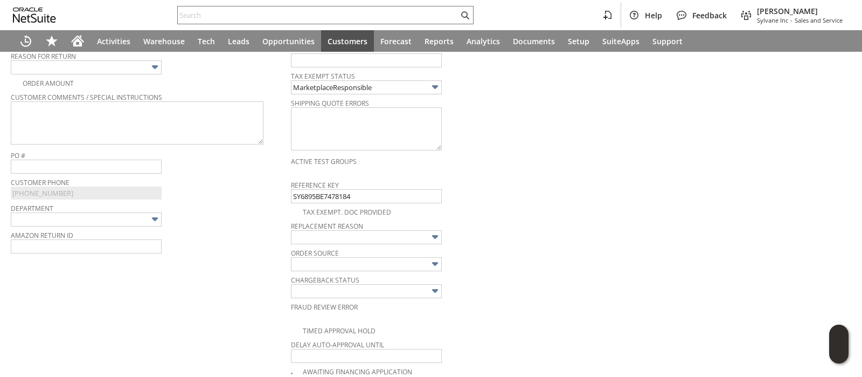
scroll to position [293, 0]
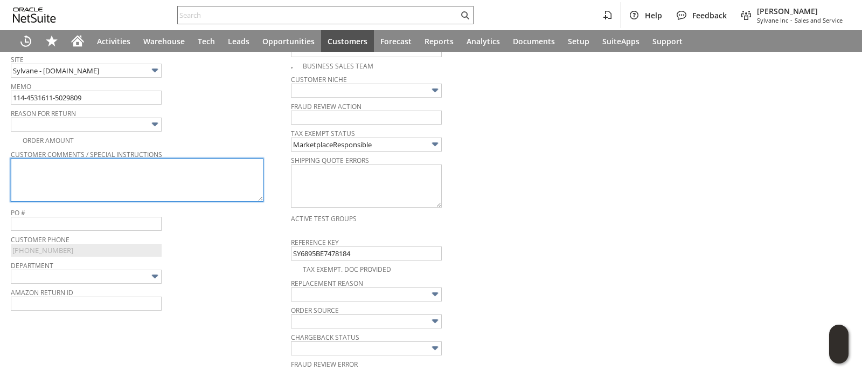
click at [224, 163] on textarea at bounding box center [137, 179] width 253 height 43
paste textarea "No longer needed"
type textarea "No longer needed"
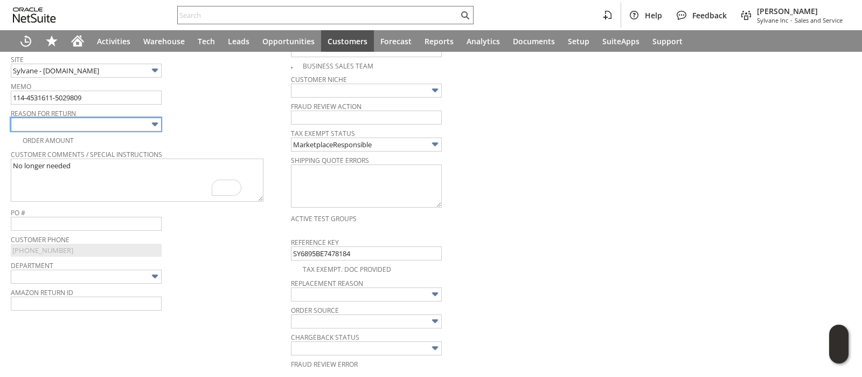
click at [146, 123] on input "text" at bounding box center [86, 124] width 151 height 14
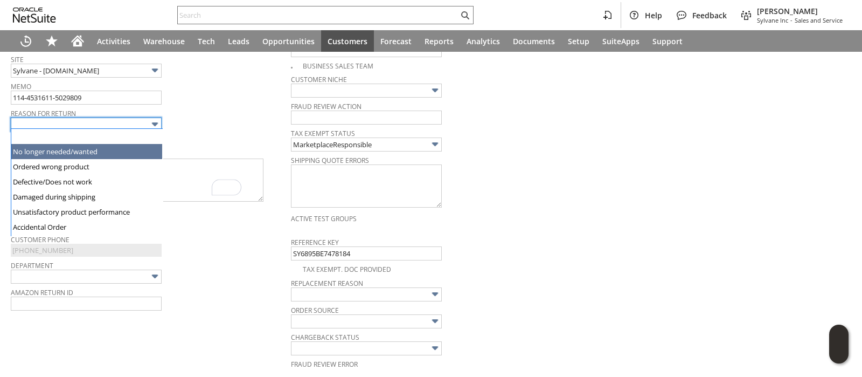
type input "No longer needed/wanted"
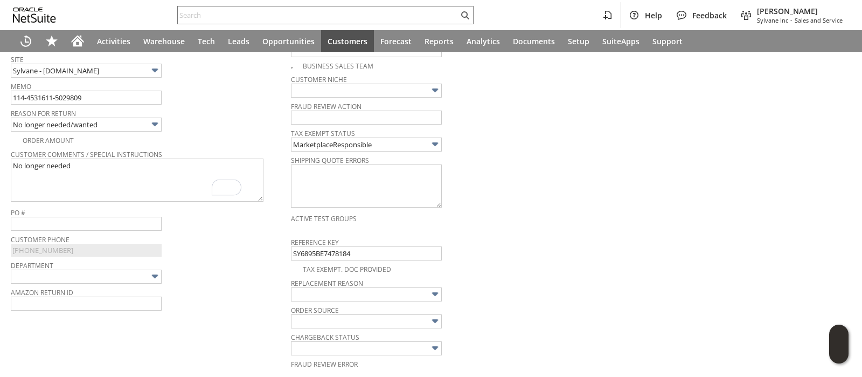
click at [196, 116] on div "Reason For Return No longer needed/wanted" at bounding box center [148, 119] width 275 height 26
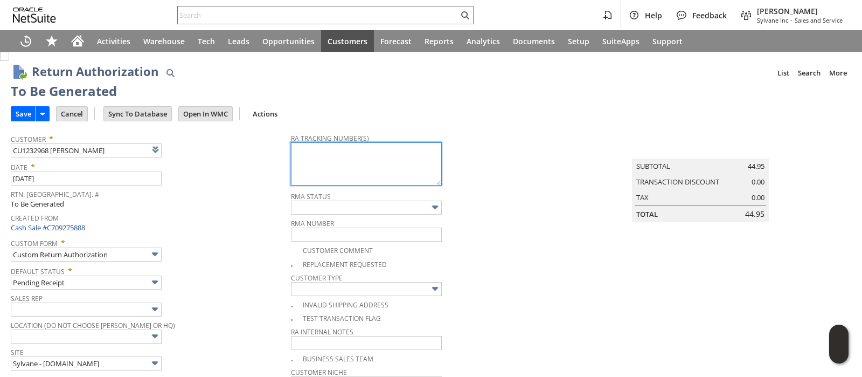
click at [330, 167] on textarea at bounding box center [366, 163] width 151 height 43
paste textarea "1ZR0960D9081548840"
type textarea "1ZR0960D9081548840"
click at [19, 110] on input "Save" at bounding box center [23, 114] width 24 height 14
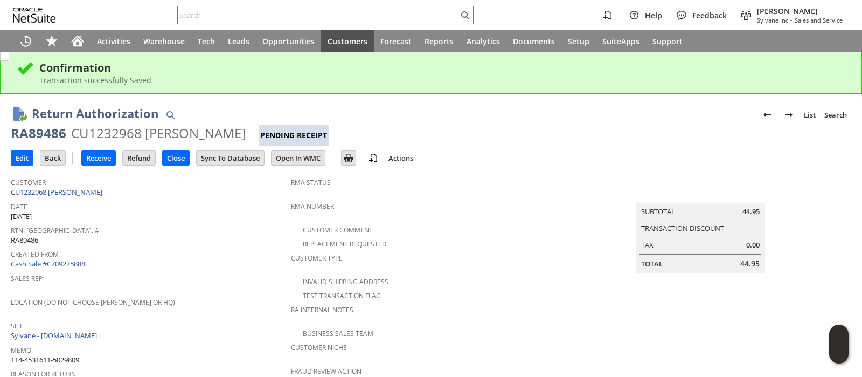
drag, startPoint x: 38, startPoint y: 1, endPoint x: 503, endPoint y: 161, distance: 491.7
click at [503, 161] on div "Edit Back New Receive Refund Close" at bounding box center [431, 159] width 841 height 26
click at [353, 15] on input "text" at bounding box center [318, 15] width 281 height 13
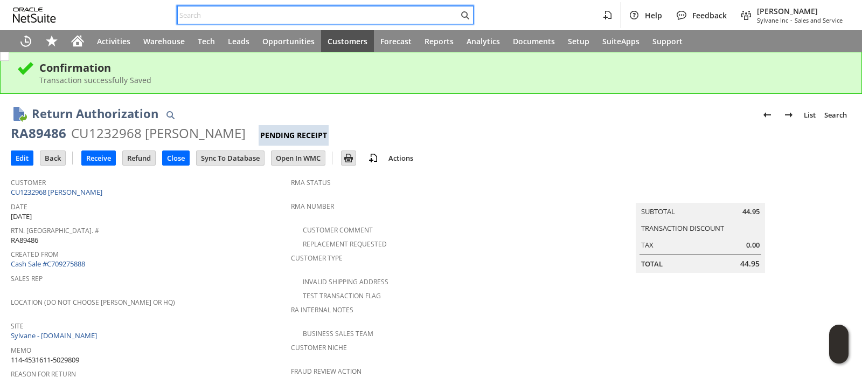
paste input "114-8117775-8801012"
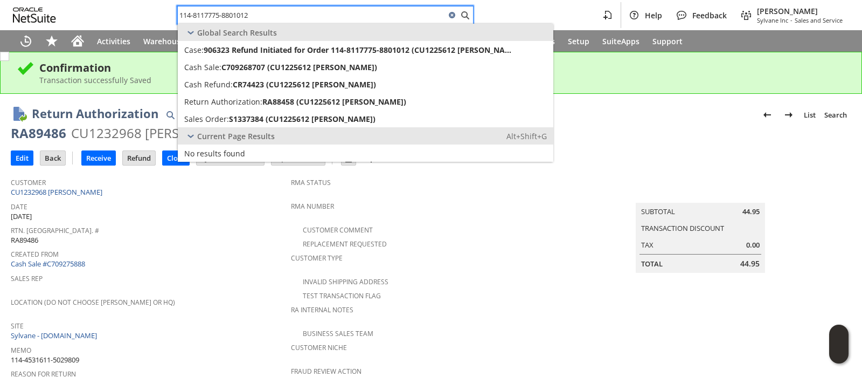
click at [414, 17] on input "114-8117775-8801012" at bounding box center [312, 15] width 268 height 13
paste input "2-2115934-8267464"
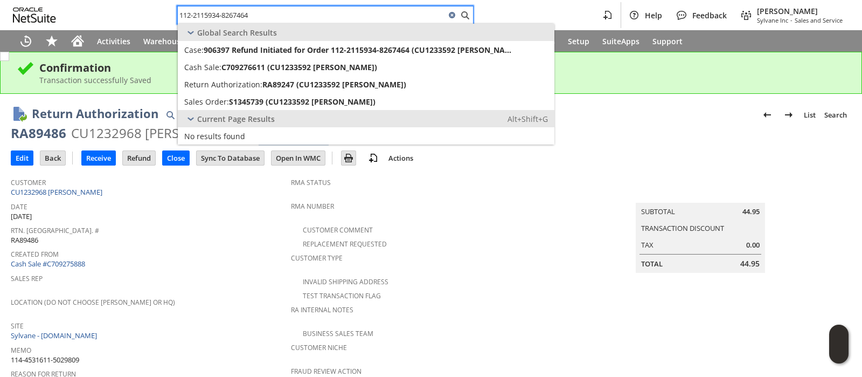
click at [314, 17] on input "112-2115934-8267464" at bounding box center [312, 15] width 268 height 13
paste input "0000688-7528218"
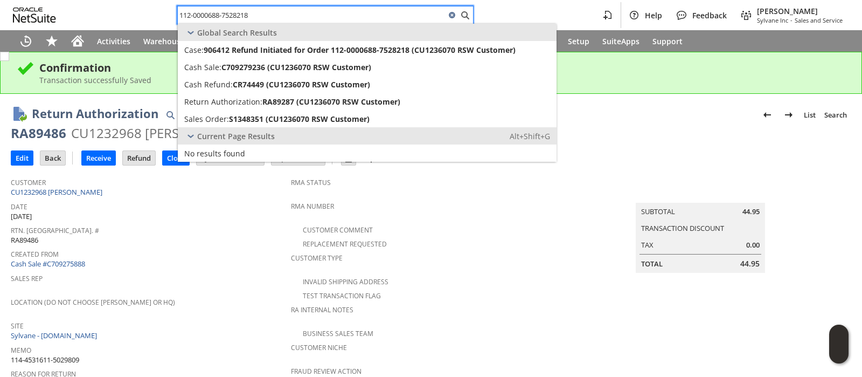
click at [348, 13] on input "112-0000688-7528218" at bounding box center [312, 15] width 268 height 13
paste input "3-2366082-795544"
click at [285, 17] on input "113-2366082-7955448" at bounding box center [312, 15] width 268 height 13
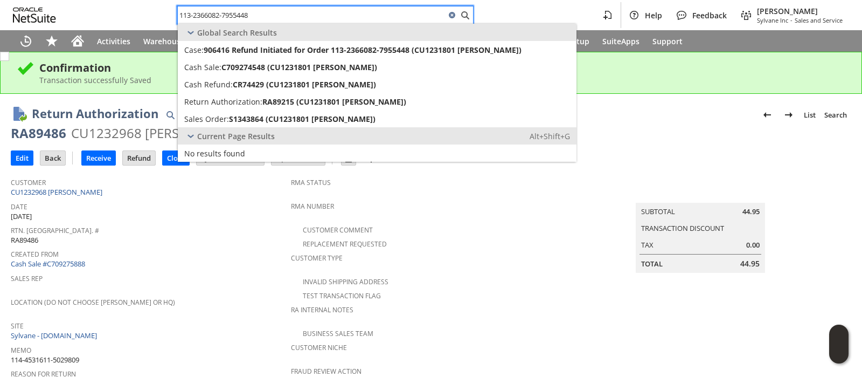
click at [285, 17] on input "113-2366082-7955448" at bounding box center [312, 15] width 268 height 13
paste input "1-4893783-595305"
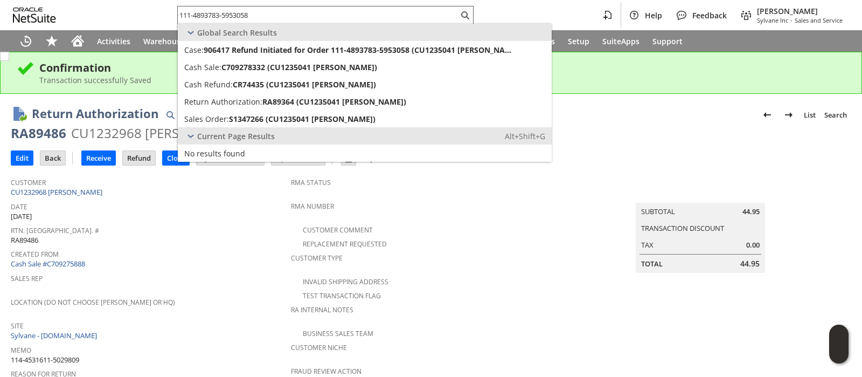
click at [291, 23] on div "111-4893783-5953058" at bounding box center [325, 15] width 296 height 18
click at [290, 13] on input "111-4893783-5953058" at bounding box center [318, 15] width 281 height 13
click at [290, 13] on input "111-4893783-5953058" at bounding box center [312, 15] width 268 height 13
paste input "2-7694134-7868224"
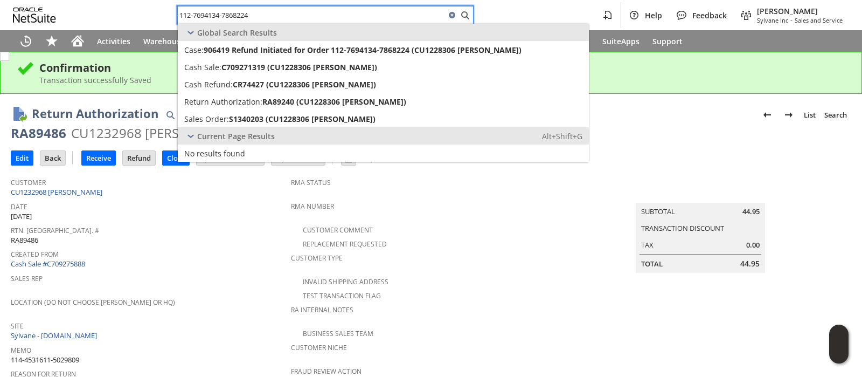
click at [303, 11] on input "112-7694134-7868224" at bounding box center [312, 15] width 268 height 13
paste input "3-9549649-0132206"
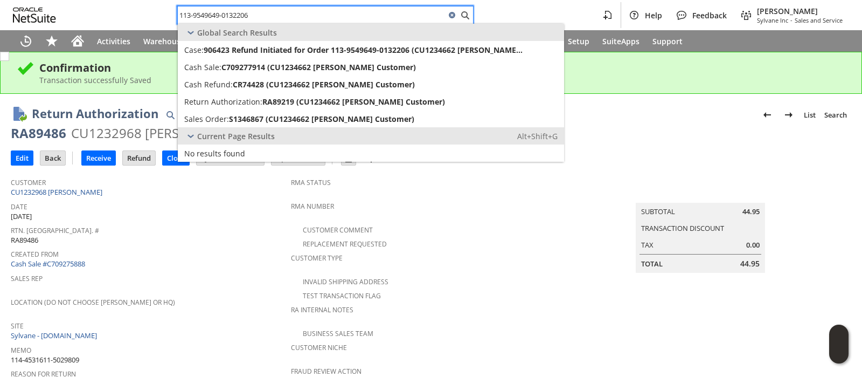
click at [287, 17] on input "113-9549649-0132206" at bounding box center [312, 15] width 268 height 13
paste input "8520542-5157007"
click at [269, 13] on input "113-8520542-5157007" at bounding box center [312, 15] width 268 height 13
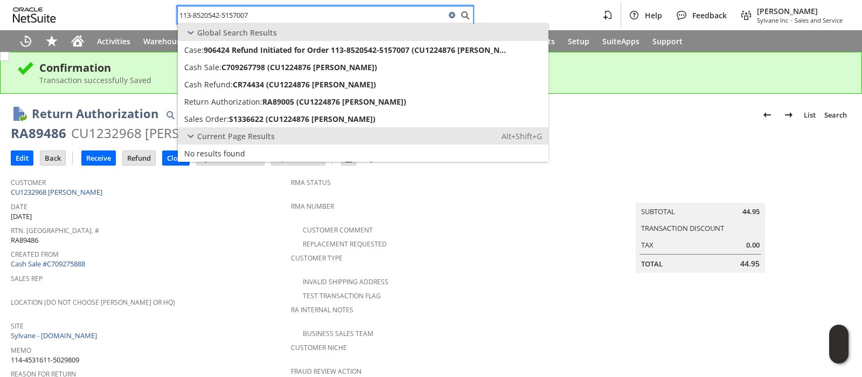
click at [269, 13] on input "113-8520542-5157007" at bounding box center [312, 15] width 268 height 13
paste input "4-1195838-3816203"
click at [305, 13] on input "114-1195838-3816203" at bounding box center [312, 15] width 268 height 13
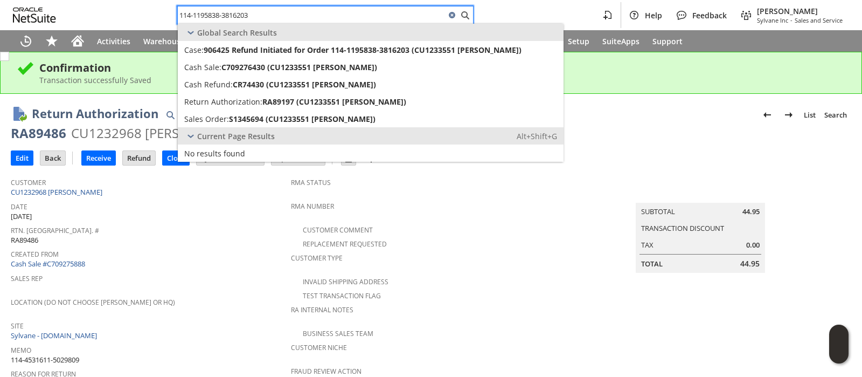
click at [305, 13] on input "114-1195838-3816203" at bounding box center [312, 15] width 268 height 13
paste input "9354263-9833034"
click at [292, 13] on input "114-9354263-9833034" at bounding box center [312, 15] width 268 height 13
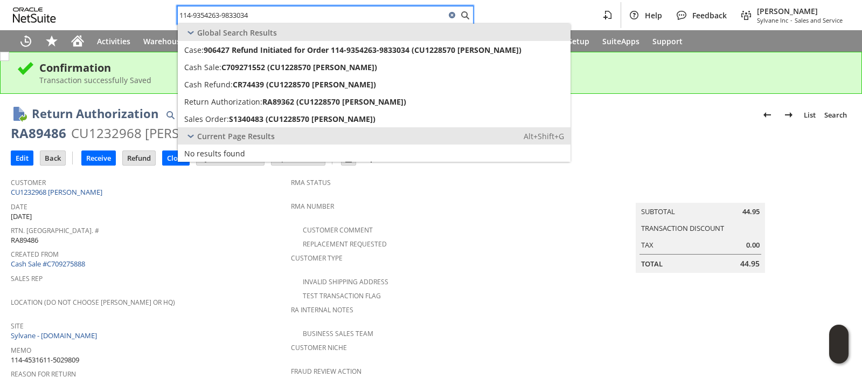
paste input "7810421-9329866"
click at [285, 11] on input "114-7810421-9329866" at bounding box center [312, 15] width 268 height 13
paste input "1-5554463-7780221"
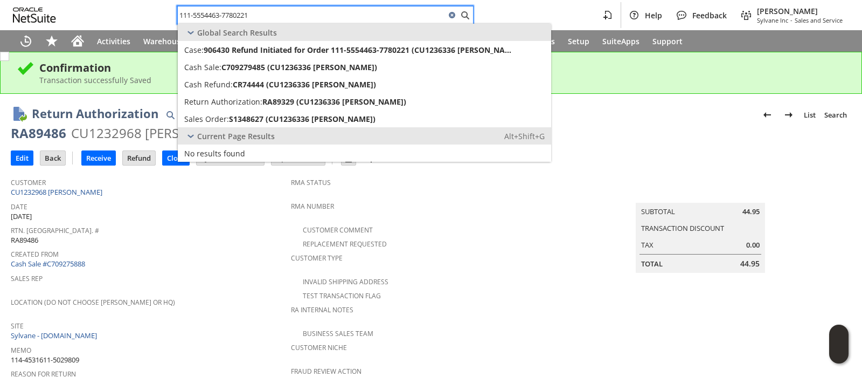
click at [296, 16] on input "111-5554463-7780221" at bounding box center [312, 15] width 268 height 13
paste input "4-9844987-1754635"
click at [341, 16] on input "114-9844987-1754635" at bounding box center [312, 15] width 268 height 13
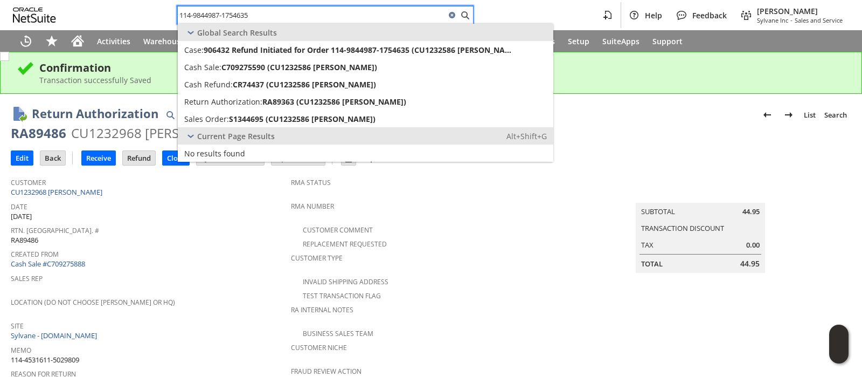
click at [341, 16] on input "114-9844987-1754635" at bounding box center [312, 15] width 268 height 13
paste input "1-7056178-7263432"
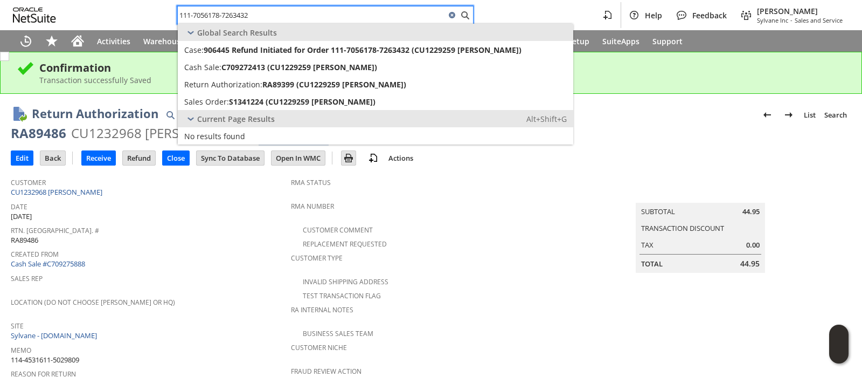
click at [304, 12] on input "111-7056178-7263432" at bounding box center [312, 15] width 268 height 13
paste input "4-7613670-4148261"
click at [324, 17] on input "114-7613670-4148261" at bounding box center [312, 15] width 268 height 13
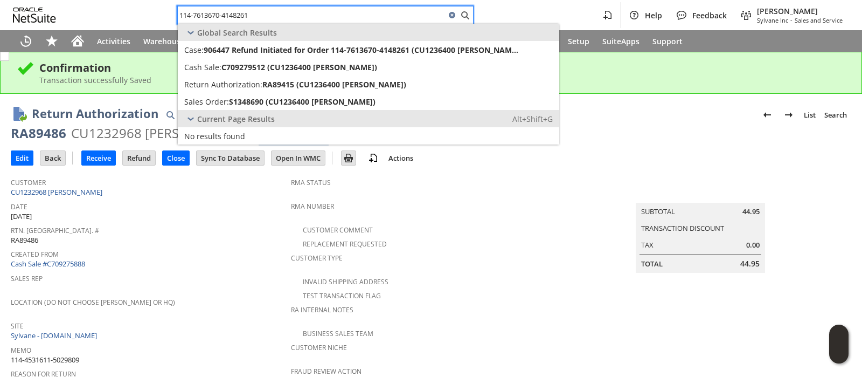
click at [324, 17] on input "114-7613670-4148261" at bounding box center [312, 15] width 268 height 13
paste input "1-8246917-1900220"
click at [381, 15] on input "111-8246917-1900220" at bounding box center [312, 15] width 268 height 13
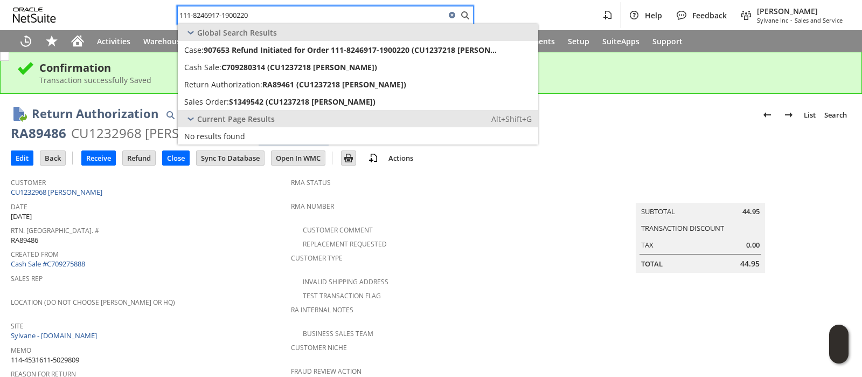
click at [381, 15] on input "111-8246917-1900220" at bounding box center [312, 15] width 268 height 13
paste input "4800047-1957013"
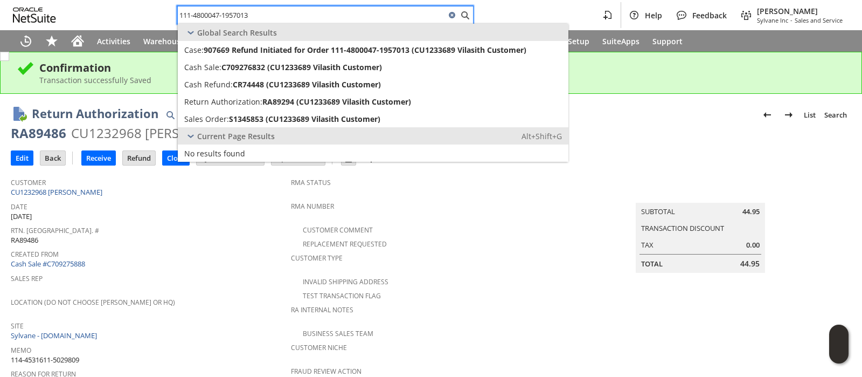
click at [331, 10] on input "111-4800047-1957013" at bounding box center [312, 15] width 268 height 13
paste input "4-6160054-231380"
click at [323, 12] on input "114-6160054-2313803" at bounding box center [312, 15] width 268 height 13
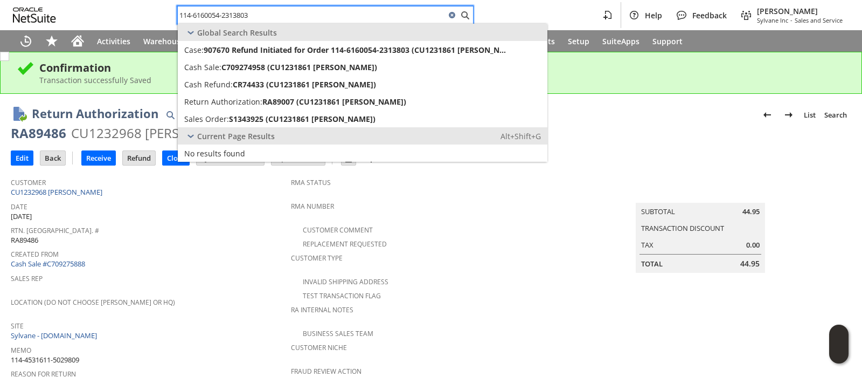
click at [323, 12] on input "114-6160054-2313803" at bounding box center [312, 15] width 268 height 13
paste input "2-3349357-9037024"
click at [341, 12] on input "112-3349357-9037024" at bounding box center [312, 15] width 268 height 13
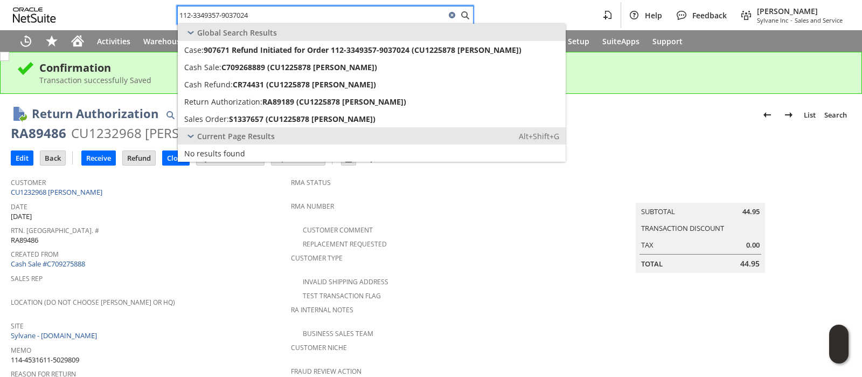
click at [341, 12] on input "112-3349357-9037024" at bounding box center [312, 15] width 268 height 13
paste input "1-1812566-4772266"
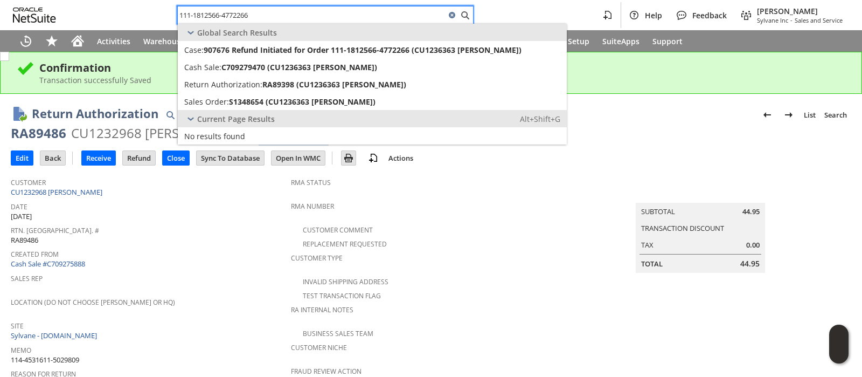
click at [270, 14] on input "111-1812566-4772266" at bounding box center [312, 15] width 268 height 13
paste input "3-6617972-2832234"
click at [309, 13] on input "113-6617972-2832234" at bounding box center [312, 15] width 268 height 13
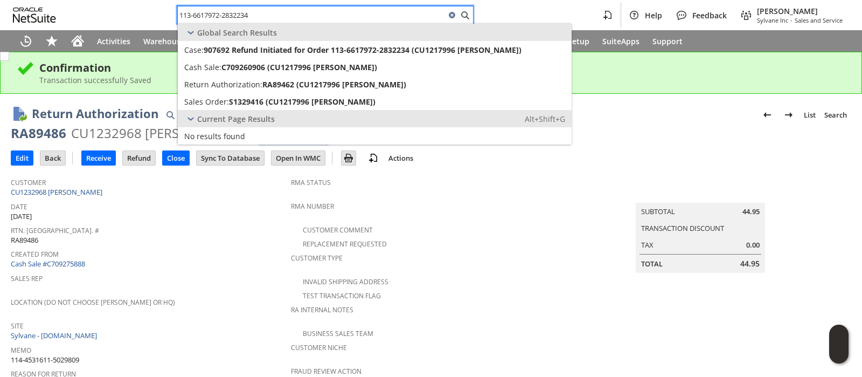
click at [309, 13] on input "113-6617972-2832234" at bounding box center [312, 15] width 268 height 13
paste input "2-2450591-8810641"
click at [270, 13] on input "112-2450591-8810641" at bounding box center [312, 15] width 268 height 13
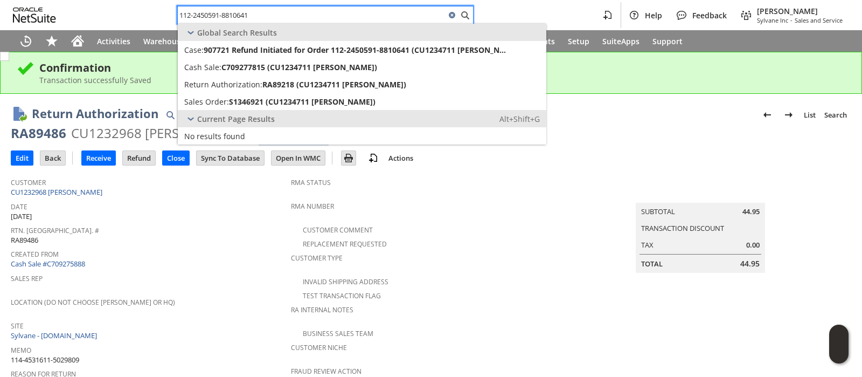
click at [270, 13] on input "112-2450591-8810641" at bounding box center [312, 15] width 268 height 13
paste input "3910926-6194667"
click at [284, 13] on input "112-3910926-6194667" at bounding box center [312, 15] width 268 height 13
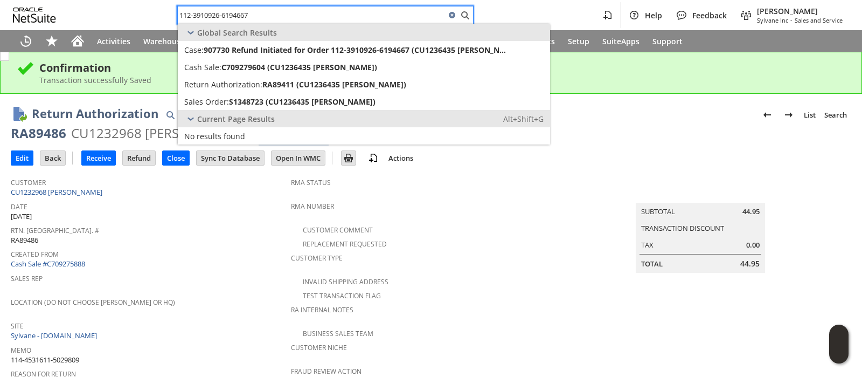
paste input "3-5267388-0595422"
click at [303, 16] on input "113-5267388-0595422" at bounding box center [312, 15] width 268 height 13
paste input "1-6191549-1134608"
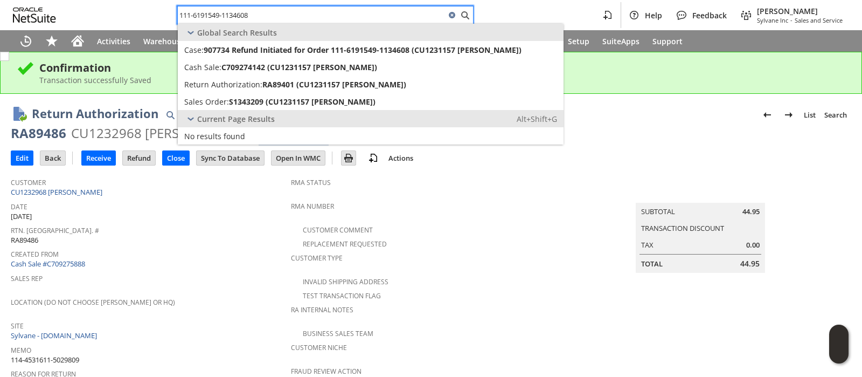
click at [251, 15] on input "111-6191549-1134608" at bounding box center [312, 15] width 268 height 13
paste input "4-4951317-854501"
click at [278, 14] on input "114-4951317-8545018" at bounding box center [312, 15] width 268 height 13
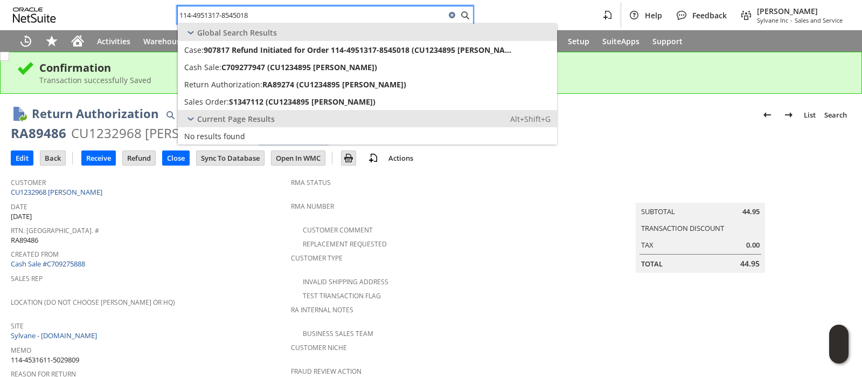
click at [278, 14] on input "114-4951317-8545018" at bounding box center [312, 15] width 268 height 13
paste input "3-1982459-7422611"
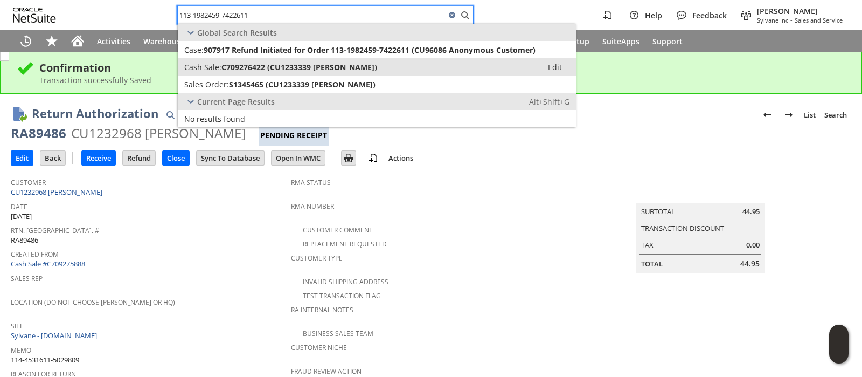
type input "113-1982459-7422611"
click at [281, 64] on span "C709276422 (CU1233339 John Norris)" at bounding box center [300, 67] width 156 height 10
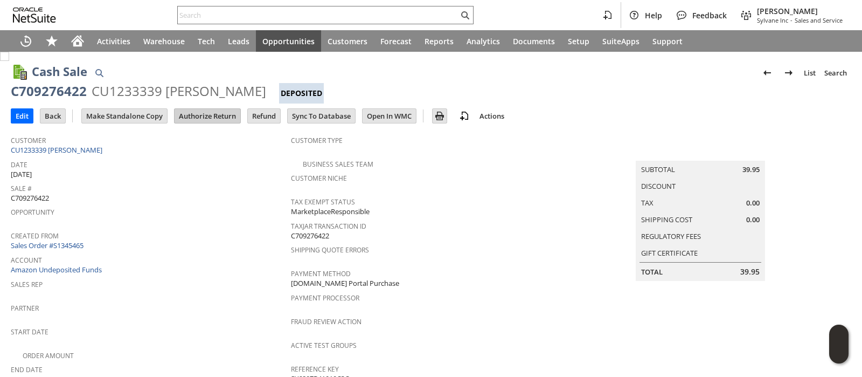
click at [214, 117] on input "Authorize Return" at bounding box center [208, 116] width 66 height 14
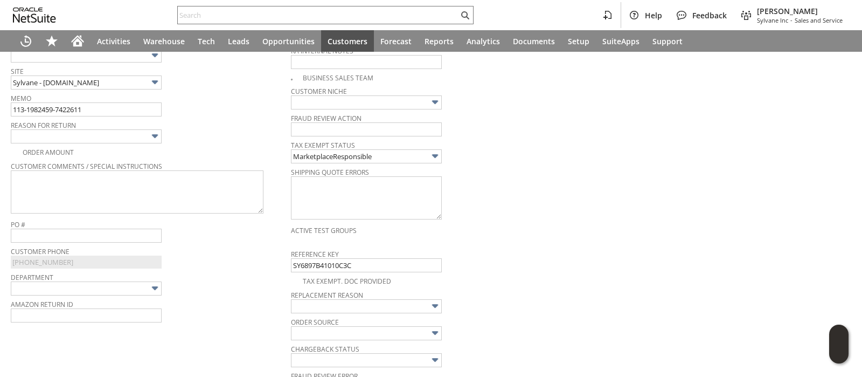
scroll to position [205, 0]
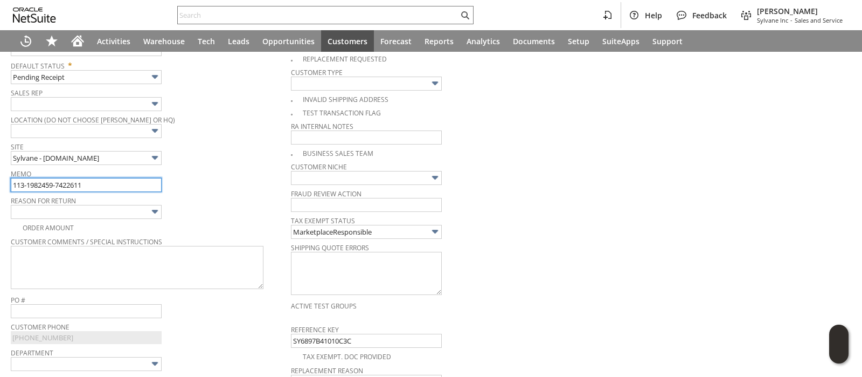
click at [124, 178] on input "113-1982459-7422611" at bounding box center [86, 185] width 151 height 14
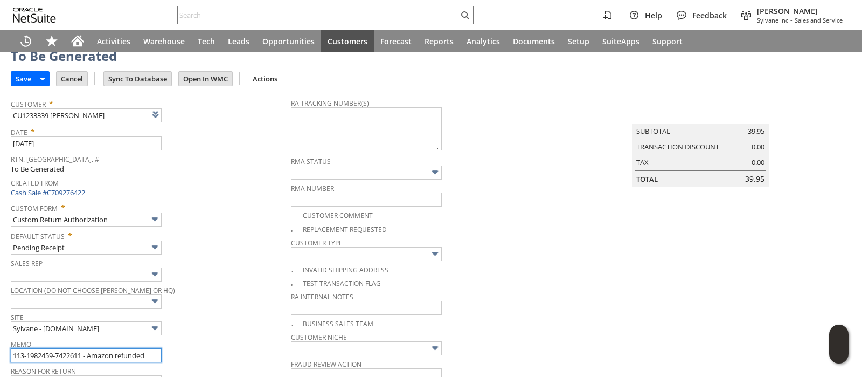
scroll to position [0, 0]
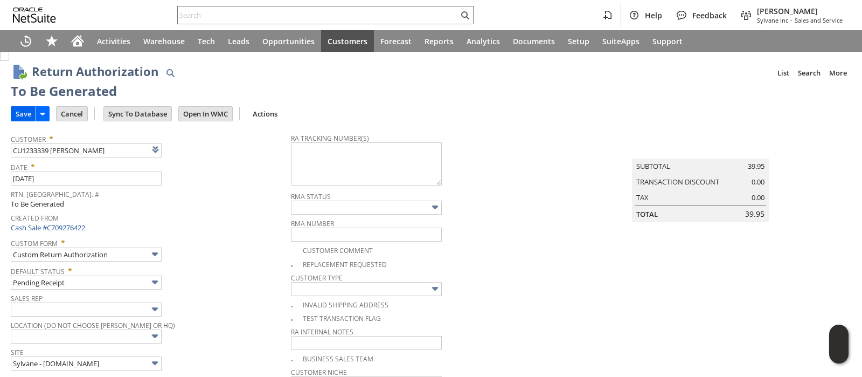
type input "113-1982459-7422611 - Amazon refunded"
click at [25, 112] on input "Save" at bounding box center [23, 114] width 24 height 14
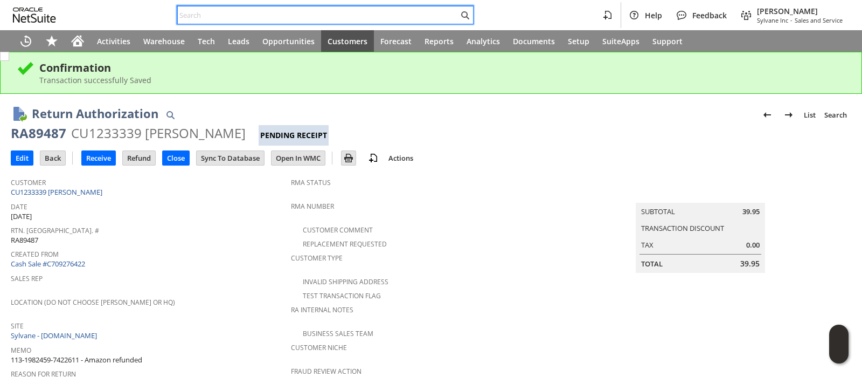
click at [271, 15] on input "text" at bounding box center [318, 15] width 281 height 13
paste input "113-1982459-7422611"
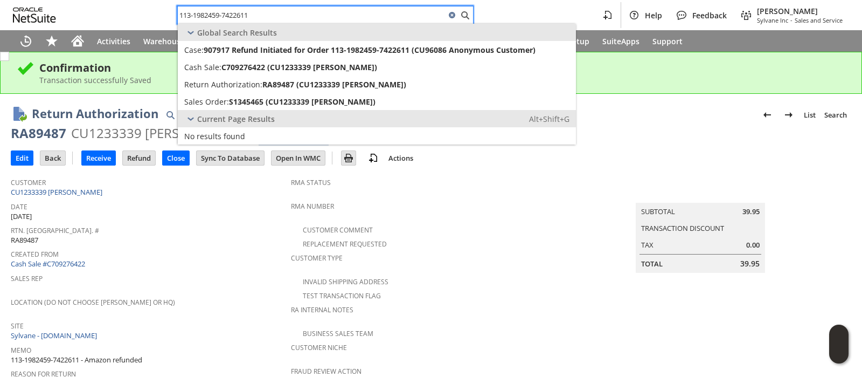
click at [403, 13] on input "113-1982459-7422611" at bounding box center [312, 15] width 268 height 13
paste input "1-7299826-0543406"
click at [351, 17] on input "111-7299826-0543406" at bounding box center [312, 15] width 268 height 13
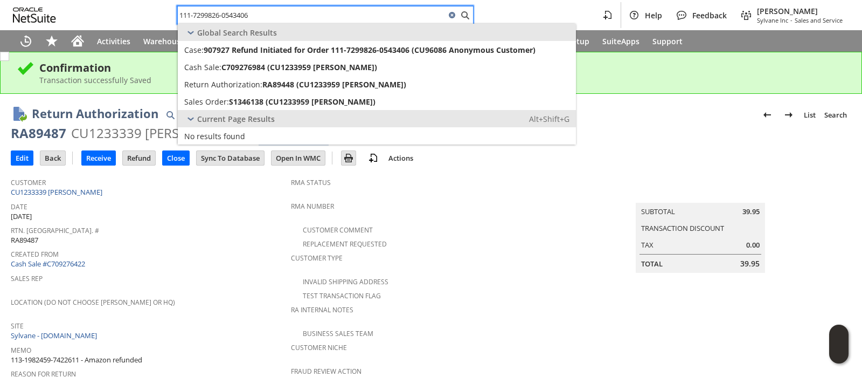
click at [351, 17] on input "111-7299826-0543406" at bounding box center [312, 15] width 268 height 13
paste input "4-1257581-5233015"
click at [312, 16] on input "114-1257581-5233015" at bounding box center [312, 15] width 268 height 13
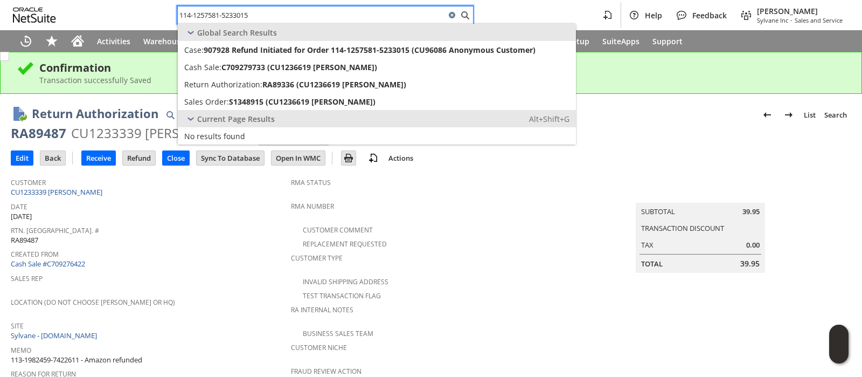
click at [312, 16] on input "114-1257581-5233015" at bounding box center [312, 15] width 268 height 13
paste input "2-0046076-3119461"
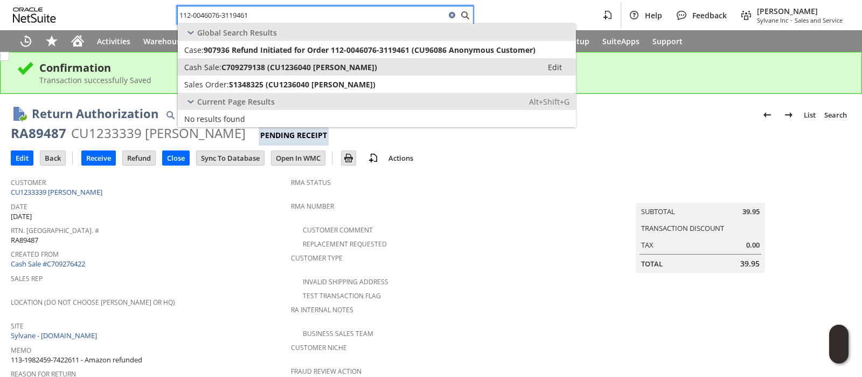
type input "112-0046076-3119461"
click at [315, 66] on span "C709279138 (CU1236040 Chris Customer)" at bounding box center [300, 67] width 156 height 10
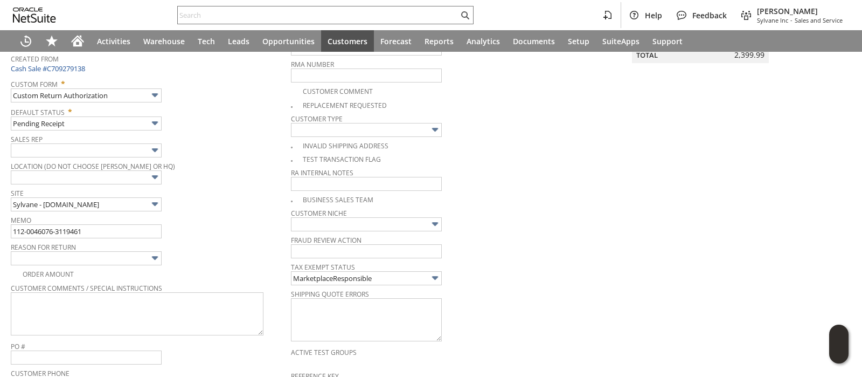
scroll to position [158, 0]
click at [122, 232] on input "112-0046076-3119461" at bounding box center [86, 232] width 151 height 14
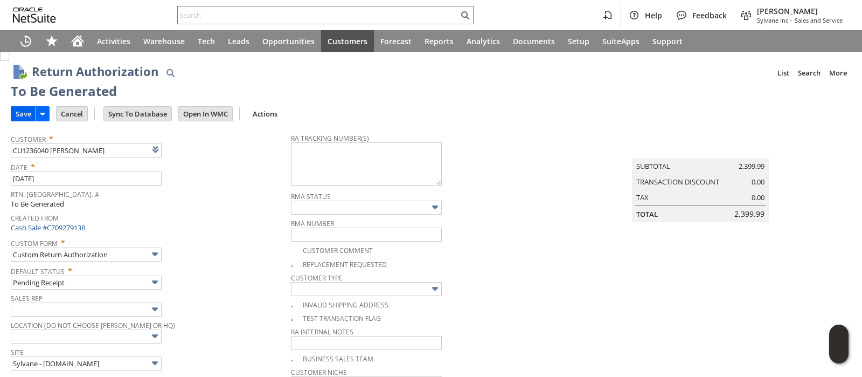
type input "112-0046076-3119461 - Amazon refunded"
click at [24, 111] on input "Save" at bounding box center [23, 114] width 24 height 14
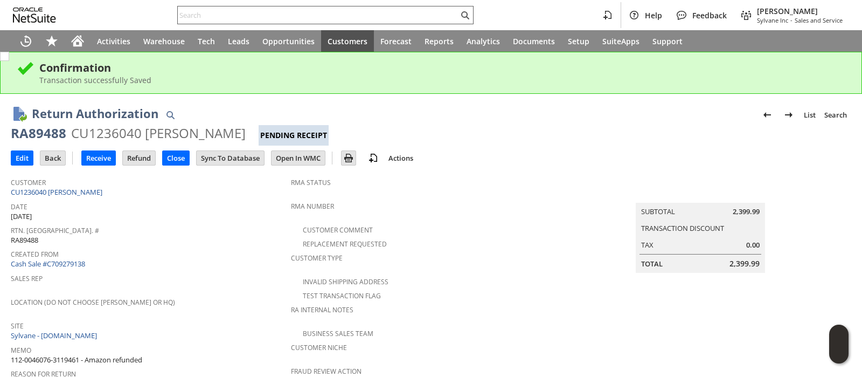
click at [288, 17] on input "text" at bounding box center [318, 15] width 281 height 13
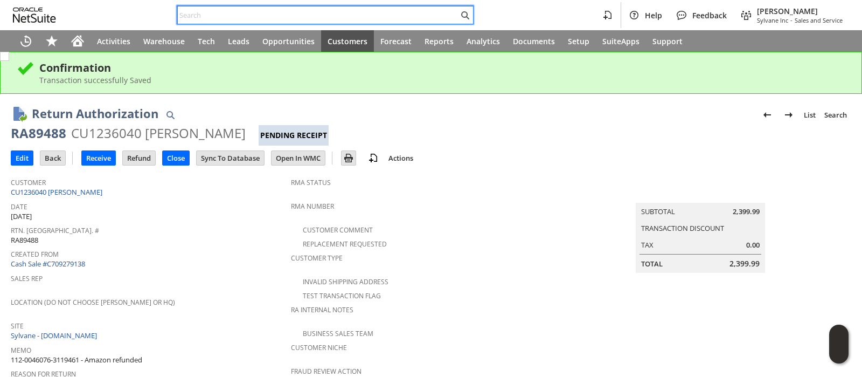
paste input "114-9698712-1145043"
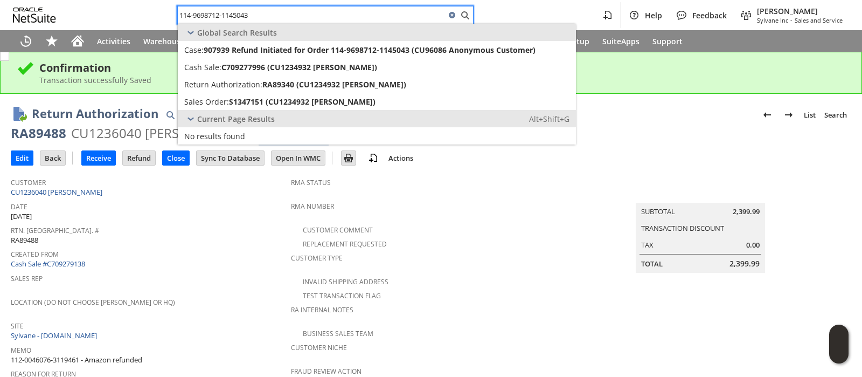
type input "114-9698712-1145043"
click at [663, 77] on div "Transaction successfully Saved" at bounding box center [442, 80] width 806 height 10
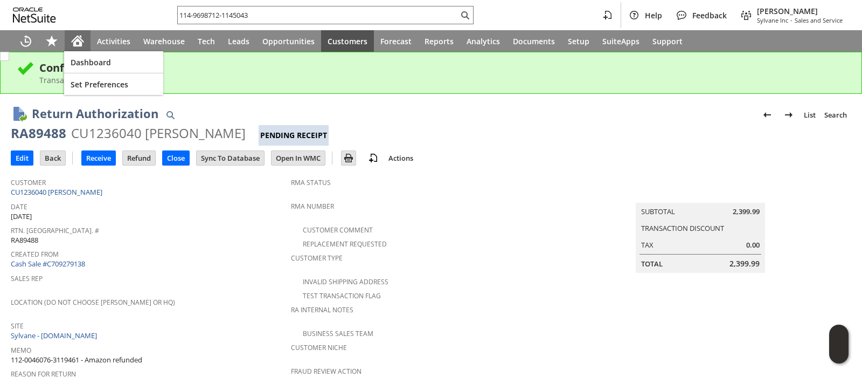
click at [85, 42] on div "Home" at bounding box center [78, 41] width 26 height 22
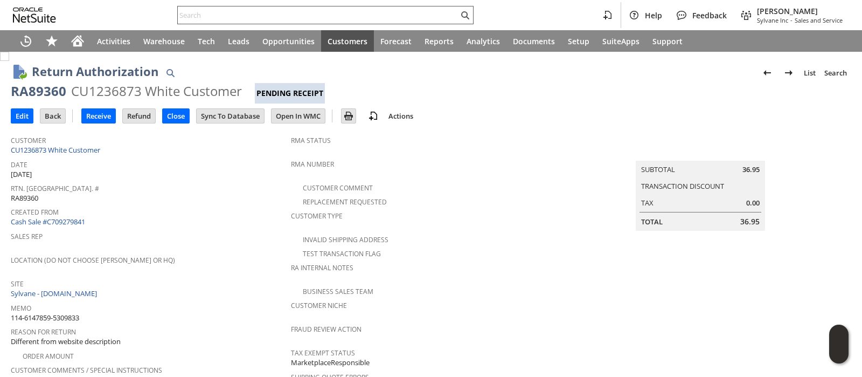
click at [318, 13] on input "text" at bounding box center [318, 15] width 281 height 13
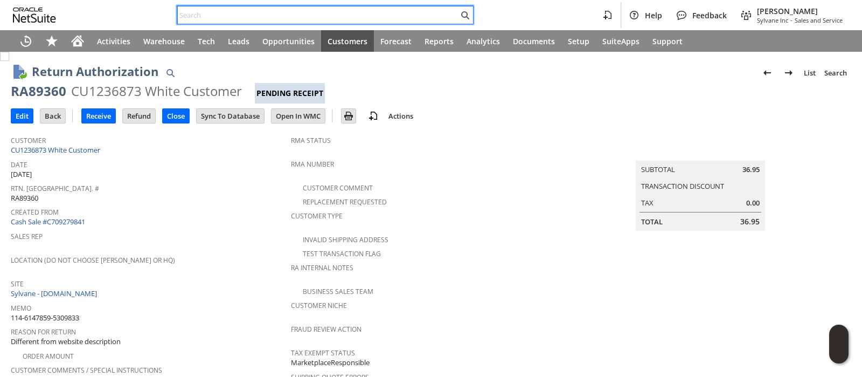
paste input "113-8736808-3100215"
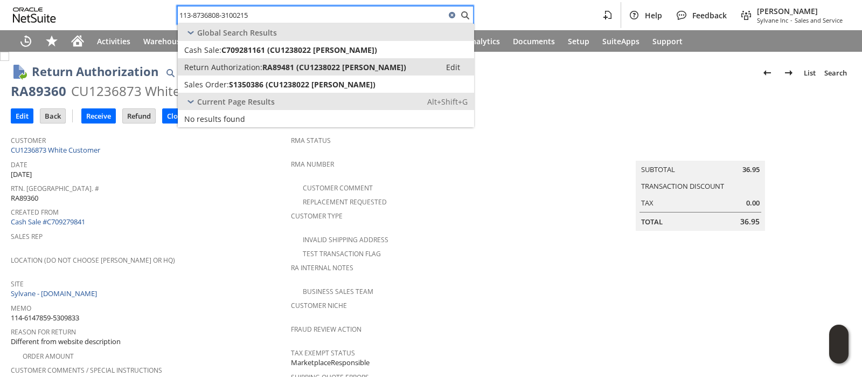
type input "113-8736808-3100215"
click at [317, 68] on span "RA89481 (CU1238022 peter p fusco)" at bounding box center [334, 67] width 144 height 10
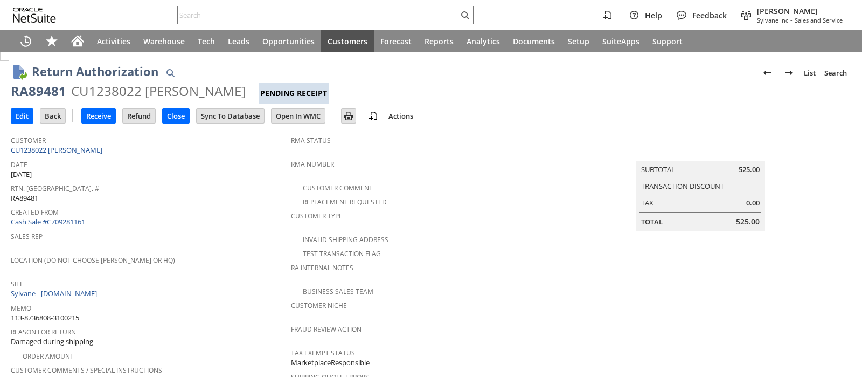
scroll to position [475, 0]
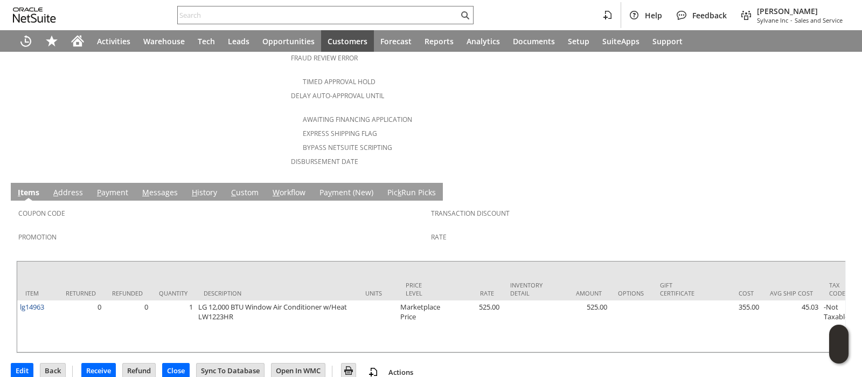
click at [66, 187] on link "A ddress" at bounding box center [68, 193] width 35 height 12
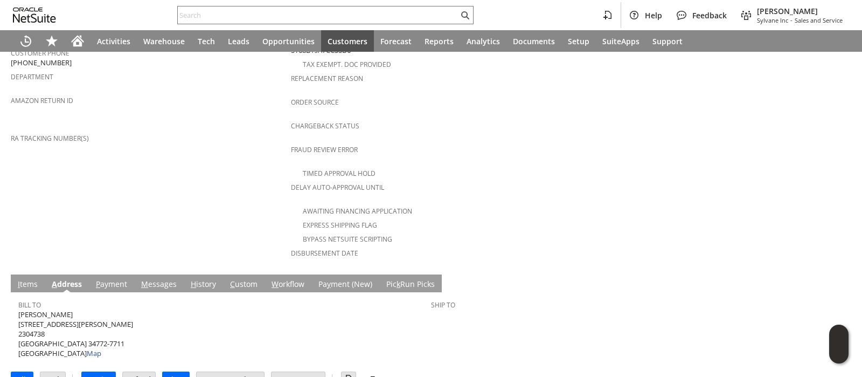
click at [31, 309] on span "peter p fusco 4430 FANNY BASS RD 2304738 SAINT CLOUD FL 34772-7711 United State…" at bounding box center [75, 333] width 115 height 49
drag, startPoint x: 31, startPoint y: 288, endPoint x: 60, endPoint y: 289, distance: 28.6
click at [60, 309] on span "peter p fusco 4430 FANNY BASS RD 2304738 SAINT CLOUD FL 34772-7711 United State…" at bounding box center [75, 333] width 115 height 49
copy span "[PERSON_NAME]"
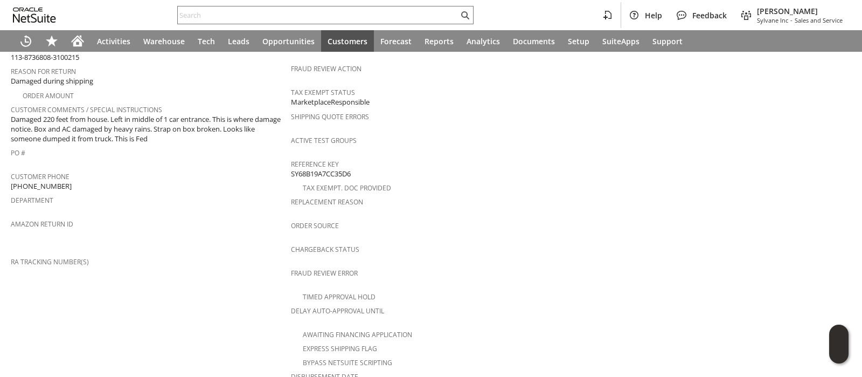
scroll to position [249, 0]
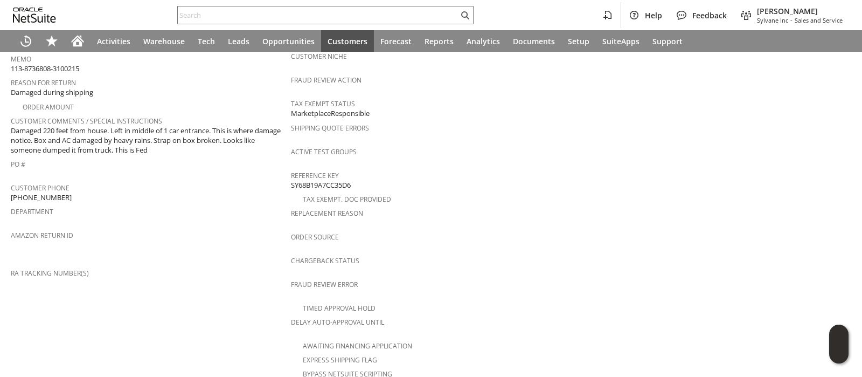
drag, startPoint x: 57, startPoint y: 181, endPoint x: 29, endPoint y: 182, distance: 28.0
click at [29, 192] on span "[PHONE_NUMBER]" at bounding box center [41, 197] width 61 height 10
drag, startPoint x: 57, startPoint y: 184, endPoint x: 11, endPoint y: 184, distance: 46.4
click at [11, 192] on span "[PHONE_NUMBER]" at bounding box center [41, 197] width 61 height 10
copy span "(210) 728-4548"
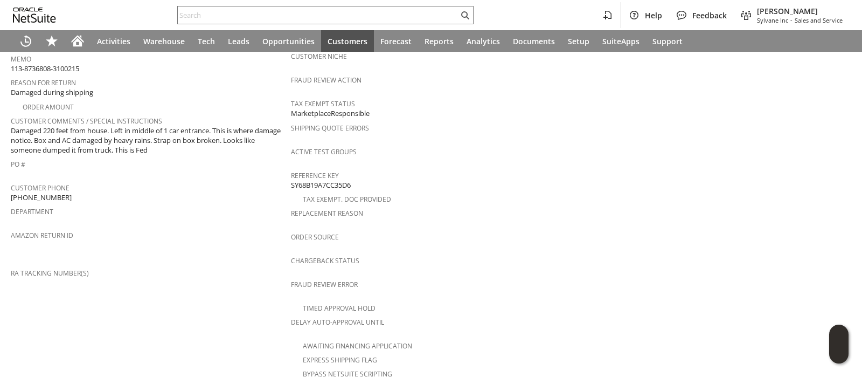
drag, startPoint x: 60, startPoint y: 183, endPoint x: 91, endPoint y: 183, distance: 30.7
click at [91, 183] on div "Customer Phone (210) 728-4548 X00767" at bounding box center [148, 191] width 275 height 23
copy span "X00767"
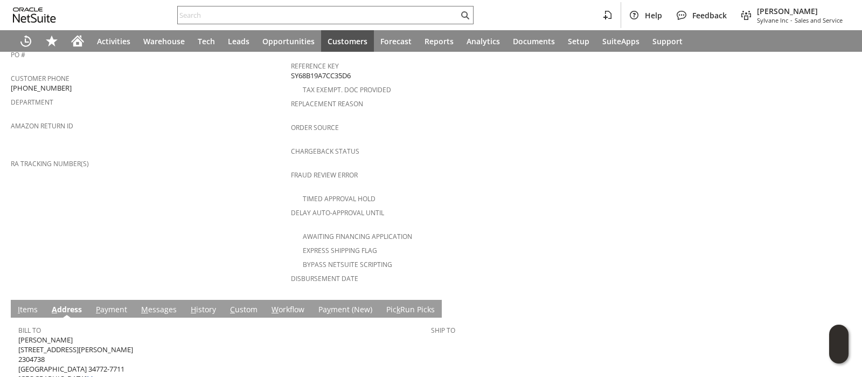
scroll to position [384, 0]
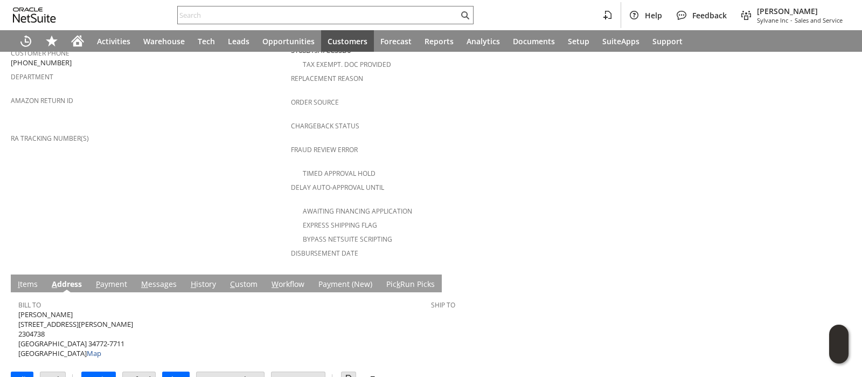
click at [59, 309] on span "peter p fusco 4430 FANNY BASS RD 2304738 SAINT CLOUD FL 34772-7711 United State…" at bounding box center [75, 333] width 115 height 49
copy span "4430 FANNY BASS RD"
click at [79, 318] on span "peter p fusco 4430 FANNY BASS RD 2304738 SAINT CLOUD FL 34772-7711 United State…" at bounding box center [75, 333] width 115 height 49
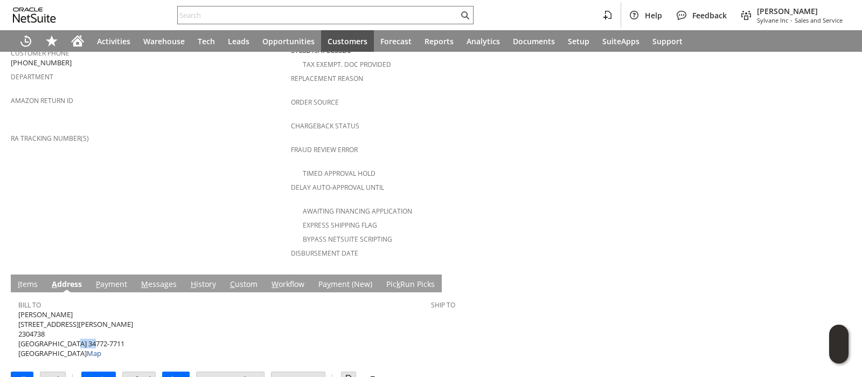
click at [79, 318] on span "peter p fusco 4430 FANNY BASS RD 2304738 SAINT CLOUD FL 34772-7711 United State…" at bounding box center [75, 333] width 115 height 49
copy span "34772"
click at [24, 279] on link "I tems" at bounding box center [27, 285] width 25 height 12
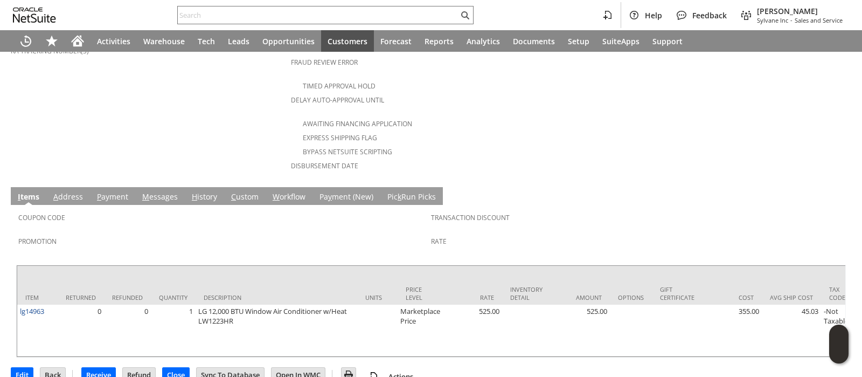
scroll to position [475, 0]
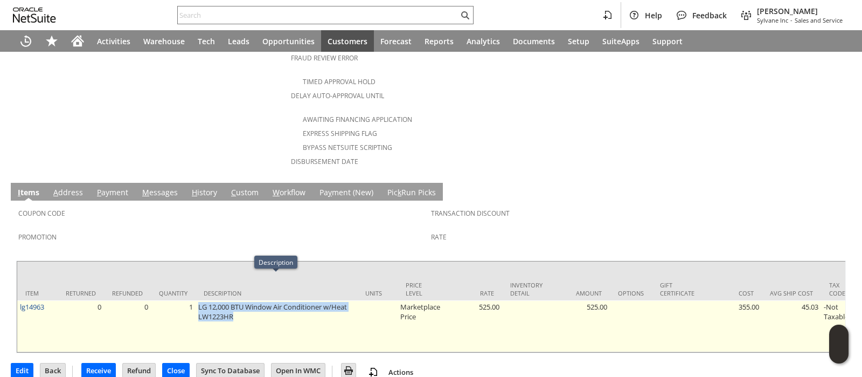
drag, startPoint x: 237, startPoint y: 290, endPoint x: 198, endPoint y: 284, distance: 39.3
click at [198, 300] on td "LG 12,000 BTU Window Air Conditioner w/Heat LW1223HR" at bounding box center [277, 326] width 162 height 52
copy td "LG 12,000 BTU Window Air Conditioner w/Heat LW1223HR"
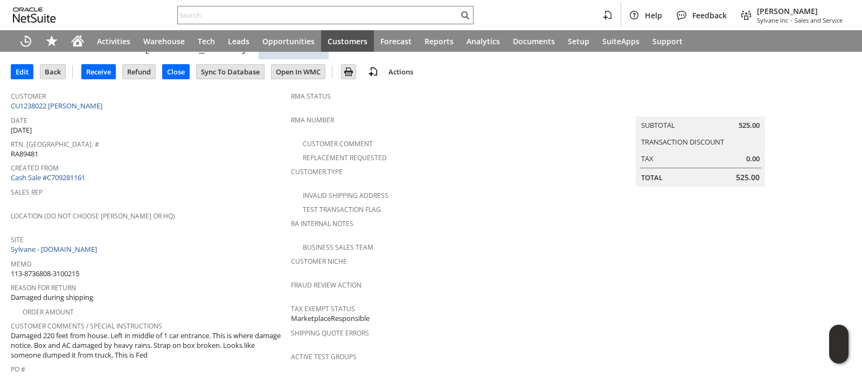
scroll to position [0, 0]
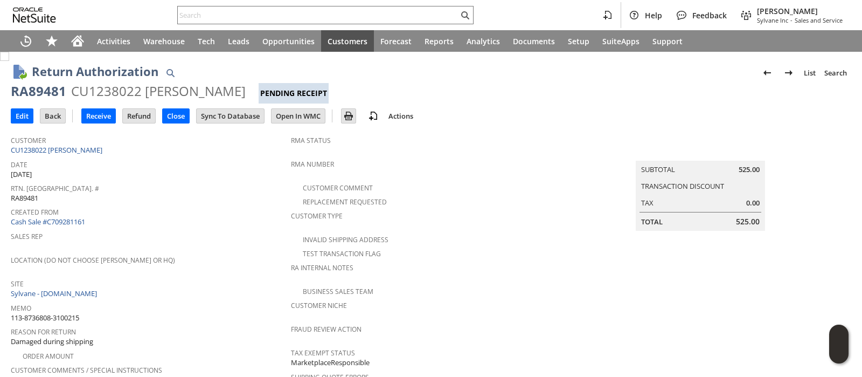
click at [55, 90] on div "RA89481" at bounding box center [39, 90] width 56 height 17
copy div "RA89481"
click at [25, 113] on input "Edit" at bounding box center [22, 116] width 22 height 14
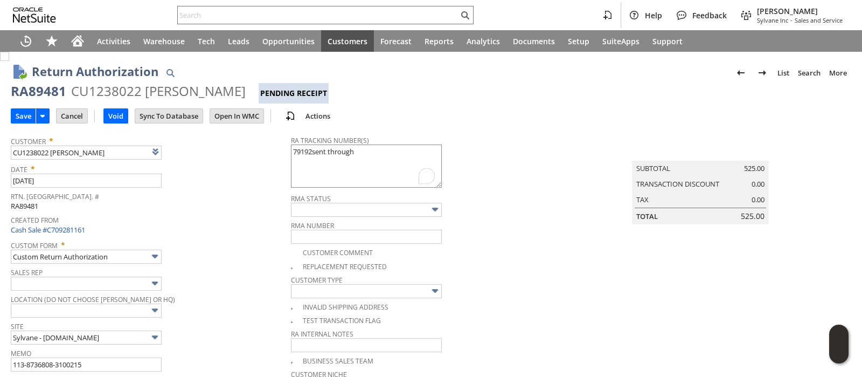
click at [322, 150] on textarea "79192sent through" at bounding box center [366, 165] width 151 height 43
type textarea "791922012327 sent through Amazon"
click at [19, 116] on input "Save" at bounding box center [23, 116] width 24 height 14
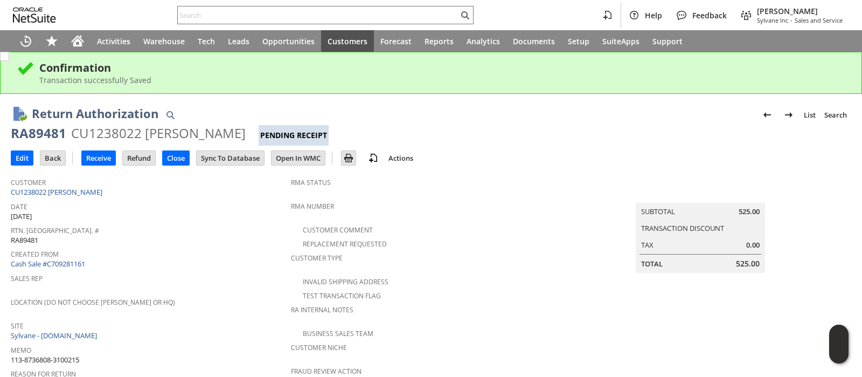
click at [49, 134] on div "RA89481" at bounding box center [39, 133] width 56 height 17
copy div "RA89481"
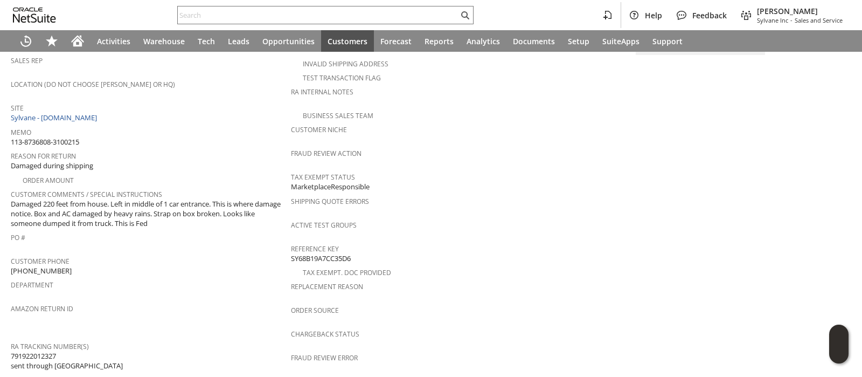
scroll to position [337, 0]
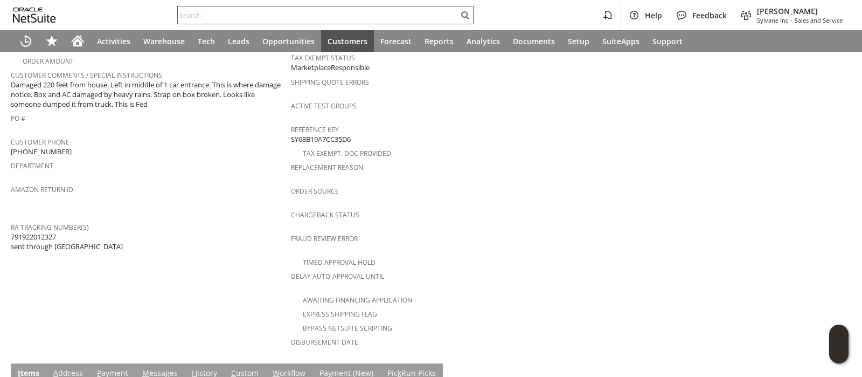
click at [379, 10] on input "text" at bounding box center [318, 15] width 281 height 13
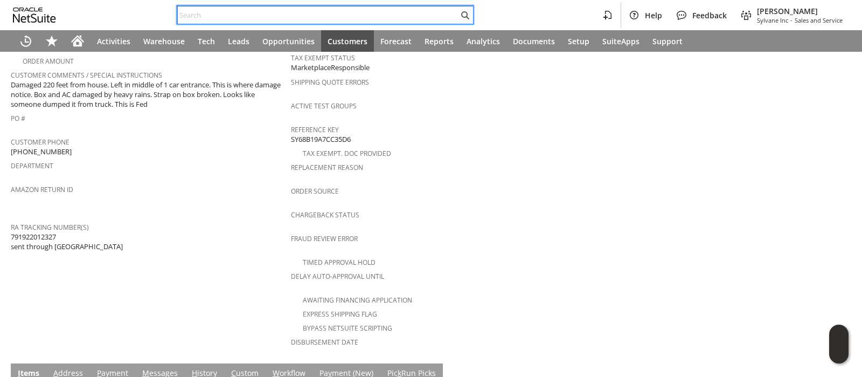
paste input "P219161"
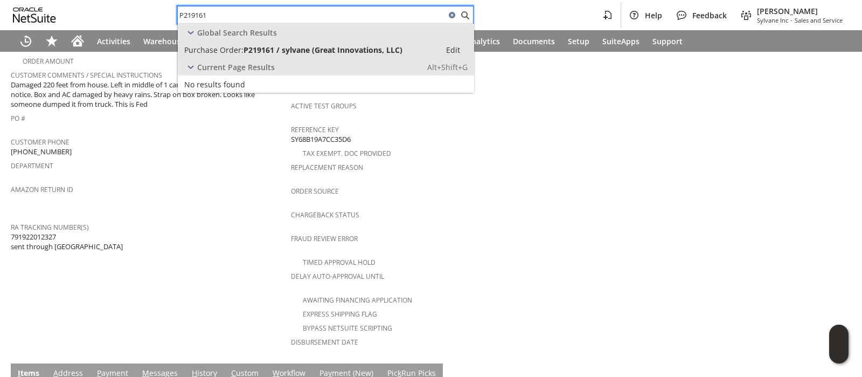
type input "P219161"
click at [364, 53] on span "P219161 / sylvane (Great Innovations, LLC)" at bounding box center [323, 50] width 159 height 10
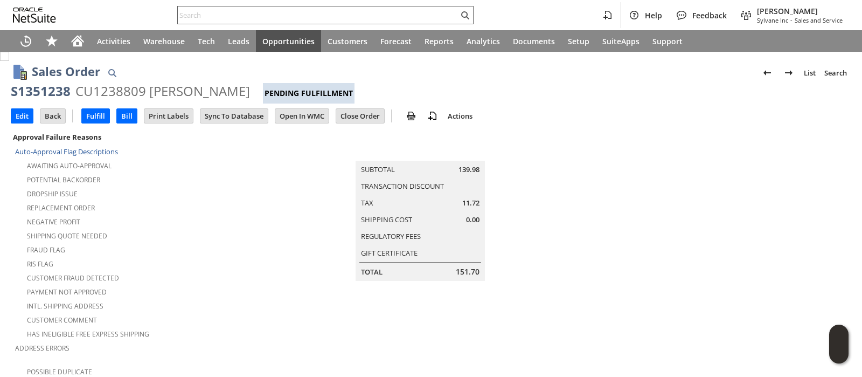
click at [403, 12] on input "text" at bounding box center [318, 15] width 281 height 13
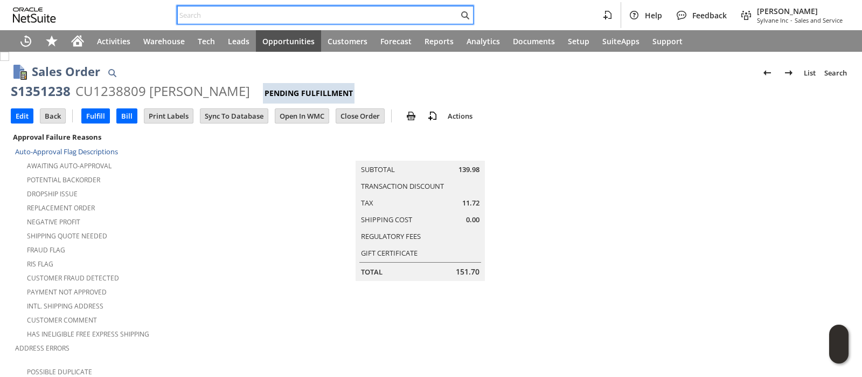
paste input "111-7797240-9977047"
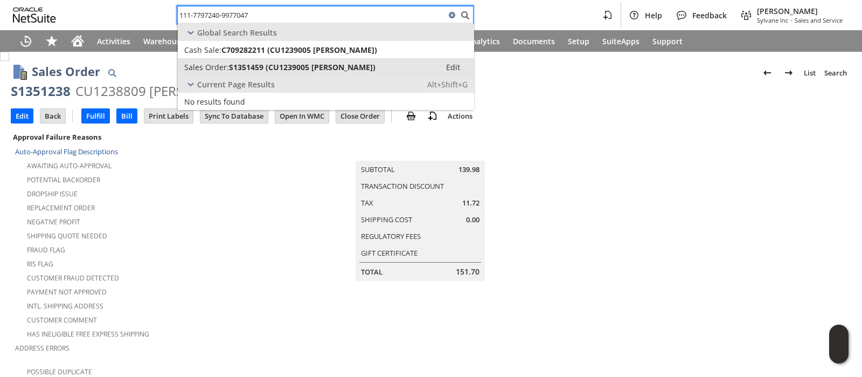
type input "111-7797240-9977047"
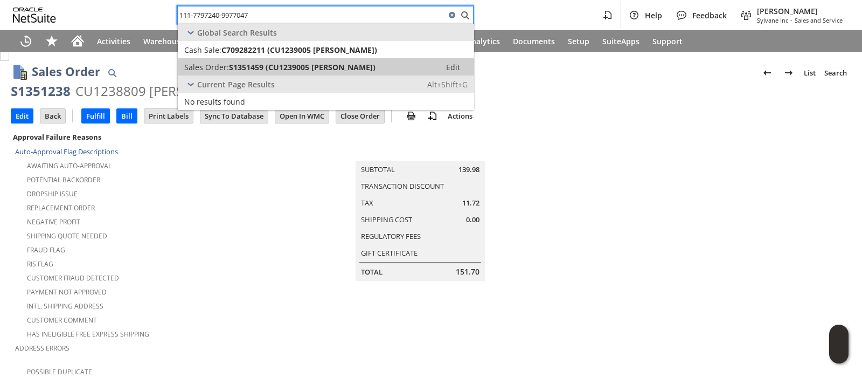
click at [383, 63] on div "Sales Order: S1351459 (CU1239005 Conor Henderson)" at bounding box center [309, 67] width 250 height 10
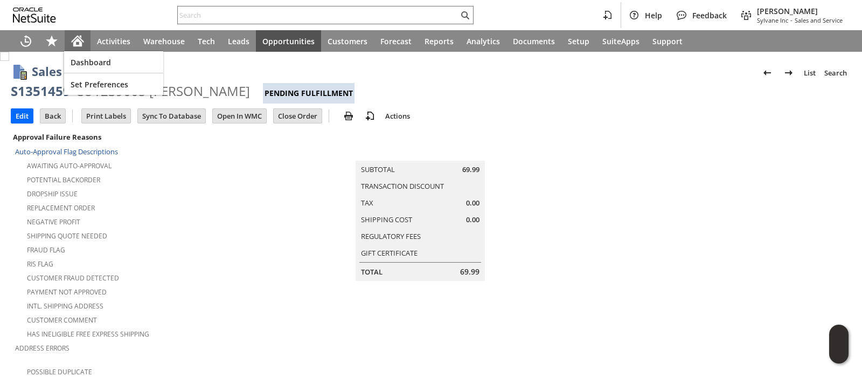
click at [83, 39] on icon "Home" at bounding box center [77, 40] width 13 height 13
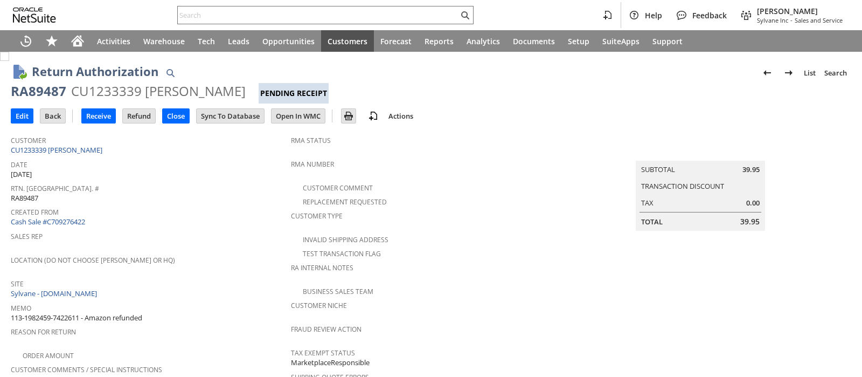
click at [122, 93] on div "CU1233339 [PERSON_NAME]" at bounding box center [158, 90] width 175 height 17
click at [294, 12] on input "text" at bounding box center [318, 15] width 281 height 13
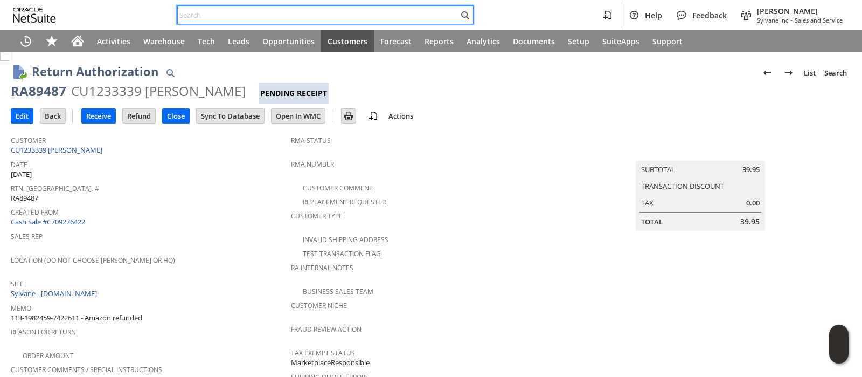
paste input "111-7299826-0543406"
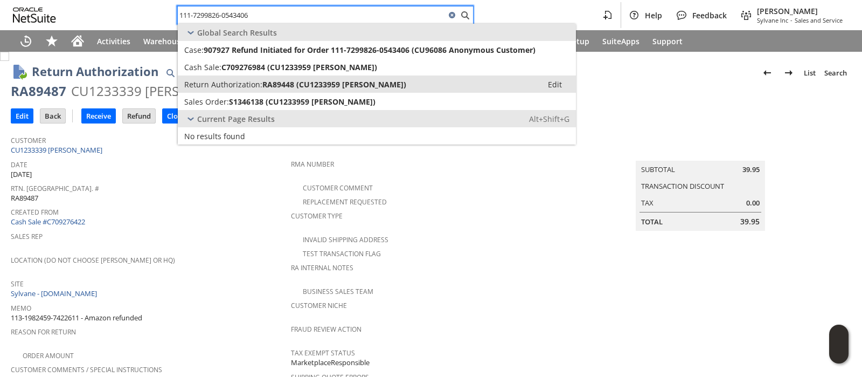
type input "111-7299826-0543406"
click at [269, 84] on span "RA89448 (CU1233959 Madisen Mandella-Aretz)" at bounding box center [334, 84] width 144 height 10
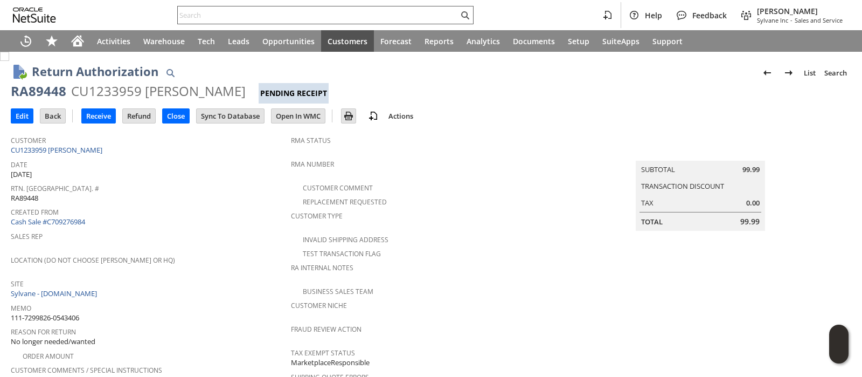
click at [390, 11] on input "text" at bounding box center [318, 15] width 281 height 13
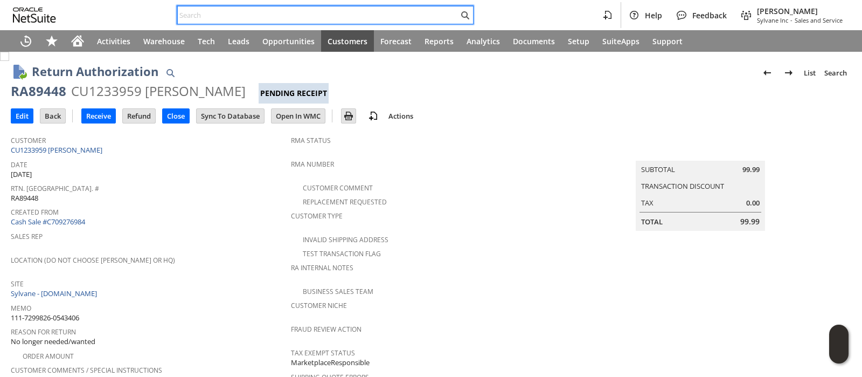
paste input "114-1257581-5233015"
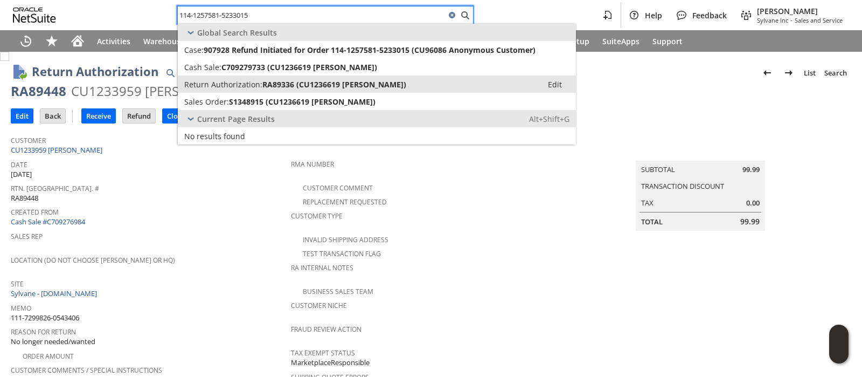
type input "114-1257581-5233015"
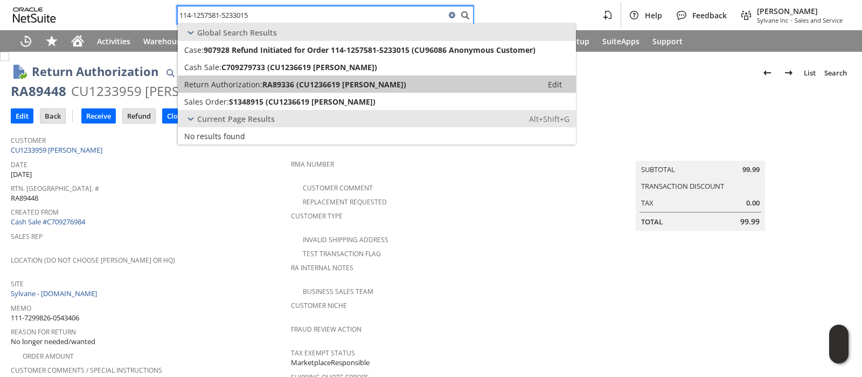
click at [369, 82] on span "RA89336 (CU1236619 Susan Customer)" at bounding box center [334, 84] width 144 height 10
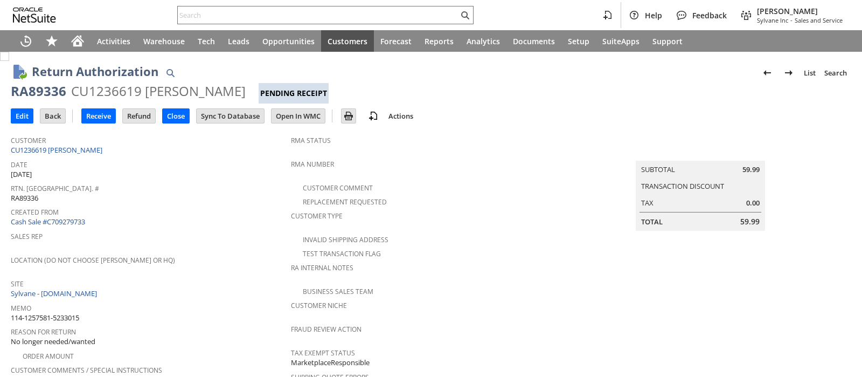
click at [121, 89] on div "CU1236619 Susan Customer" at bounding box center [158, 90] width 175 height 17
copy div "CU1236619"
click at [373, 13] on input "text" at bounding box center [318, 15] width 281 height 13
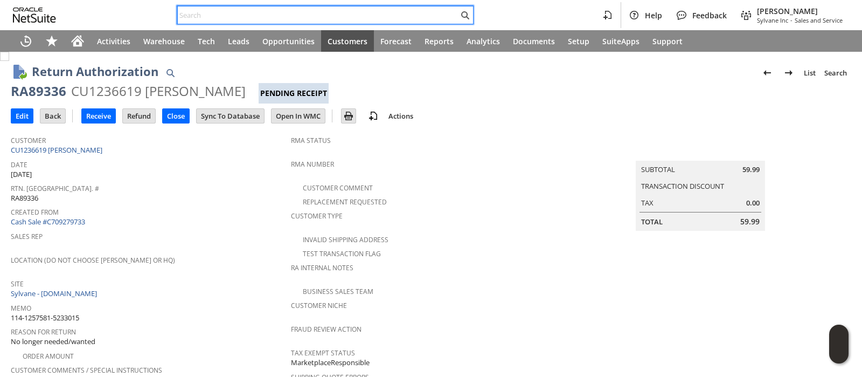
paste input "112-0046076-3119461"
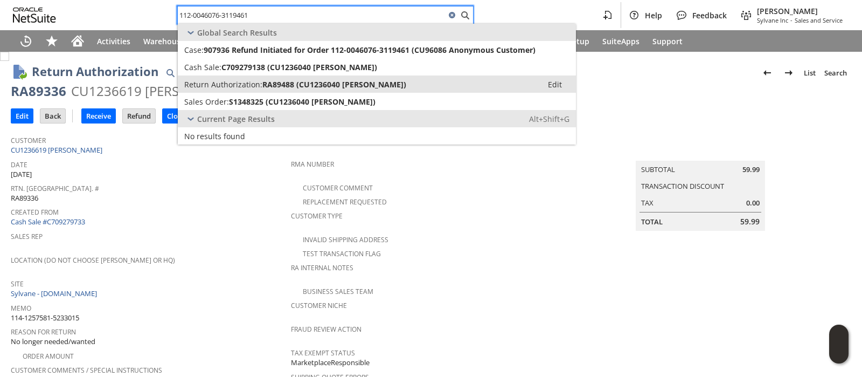
type input "112-0046076-3119461"
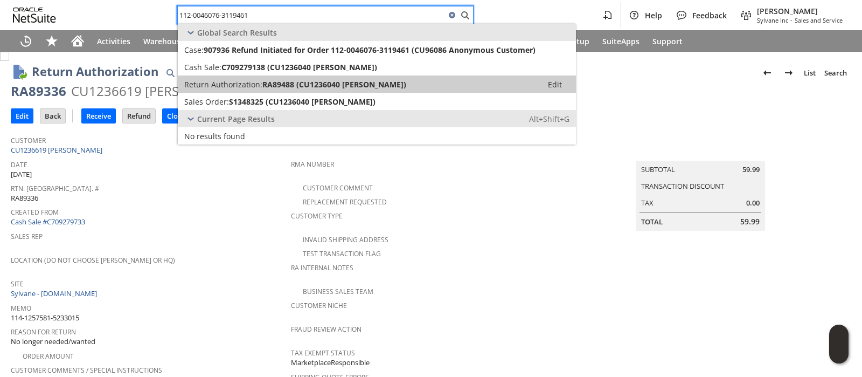
click at [364, 80] on span "RA89488 (CU1236040 Chris Customer)" at bounding box center [334, 84] width 144 height 10
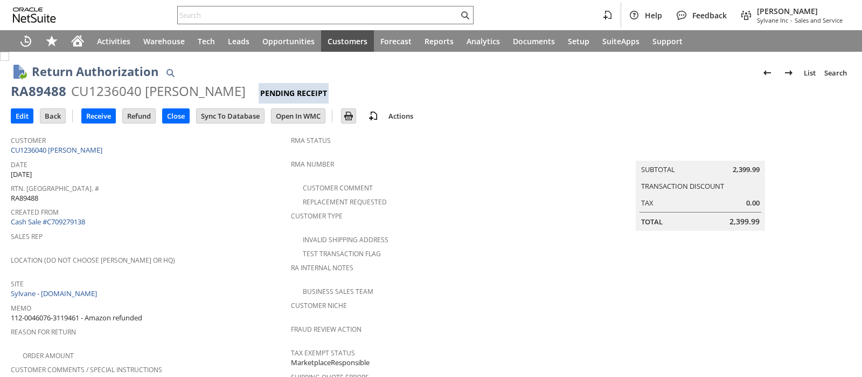
click at [92, 94] on div "CU1236040 [PERSON_NAME]" at bounding box center [158, 90] width 175 height 17
click at [323, 16] on input "text" at bounding box center [318, 15] width 281 height 13
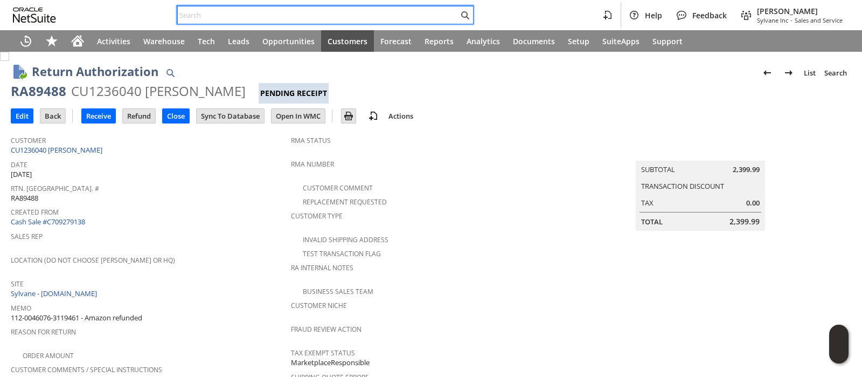
paste input "112-0046076-3119461"
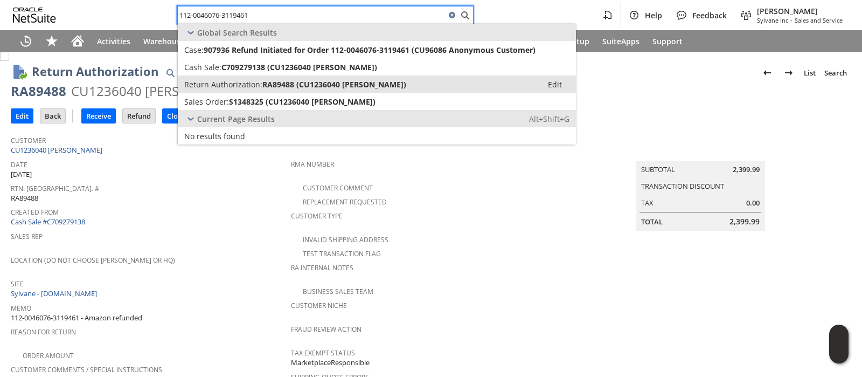
type input "112-0046076-3119461"
click at [291, 81] on span "RA89488 (CU1236040 Chris Customer)" at bounding box center [334, 84] width 144 height 10
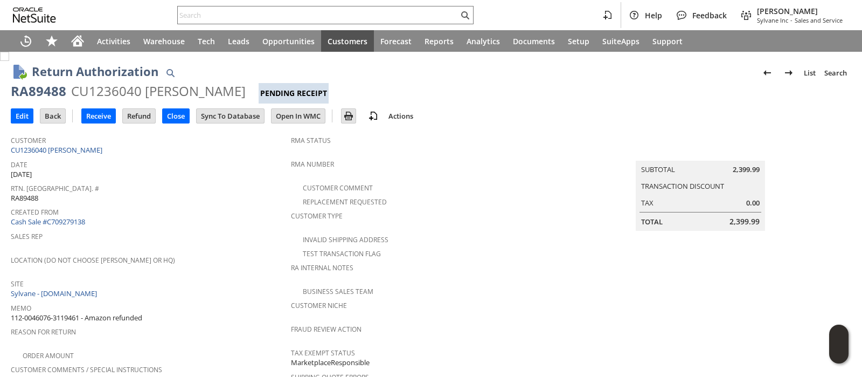
click at [120, 93] on div "CU1236040 [PERSON_NAME]" at bounding box center [158, 90] width 175 height 17
copy div "CU1236040"
click at [334, 14] on input "text" at bounding box center [318, 15] width 281 height 13
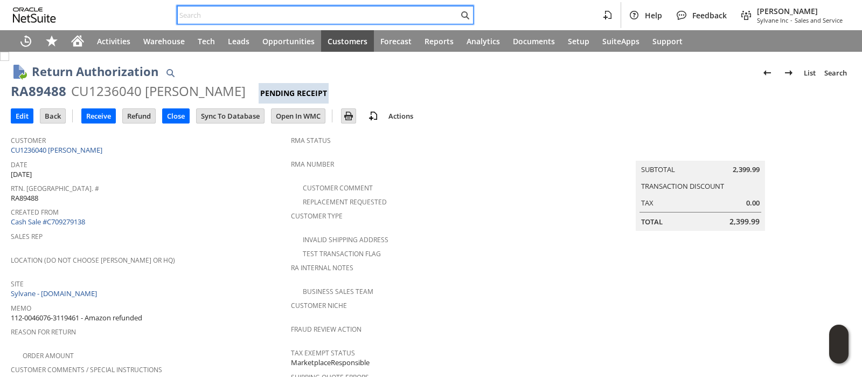
paste input "114-9698712-1145043"
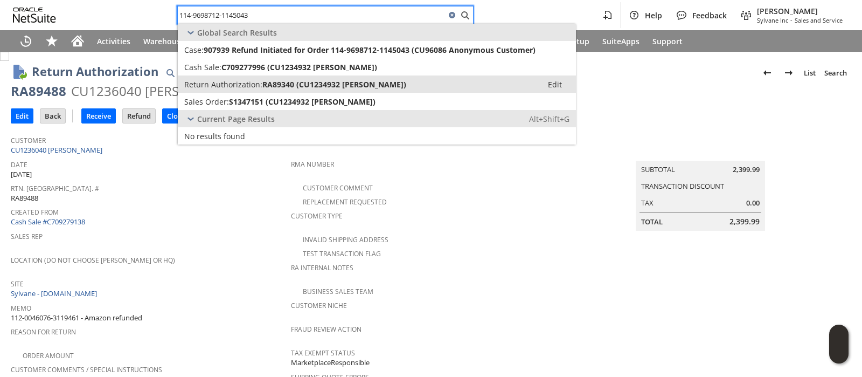
type input "114-9698712-1145043"
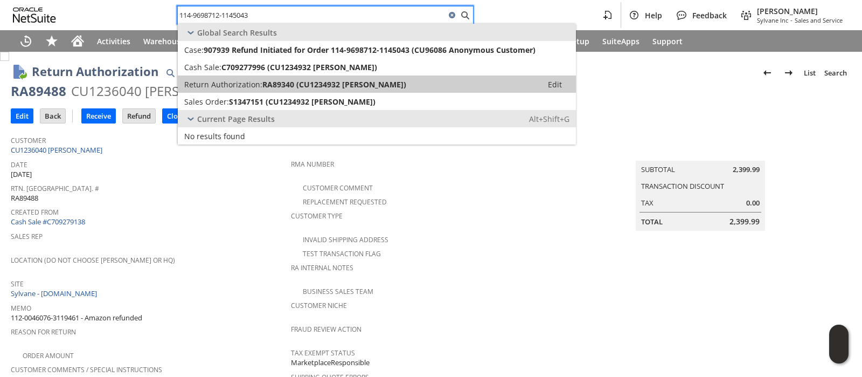
click at [334, 82] on span "RA89340 (CU1234932 Renee Llorence)" at bounding box center [334, 84] width 144 height 10
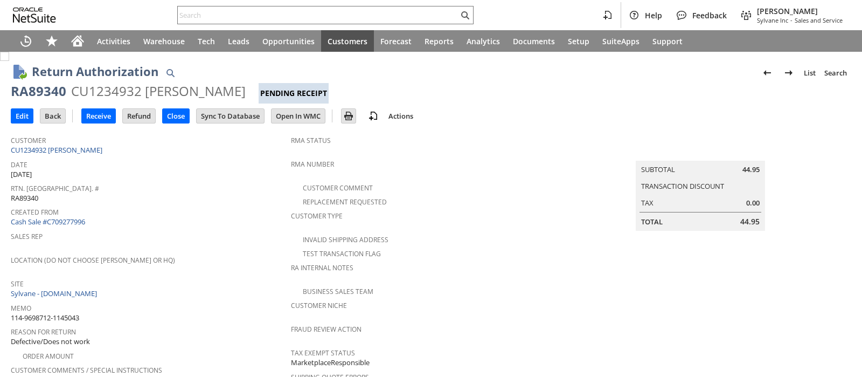
click at [127, 93] on div "CU1234932 Renee Llorence" at bounding box center [158, 90] width 175 height 17
copy div "CU1234932"
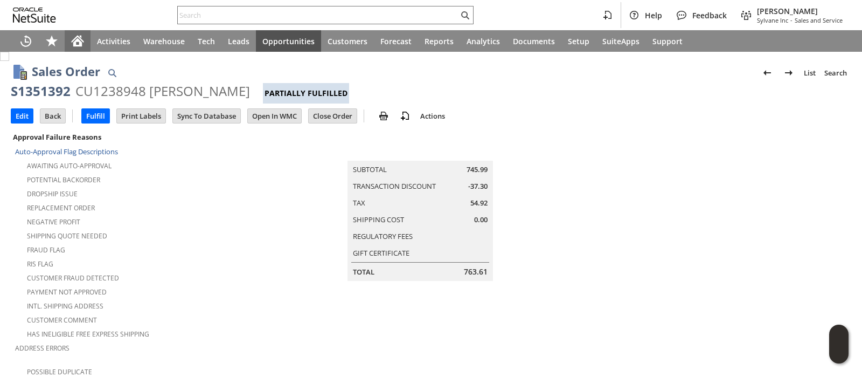
click at [75, 41] on icon "Home" at bounding box center [77, 42] width 9 height 8
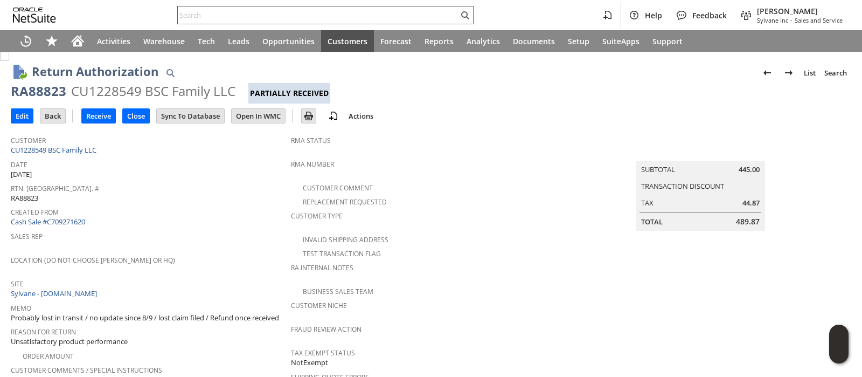
click at [334, 15] on input "text" at bounding box center [318, 15] width 281 height 13
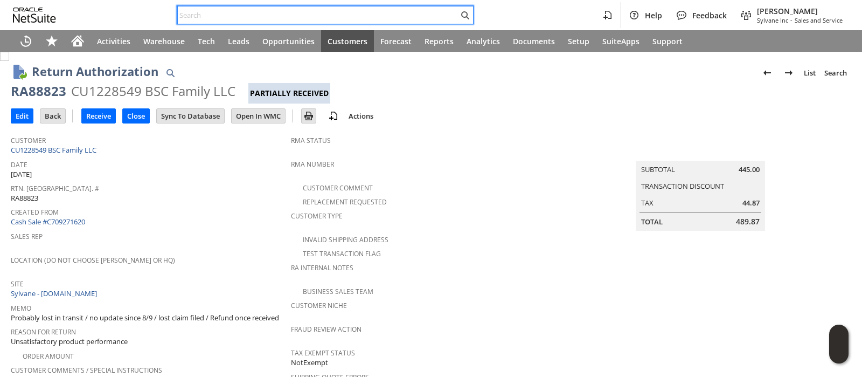
paste input "P219161"
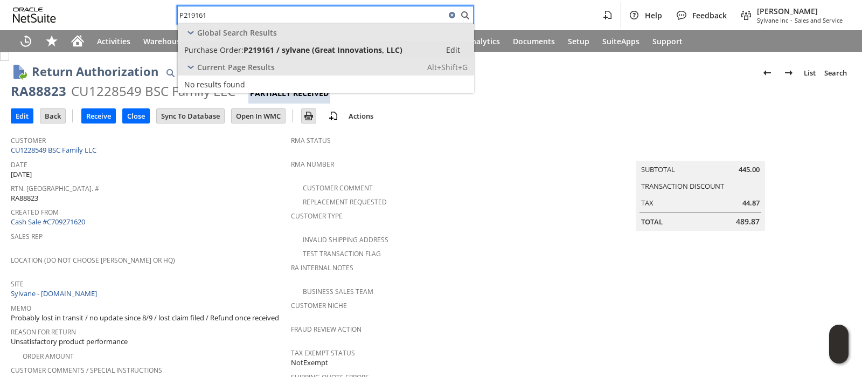
type input "P219161"
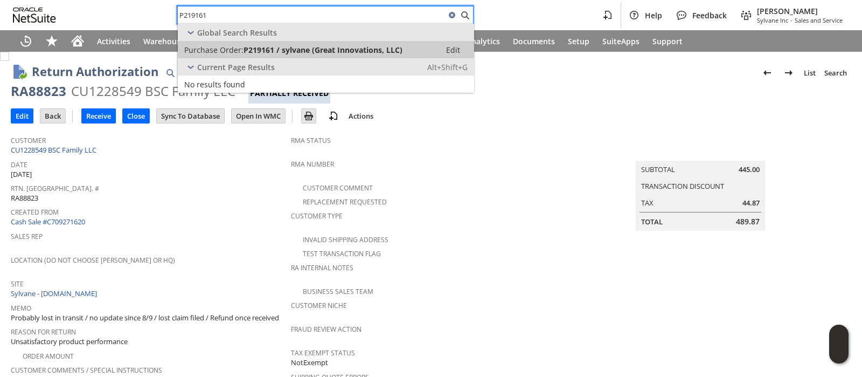
click at [337, 46] on span "P219161 / sylvane (Great Innovations, LLC)" at bounding box center [323, 50] width 159 height 10
